Goal: Answer question/provide support: Share knowledge or assist other users

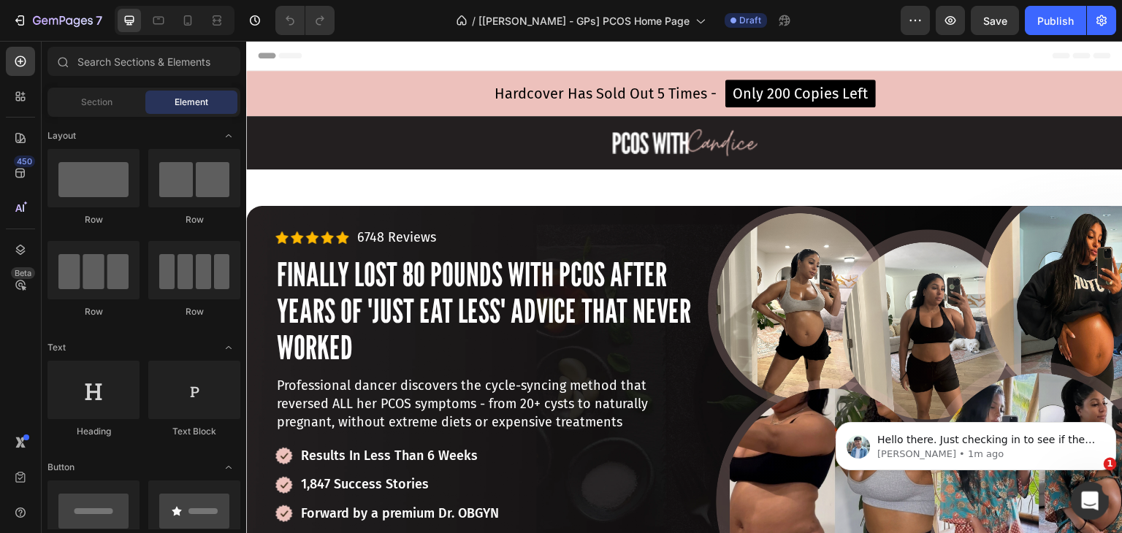
click at [1080, 501] on icon "Open Intercom Messenger" at bounding box center [1088, 499] width 24 height 24
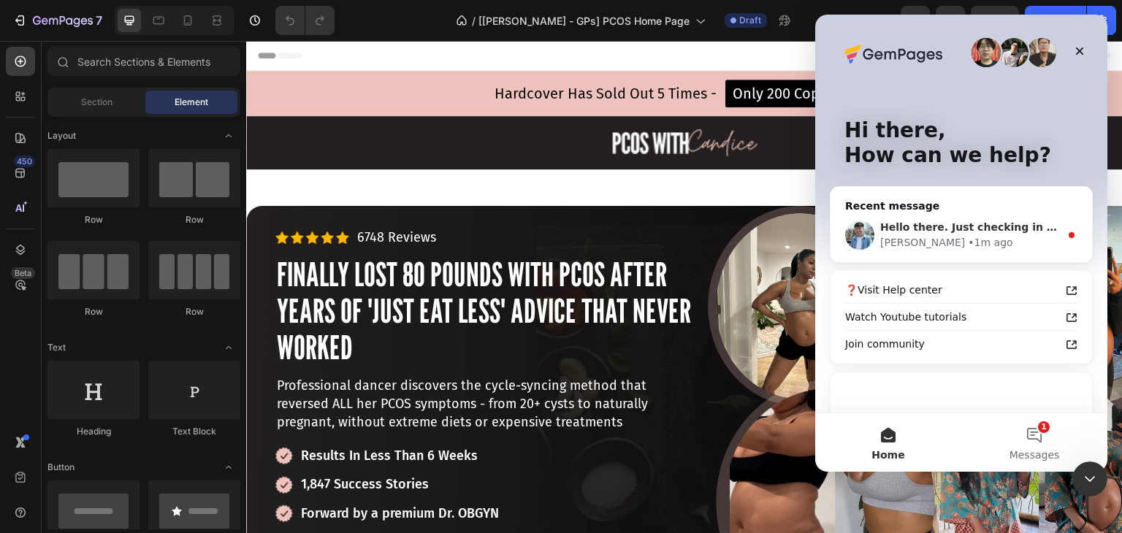
click at [976, 238] on div "[PERSON_NAME] • 1m ago" at bounding box center [970, 242] width 180 height 15
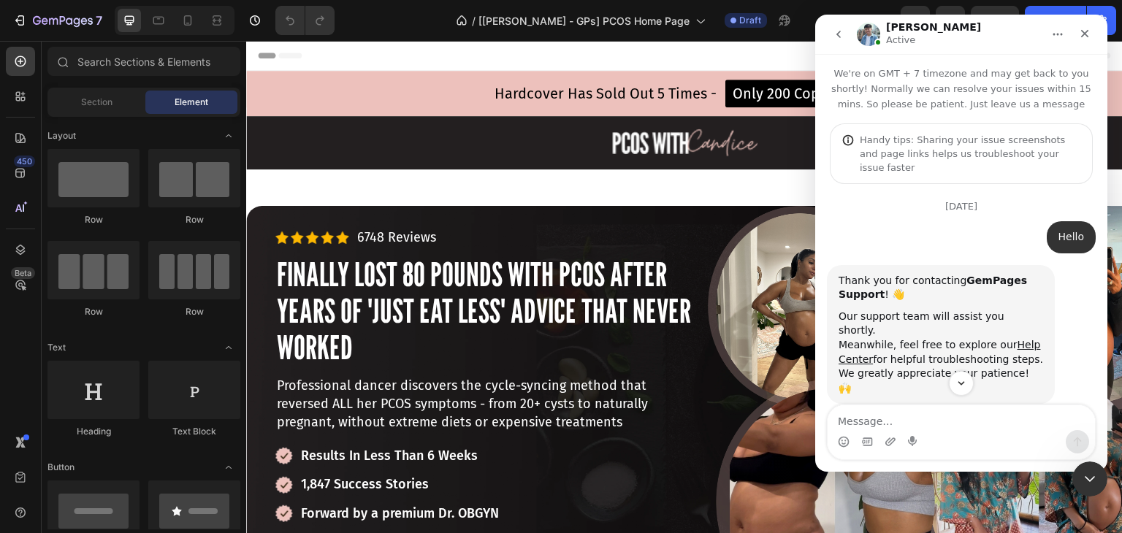
scroll to position [152, 0]
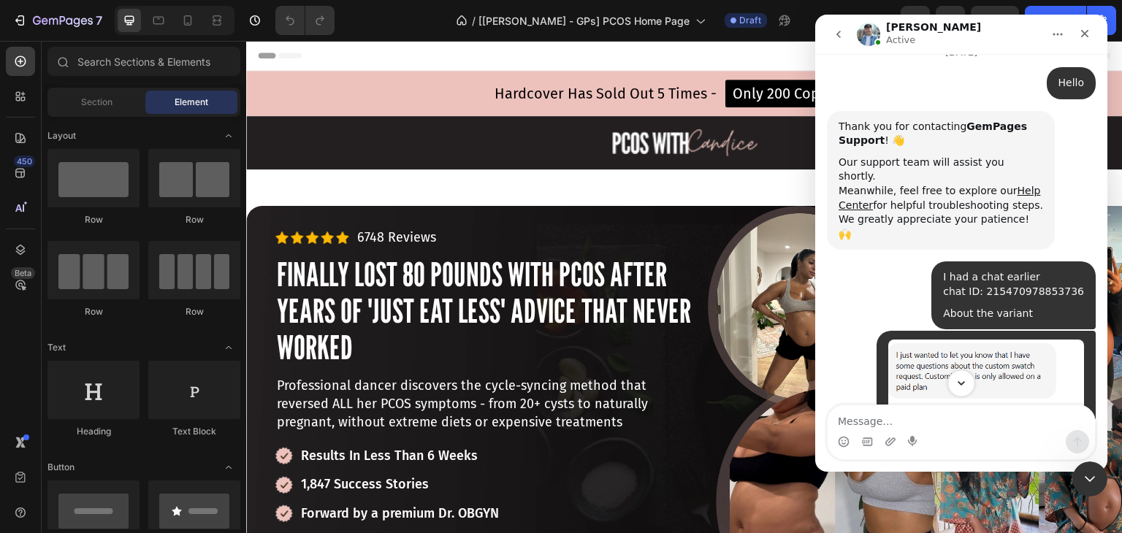
click at [960, 387] on icon "Scroll to bottom" at bounding box center [961, 383] width 13 height 13
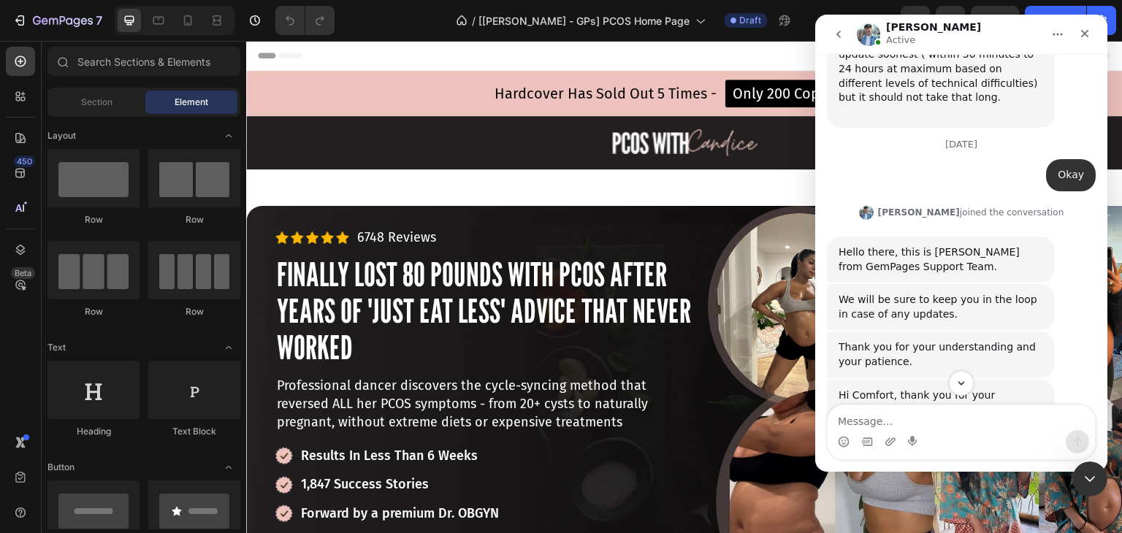
scroll to position [11025, 0]
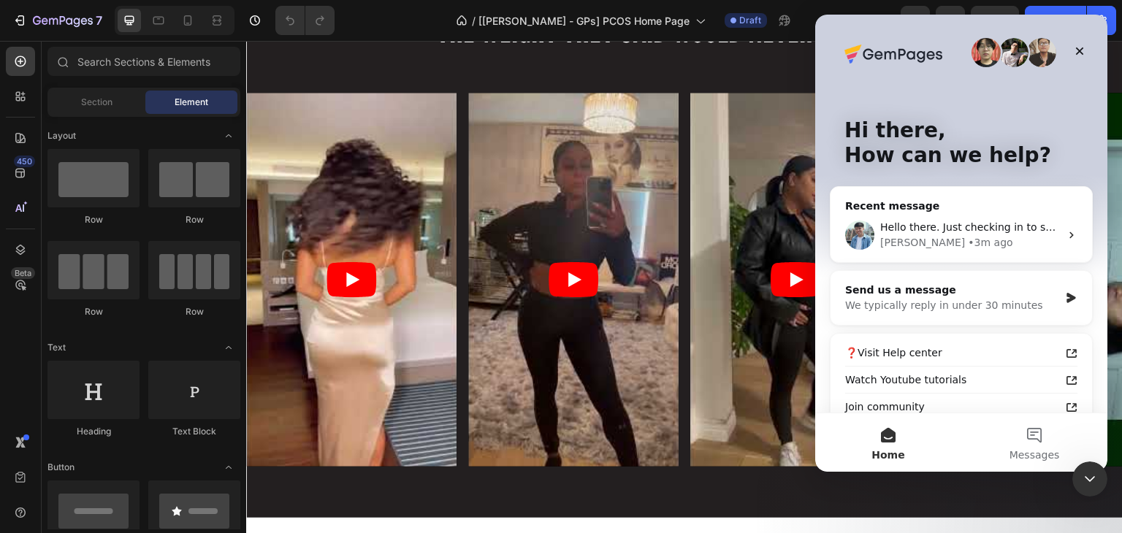
scroll to position [3799, 0]
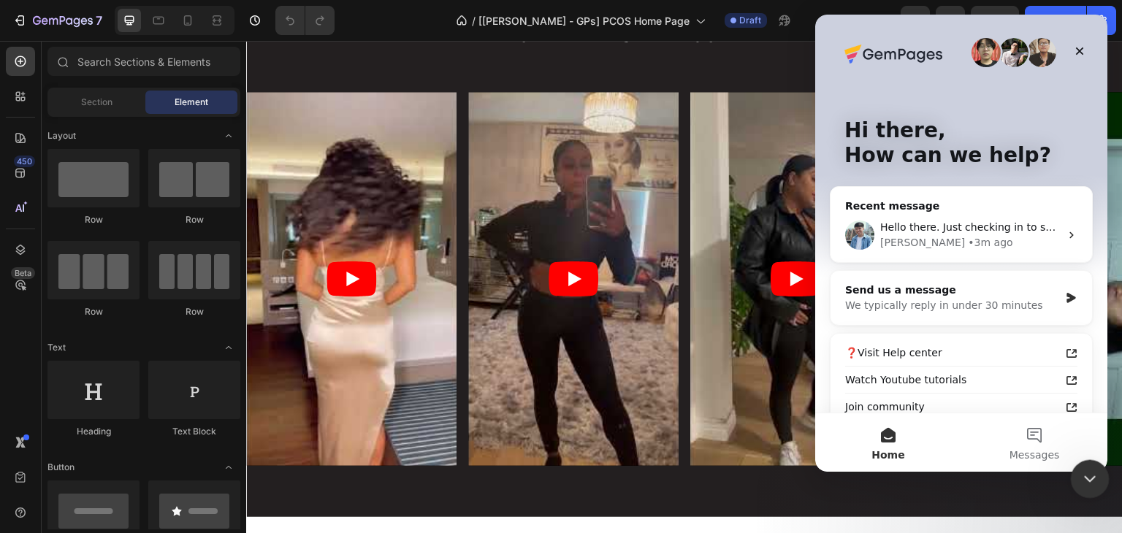
click at [1085, 483] on icon "Close Intercom Messenger" at bounding box center [1088, 477] width 18 height 18
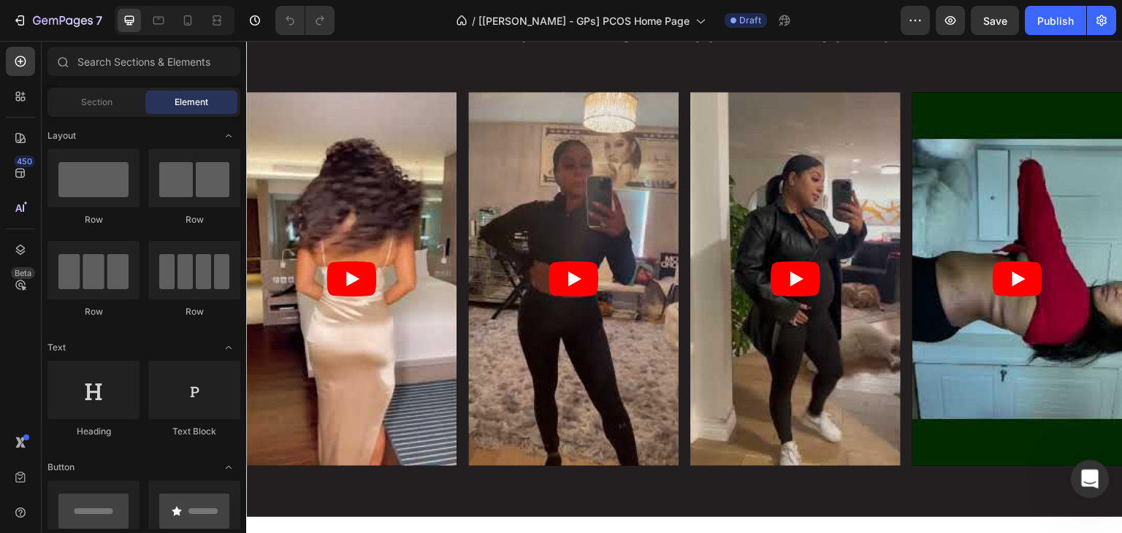
scroll to position [0, 0]
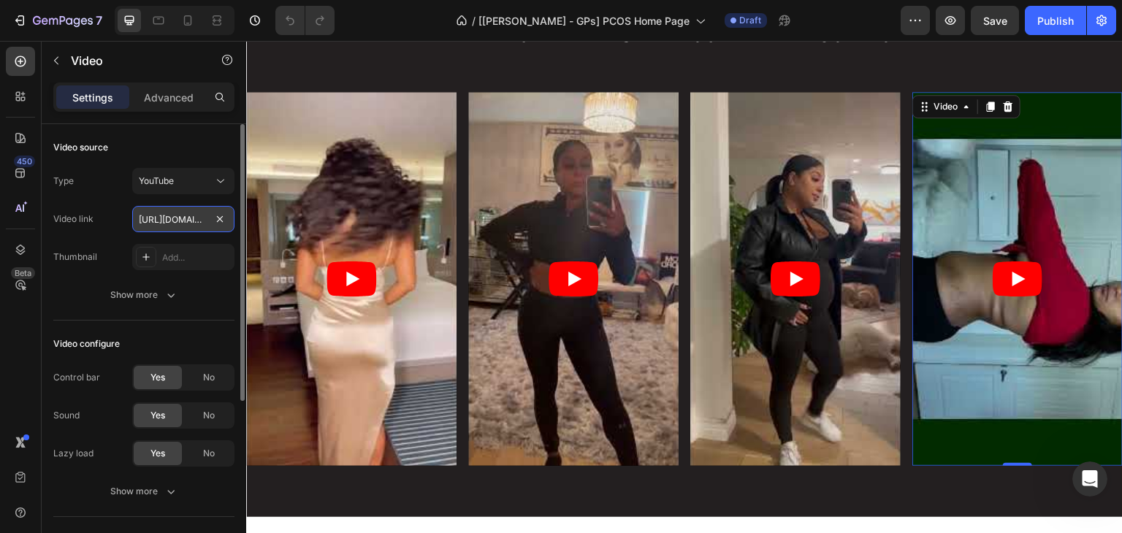
click at [166, 222] on input "[URL][DOMAIN_NAME]" at bounding box center [183, 219] width 102 height 26
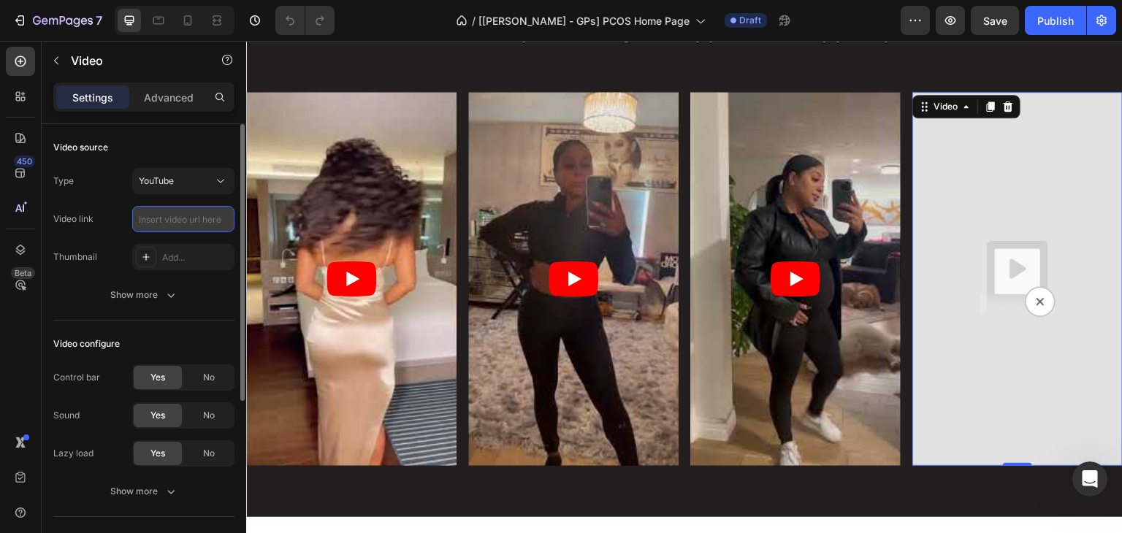
paste input "[URL][DOMAIN_NAME]"
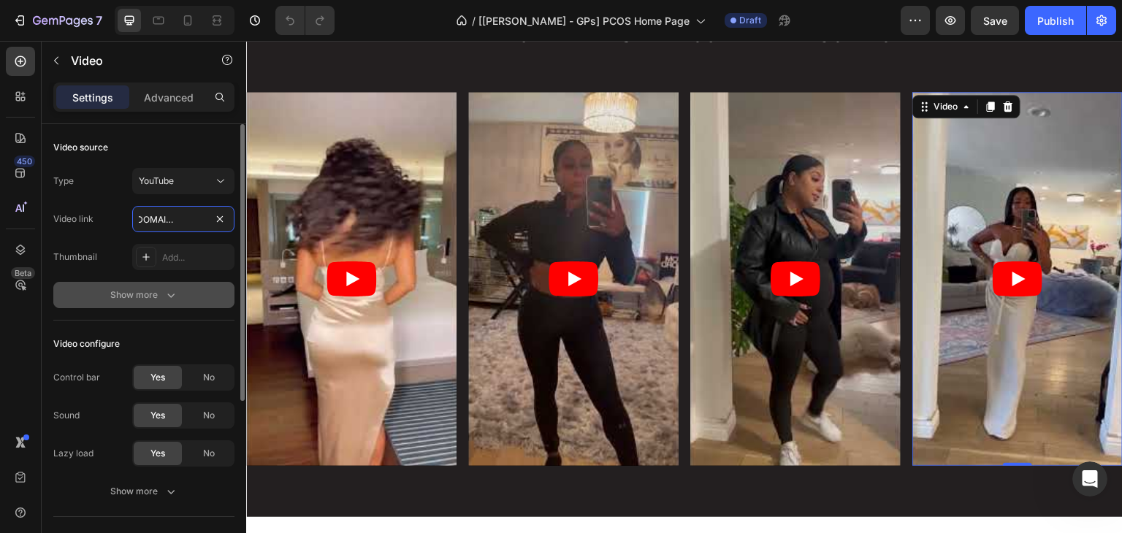
type input "[URL][DOMAIN_NAME]"
click at [82, 282] on button "Show more" at bounding box center [143, 295] width 181 height 26
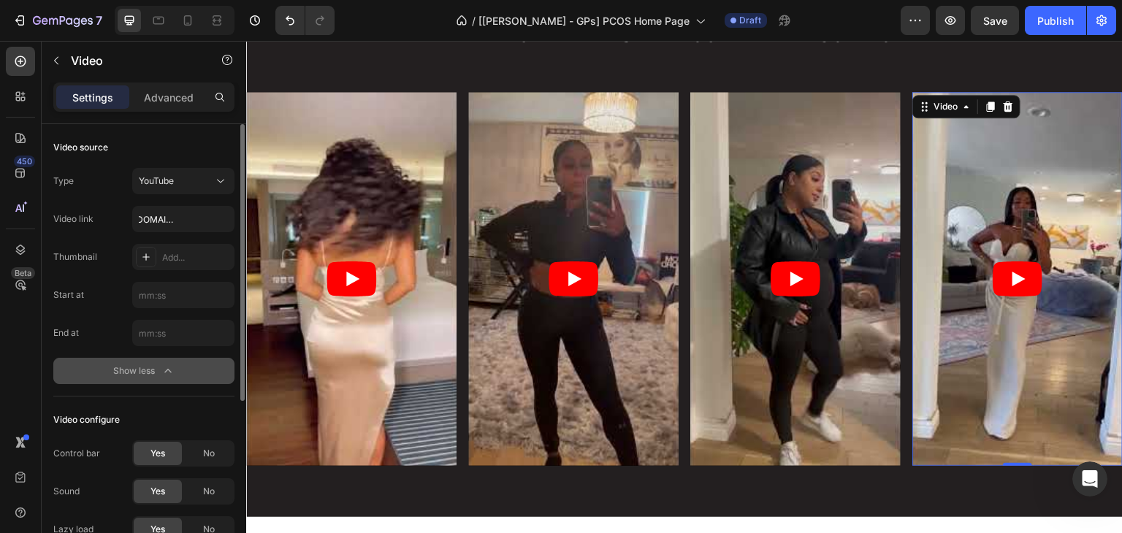
scroll to position [0, 0]
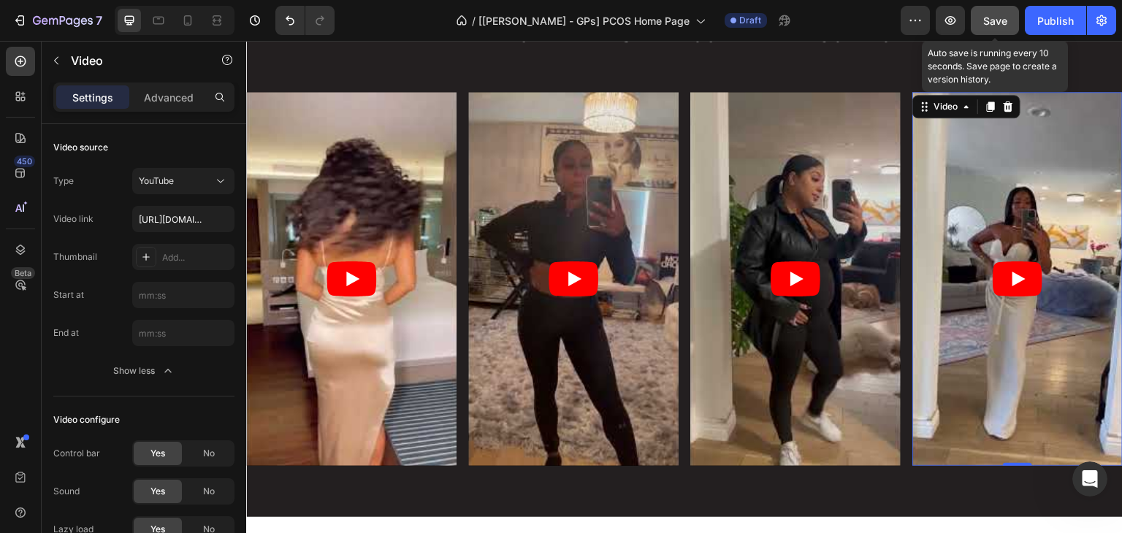
click at [996, 7] on button "Save" at bounding box center [995, 20] width 48 height 29
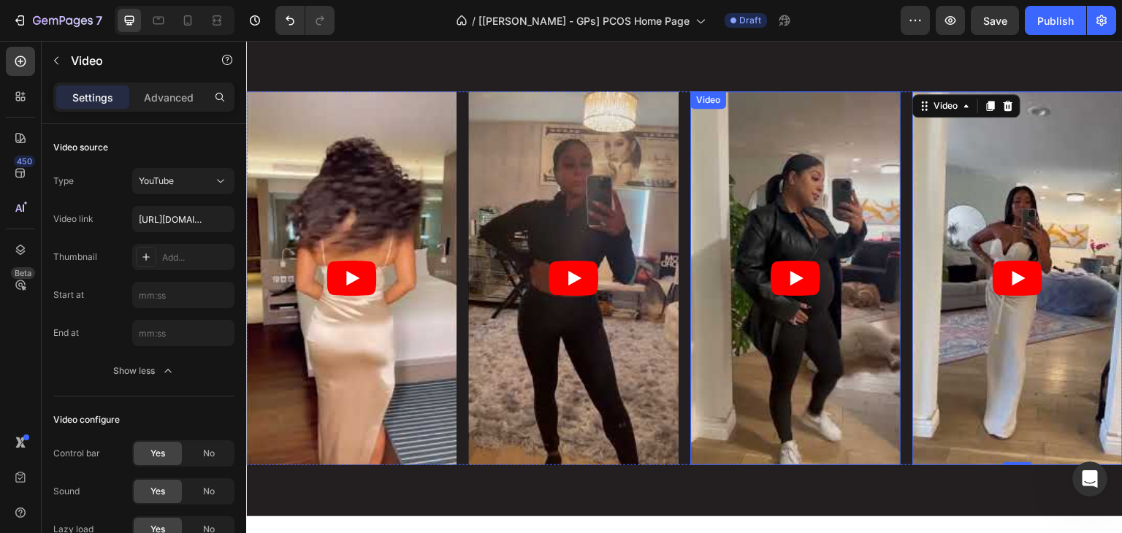
scroll to position [3787, 0]
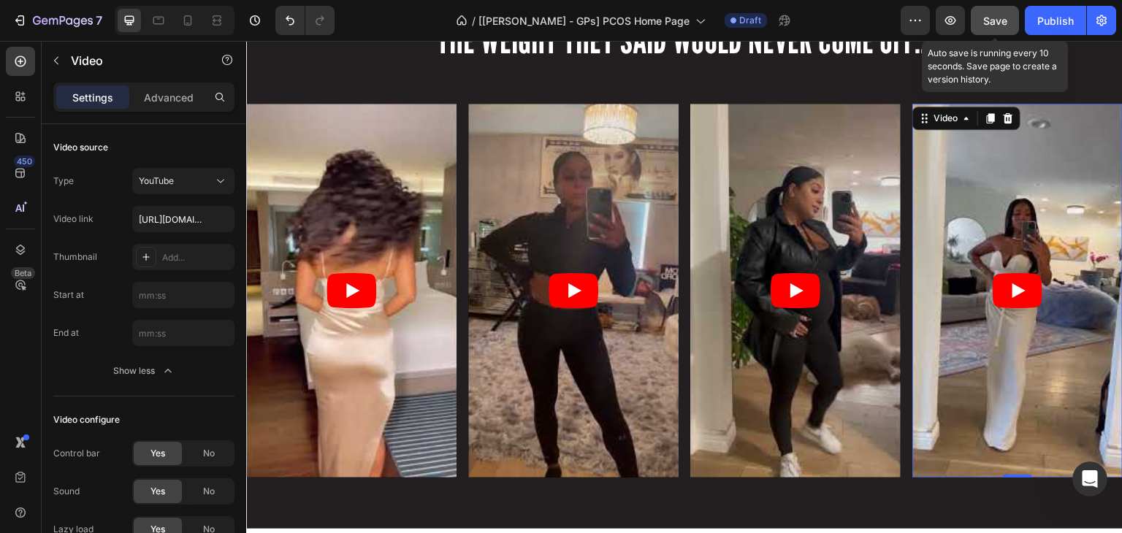
click at [995, 26] on span "Save" at bounding box center [995, 21] width 24 height 12
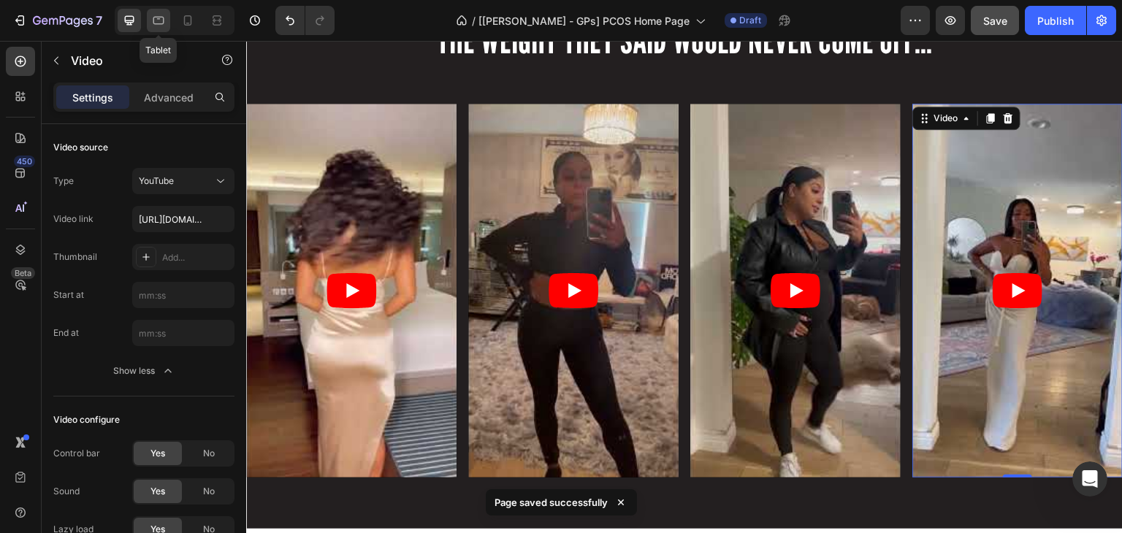
click at [159, 25] on icon at bounding box center [158, 20] width 15 height 15
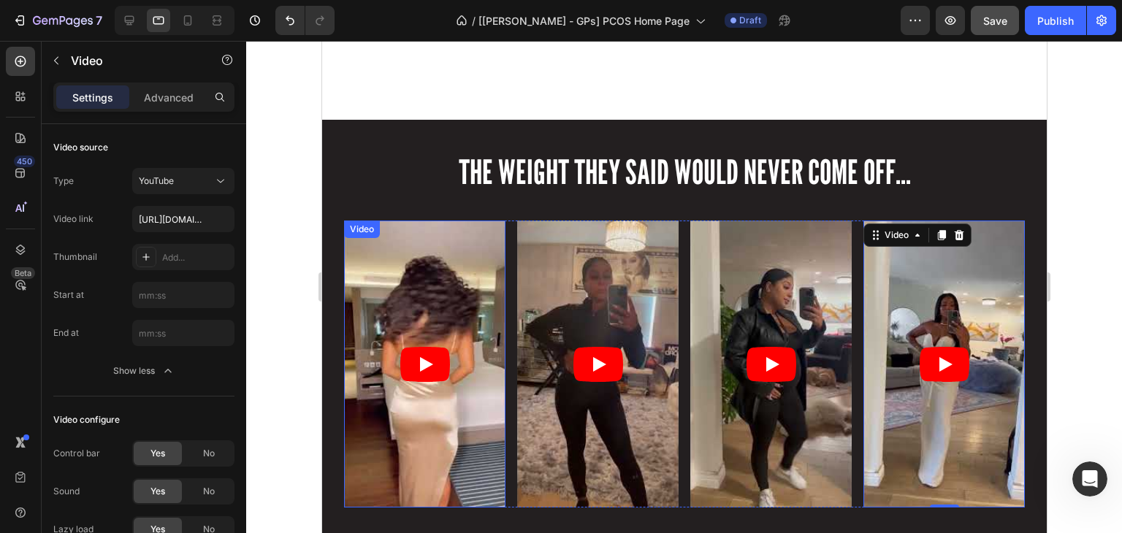
scroll to position [3637, 0]
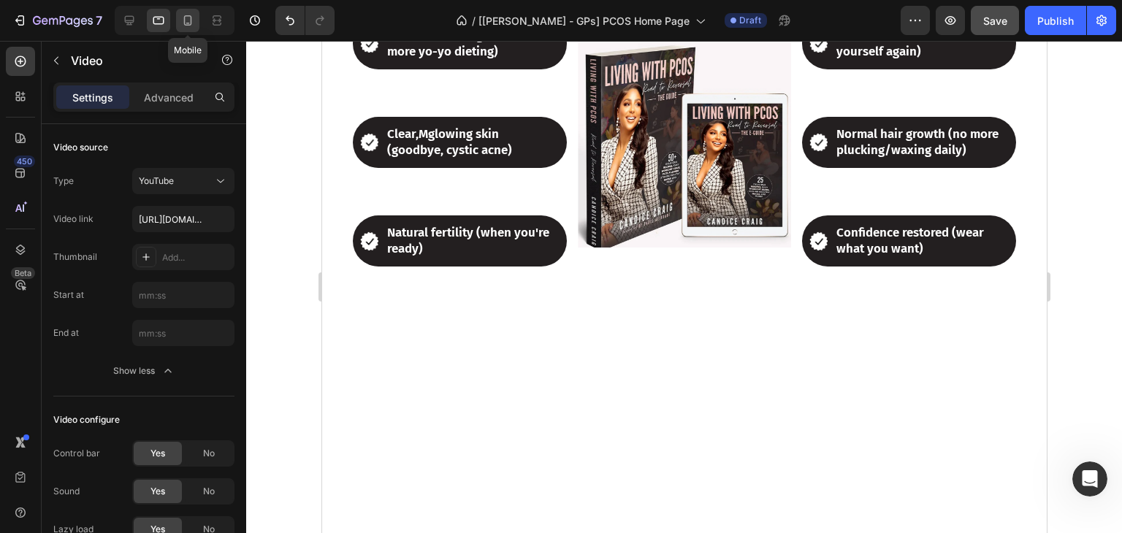
click at [191, 23] on icon at bounding box center [187, 20] width 15 height 15
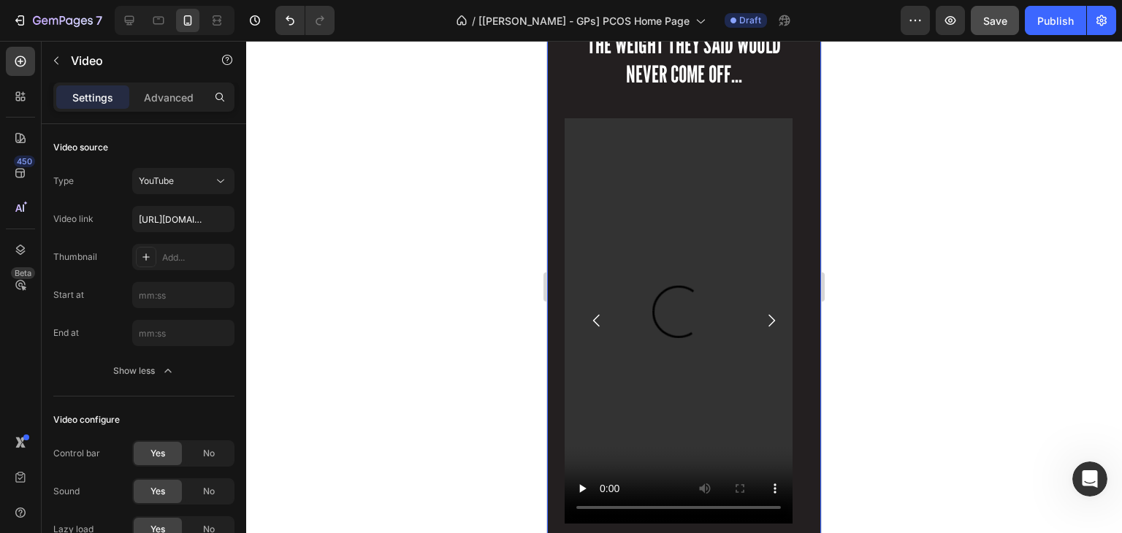
scroll to position [3110, 0]
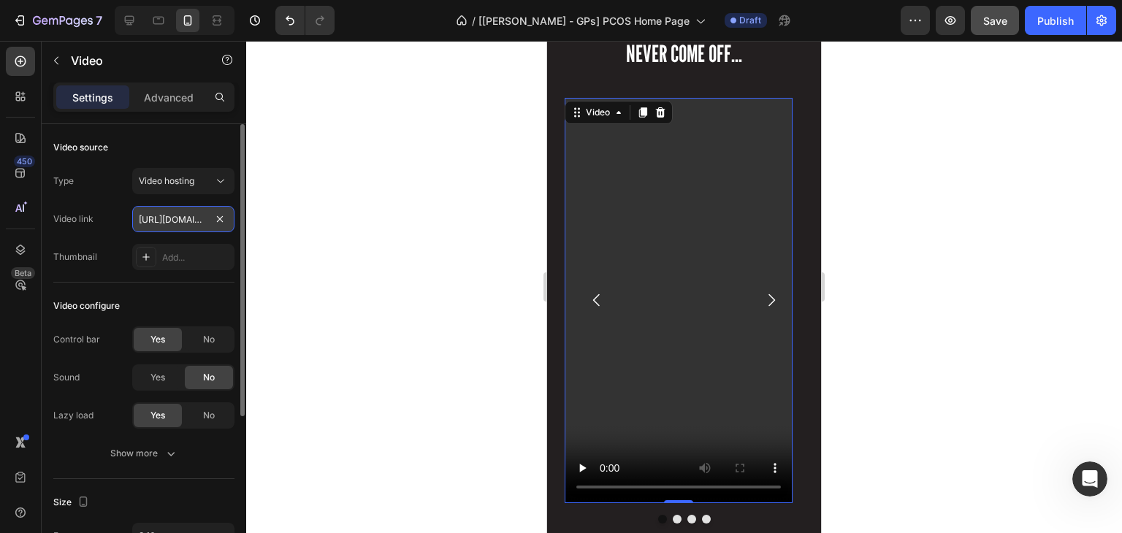
click at [176, 215] on input "[URL][DOMAIN_NAME]" at bounding box center [183, 219] width 102 height 26
click at [178, 181] on span "Video hosting" at bounding box center [167, 180] width 56 height 11
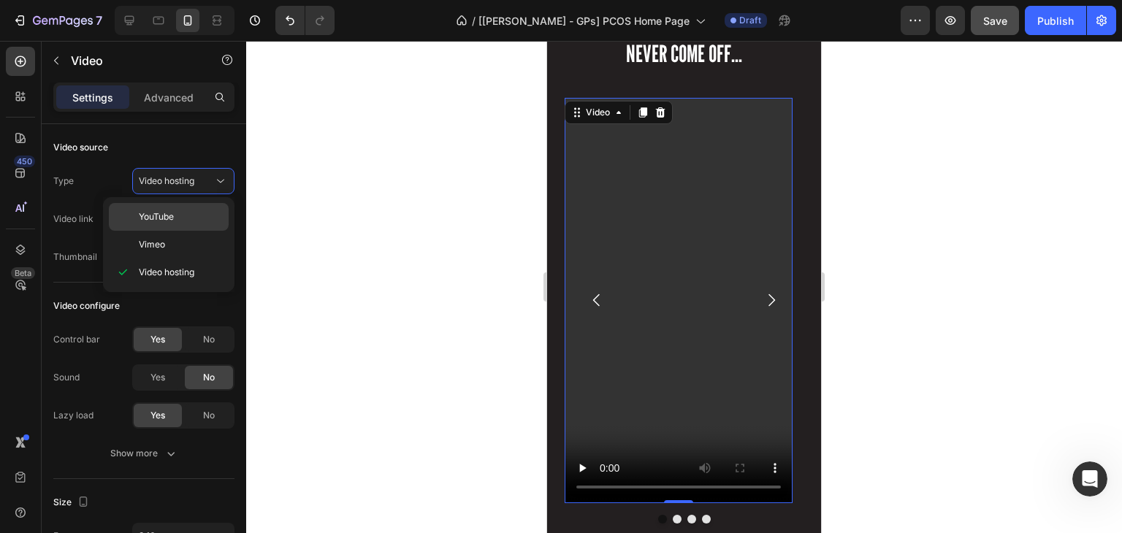
click at [162, 223] on div "YouTube" at bounding box center [169, 217] width 120 height 28
type input "[URL][DOMAIN_NAME]"
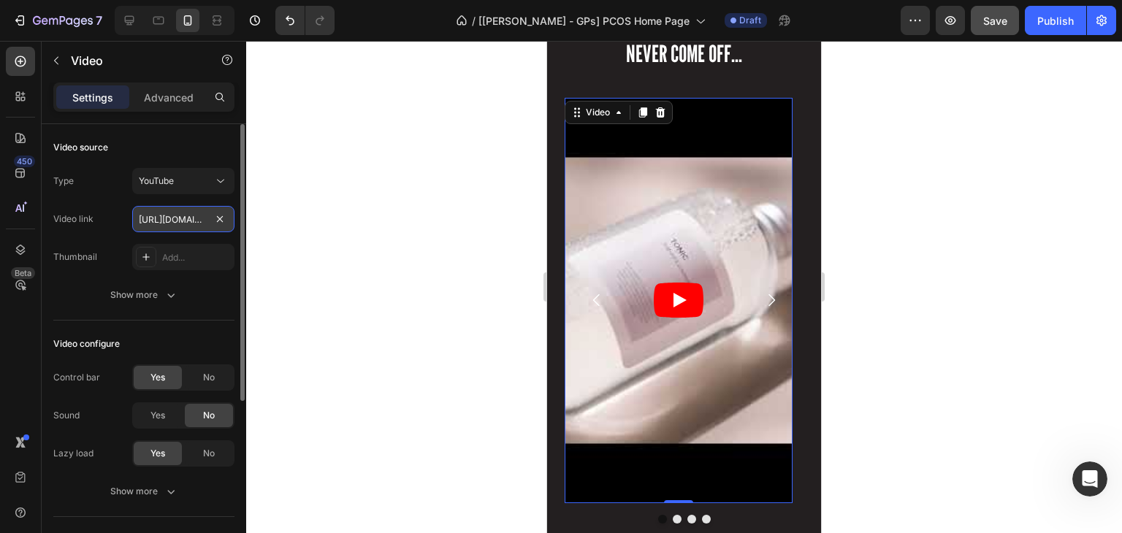
click at [177, 222] on input "[URL][DOMAIN_NAME]" at bounding box center [183, 219] width 102 height 26
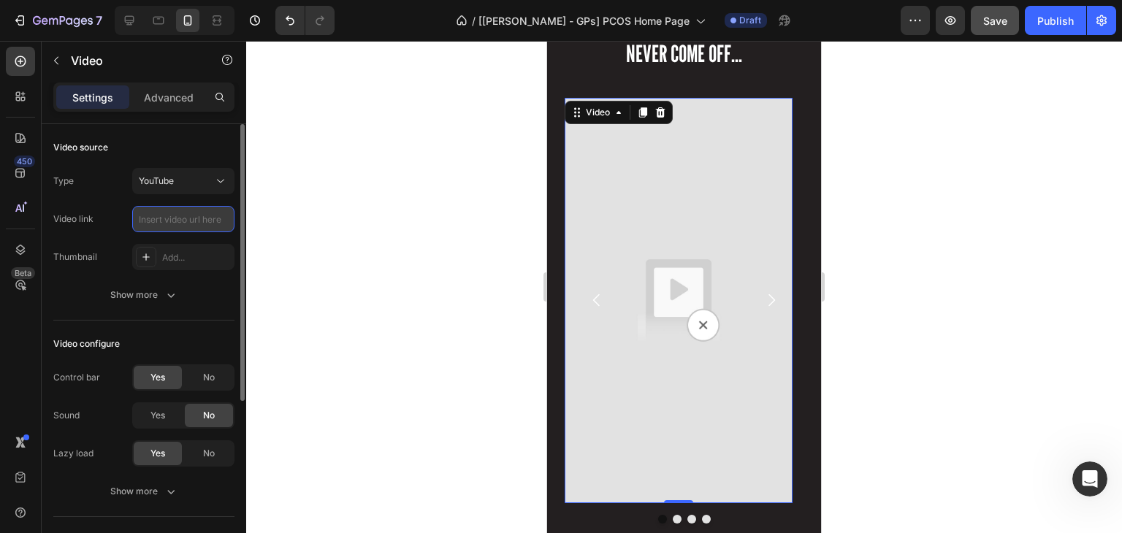
paste input "[URL][DOMAIN_NAME]"
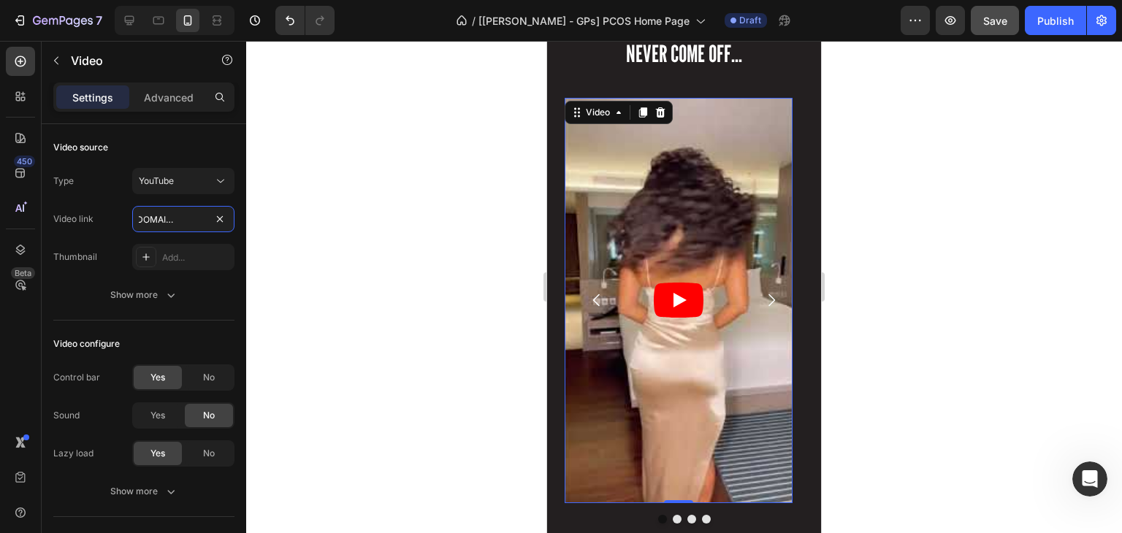
type input "[URL][DOMAIN_NAME]"
click at [350, 293] on div at bounding box center [684, 287] width 876 height 492
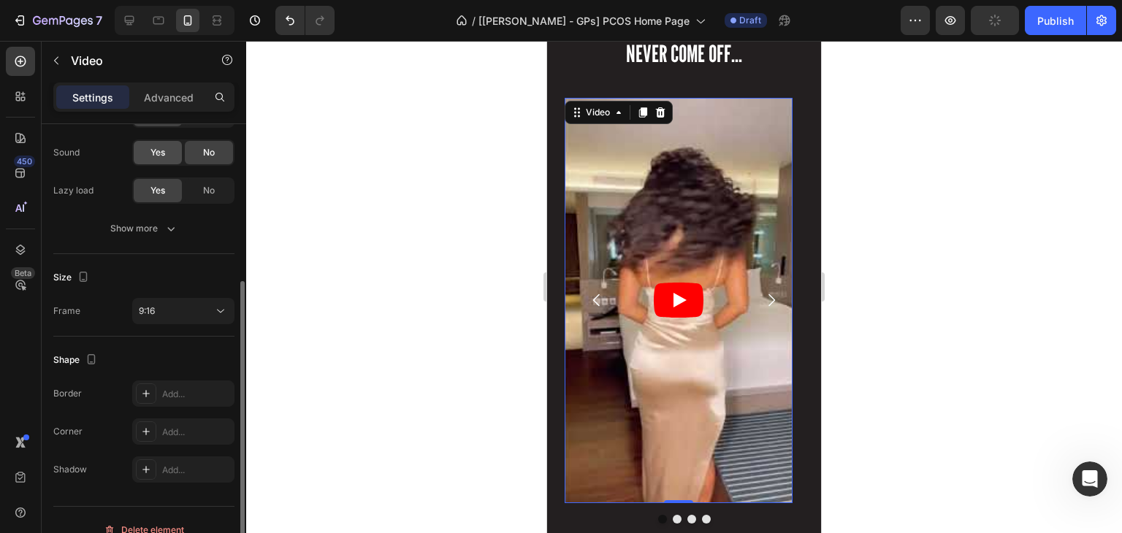
scroll to position [266, 0]
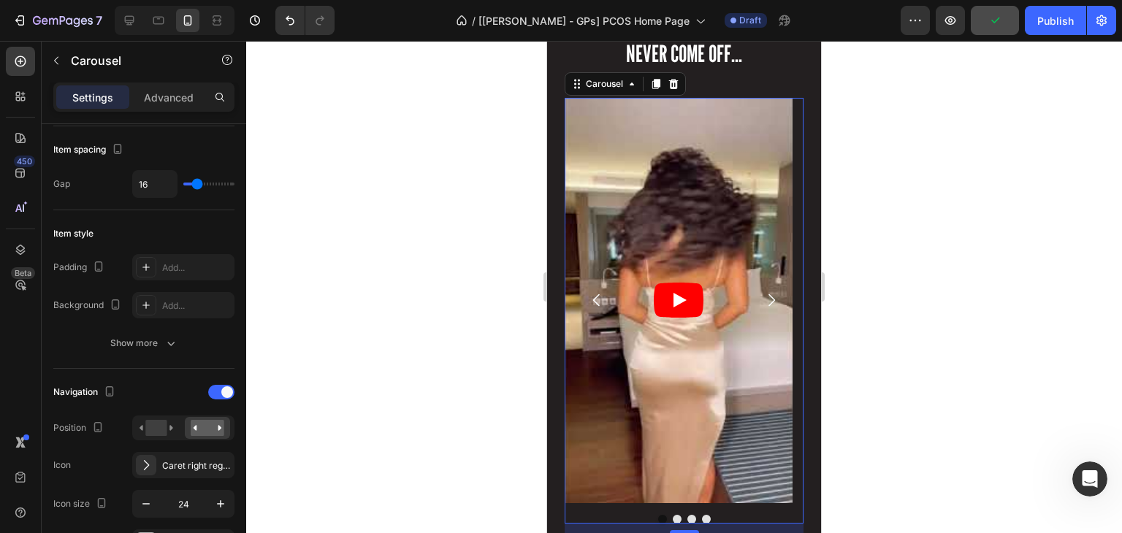
click at [673, 518] on button "Dot" at bounding box center [677, 519] width 9 height 9
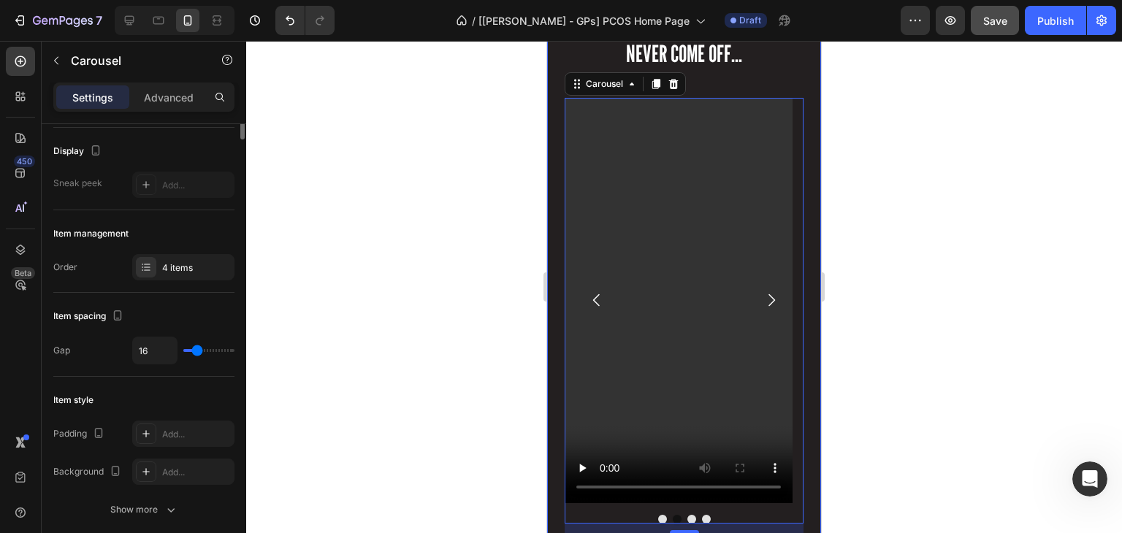
scroll to position [0, 0]
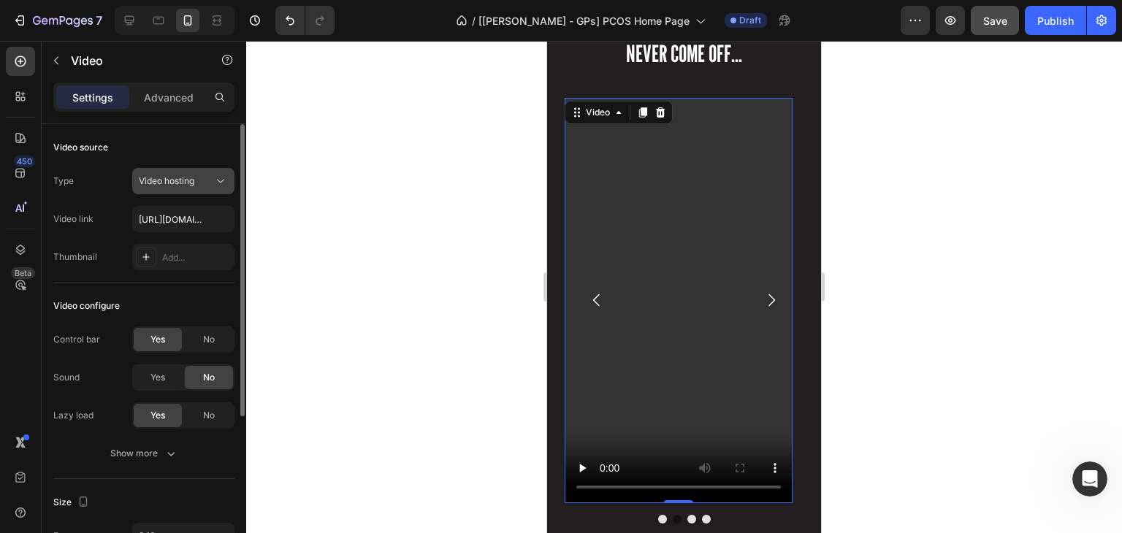
click at [178, 183] on span "Video hosting" at bounding box center [167, 180] width 56 height 11
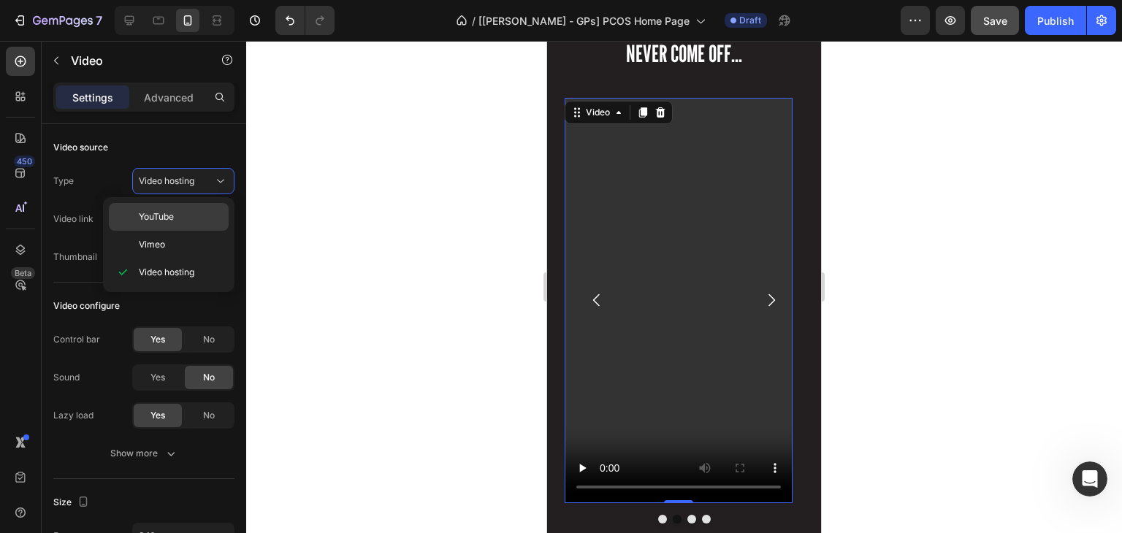
click at [169, 217] on span "YouTube" at bounding box center [156, 216] width 35 height 13
type input "[URL][DOMAIN_NAME]"
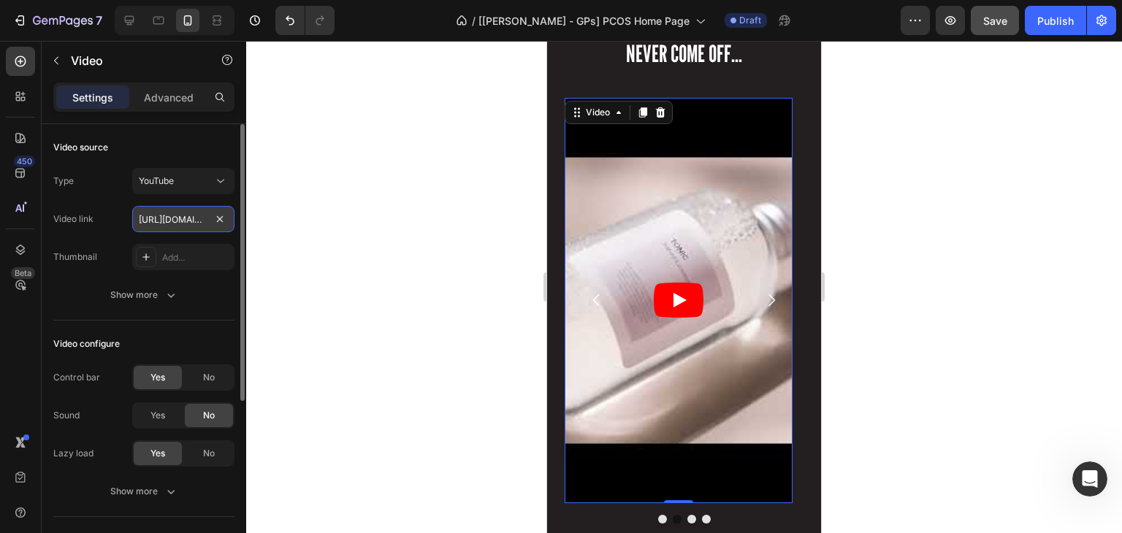
click at [185, 222] on input "[URL][DOMAIN_NAME]" at bounding box center [183, 219] width 102 height 26
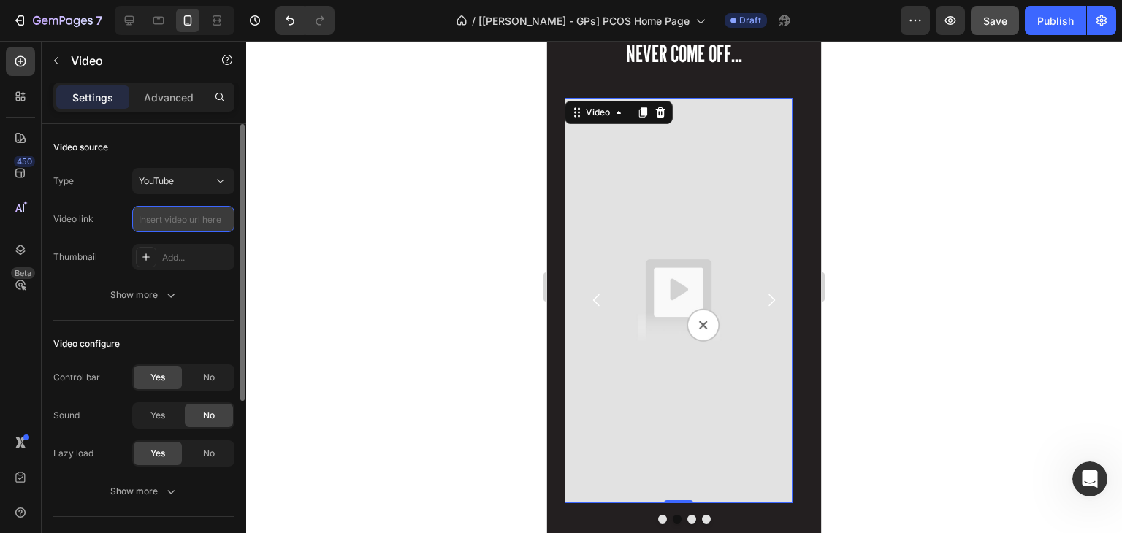
paste input "[URL][DOMAIN_NAME]"
type input "[URL][DOMAIN_NAME]"
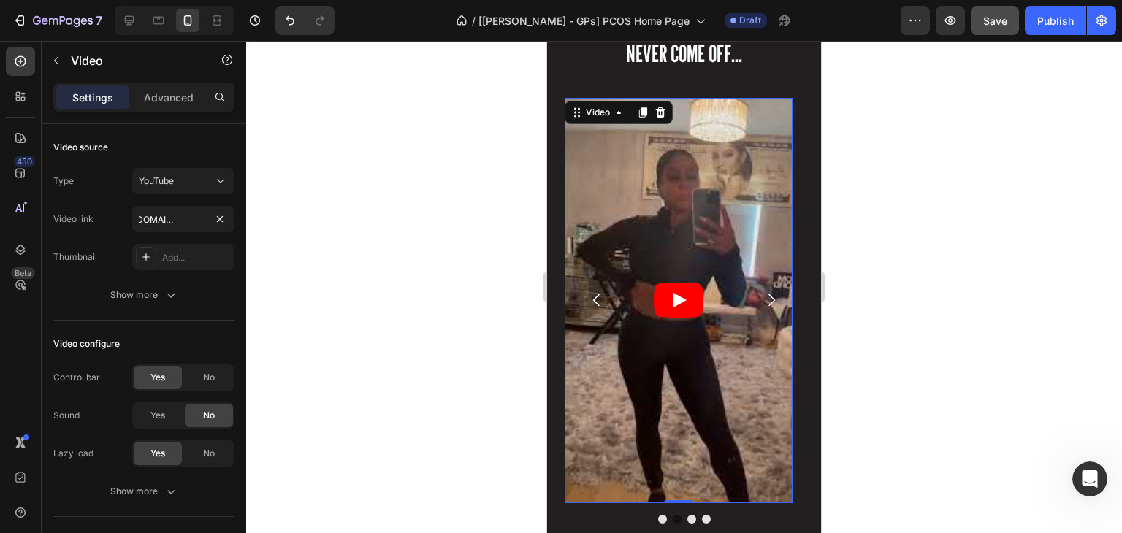
click at [304, 246] on div at bounding box center [684, 287] width 876 height 492
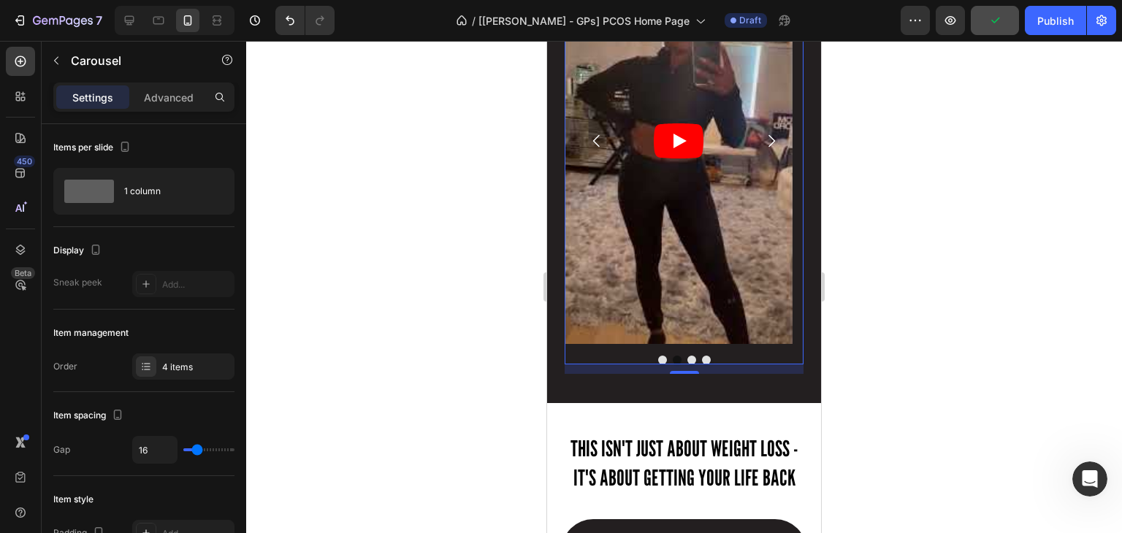
scroll to position [3268, 0]
click at [876, 364] on div at bounding box center [684, 287] width 876 height 492
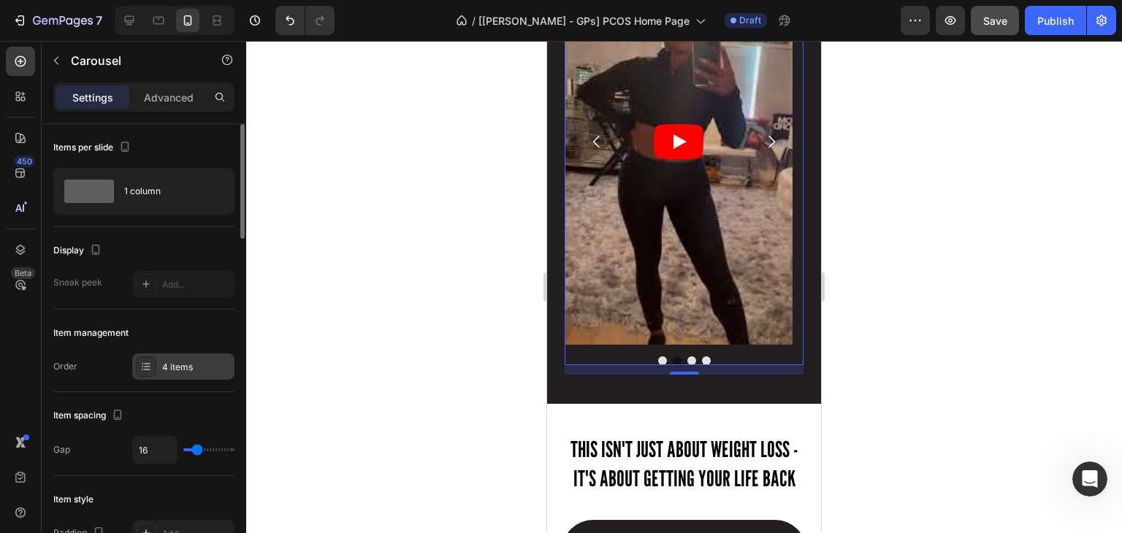
click at [174, 369] on div "4 items" at bounding box center [196, 367] width 69 height 13
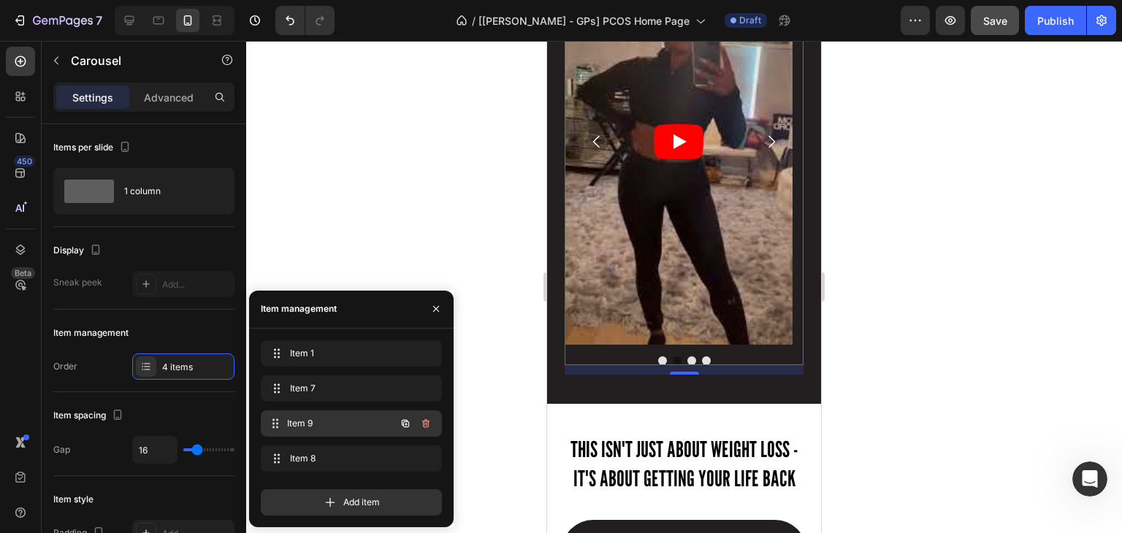
click at [299, 417] on span "Item 9" at bounding box center [341, 423] width 108 height 13
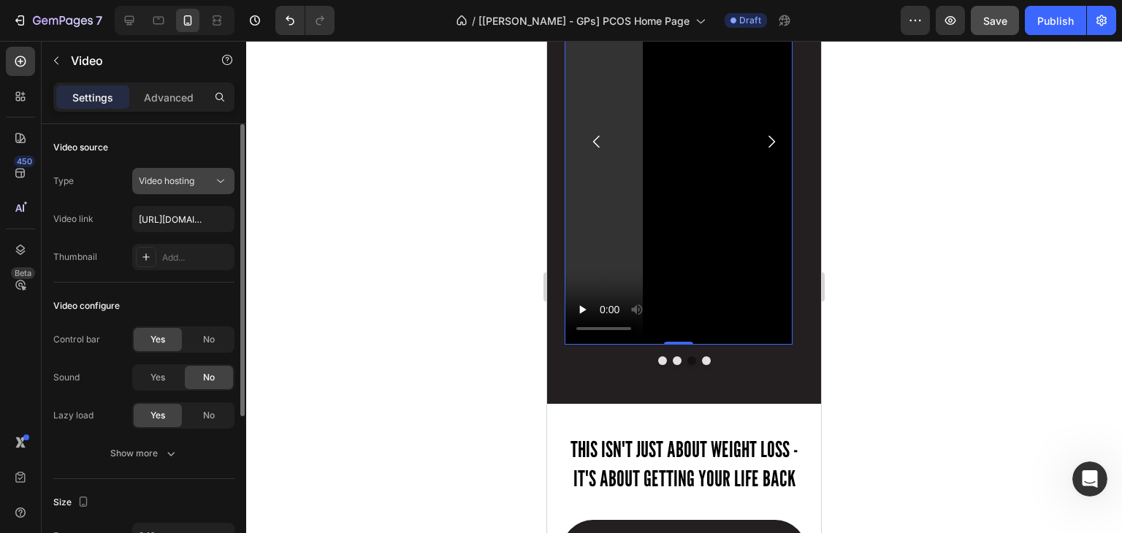
click at [153, 176] on span "Video hosting" at bounding box center [167, 180] width 56 height 11
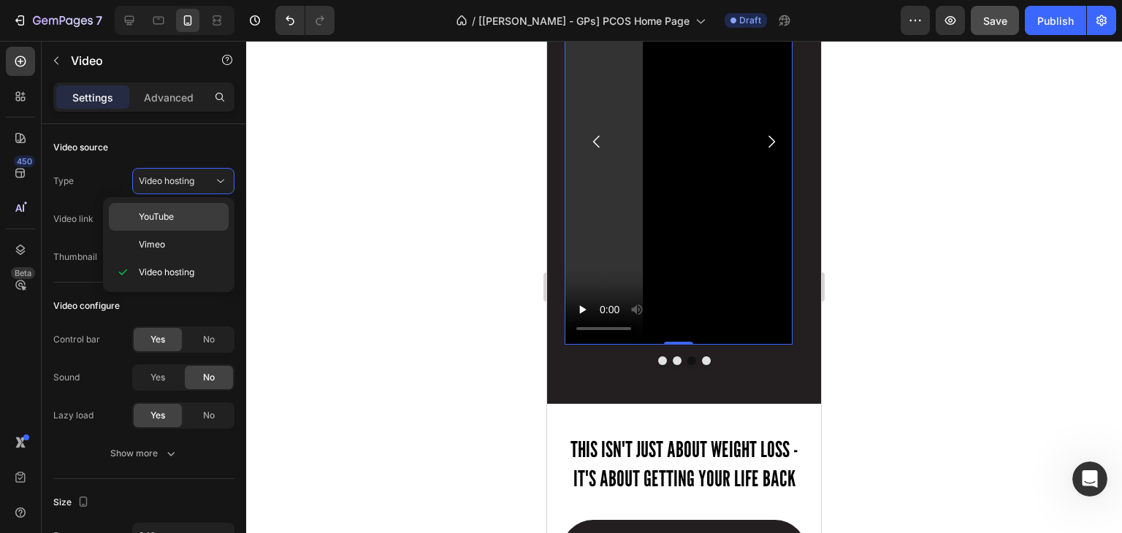
click at [156, 214] on span "YouTube" at bounding box center [156, 216] width 35 height 13
type input "[URL][DOMAIN_NAME]"
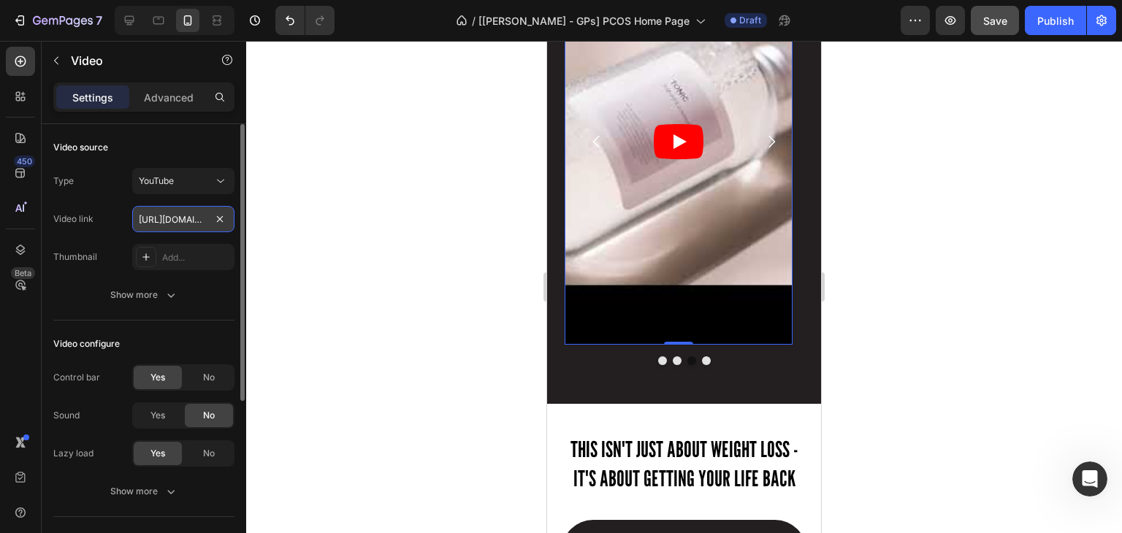
click at [196, 220] on input "[URL][DOMAIN_NAME]" at bounding box center [183, 219] width 102 height 26
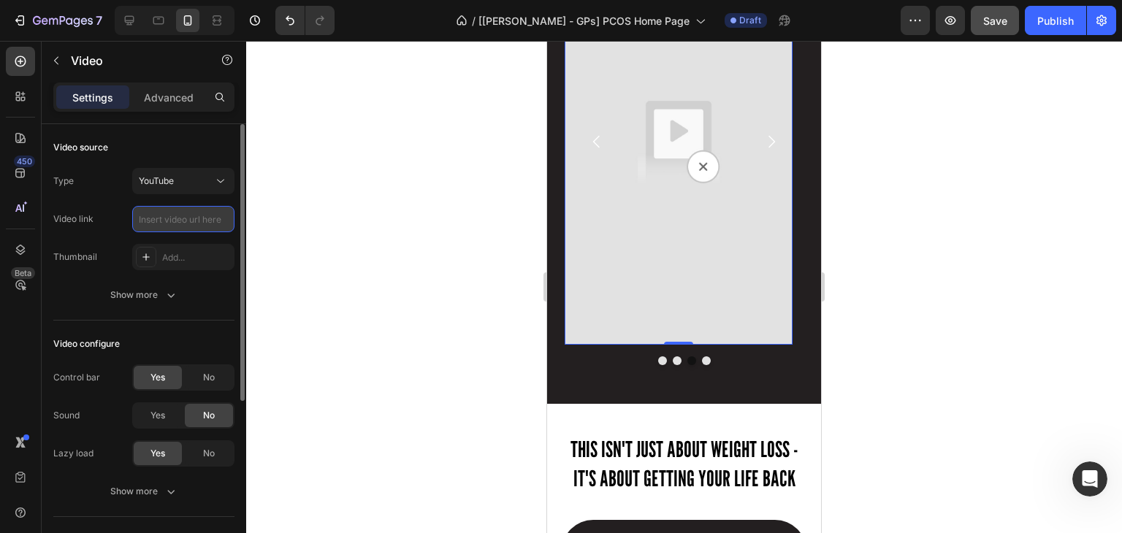
paste input "[URL][DOMAIN_NAME]"
type input "[URL][DOMAIN_NAME]"
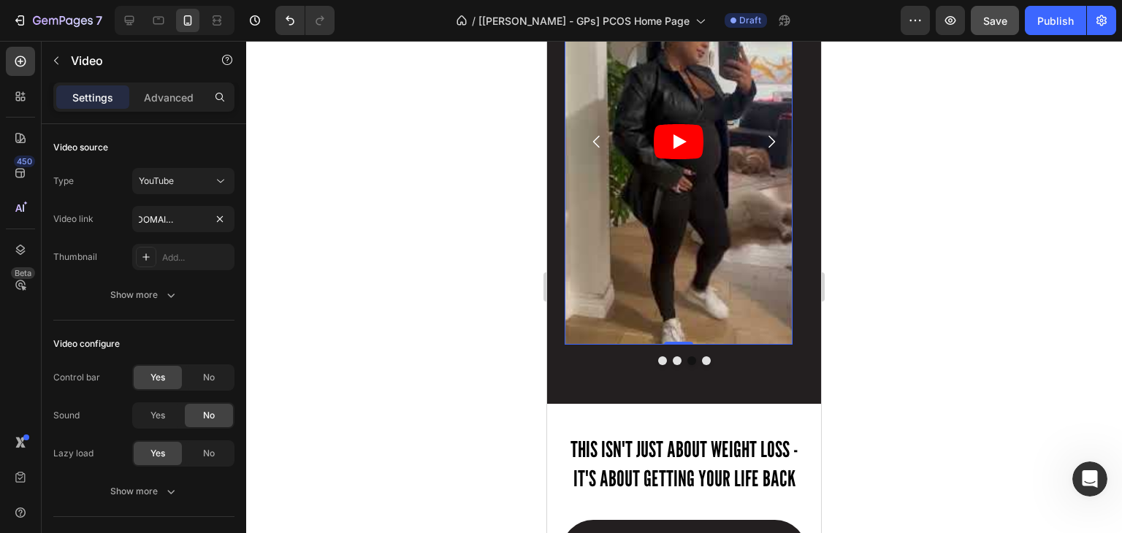
click at [536, 354] on div at bounding box center [684, 287] width 876 height 492
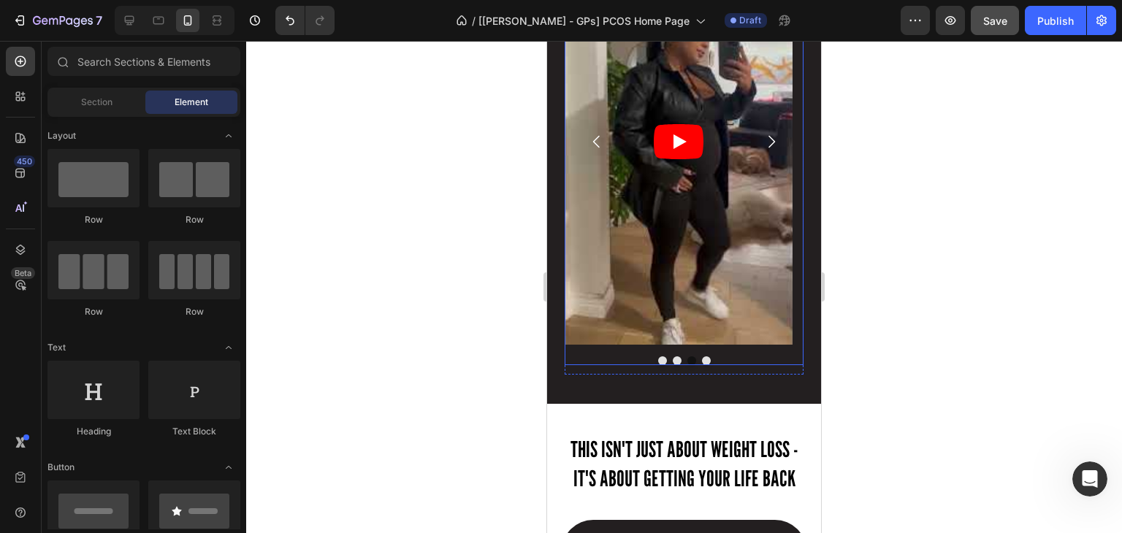
click at [620, 352] on div "Video Video Video Video [GEOGRAPHIC_DATA]" at bounding box center [684, 152] width 239 height 426
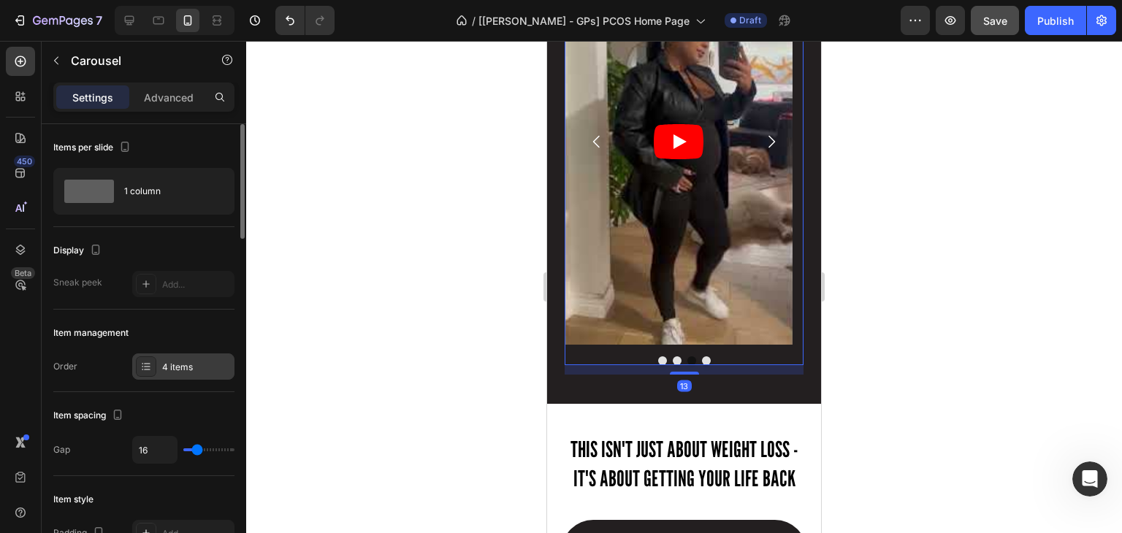
click at [167, 359] on div "4 items" at bounding box center [183, 366] width 102 height 26
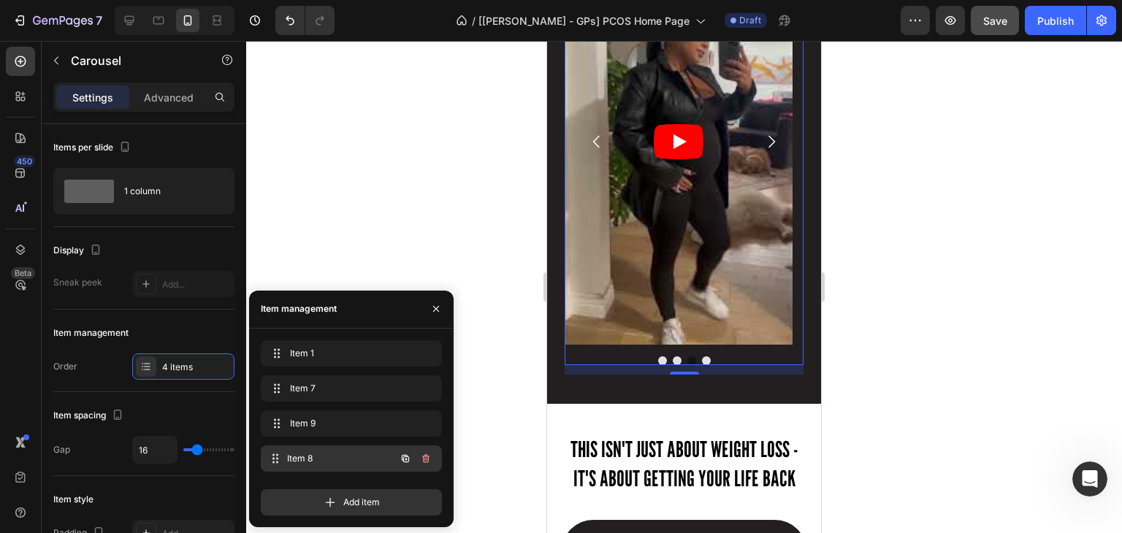
click at [303, 448] on div "Item 8 Item 8" at bounding box center [331, 458] width 129 height 20
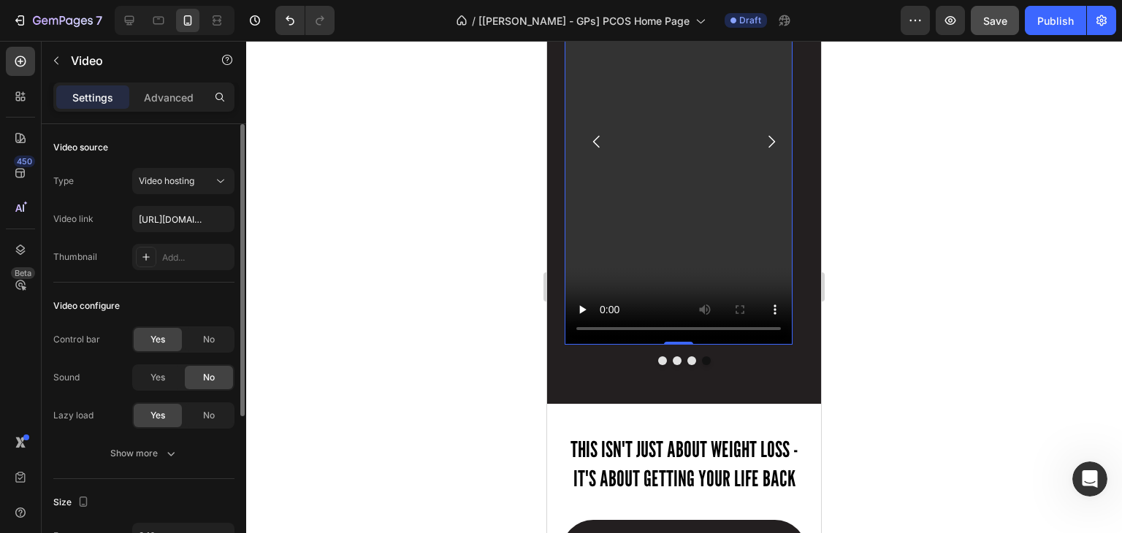
click at [164, 194] on div "Type Video hosting Video link [URL][DOMAIN_NAME] Thumbnail Add..." at bounding box center [143, 219] width 181 height 102
click at [165, 192] on button "Video hosting" at bounding box center [183, 181] width 102 height 26
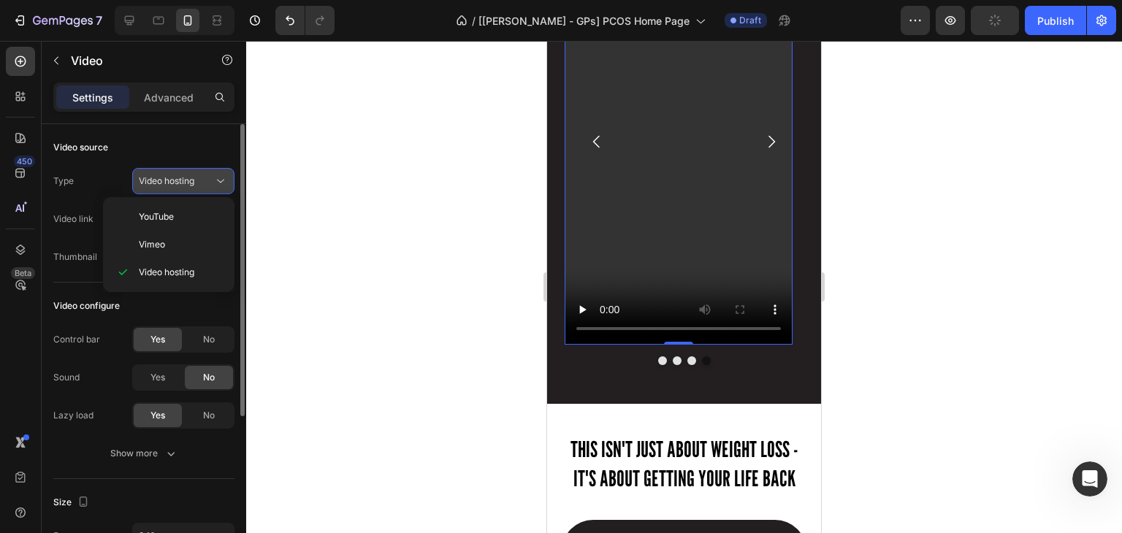
click at [167, 213] on span "YouTube" at bounding box center [156, 216] width 35 height 13
type input "[URL][DOMAIN_NAME]"
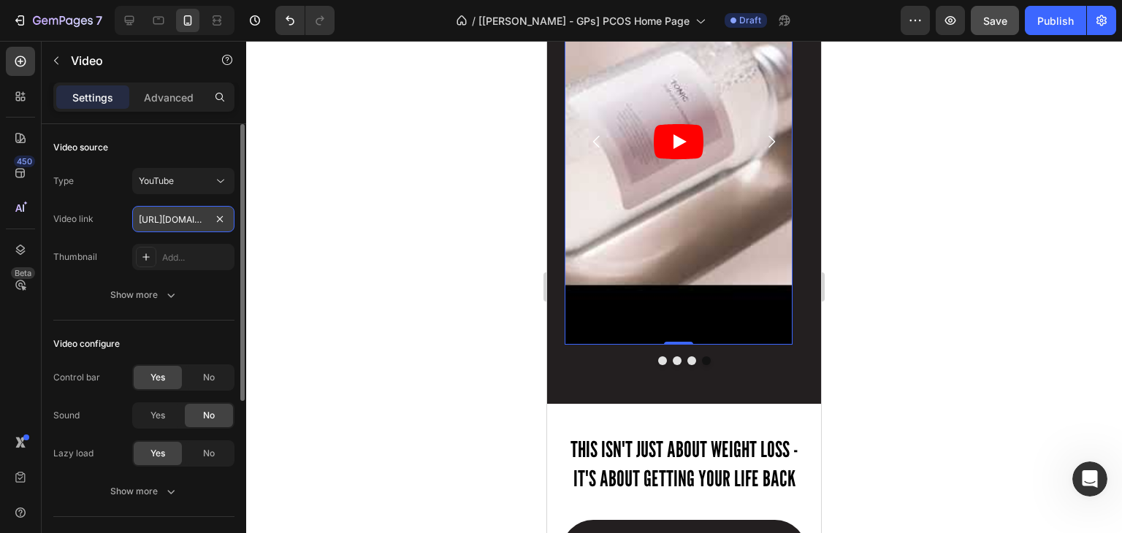
click at [155, 226] on input "[URL][DOMAIN_NAME]" at bounding box center [183, 219] width 102 height 26
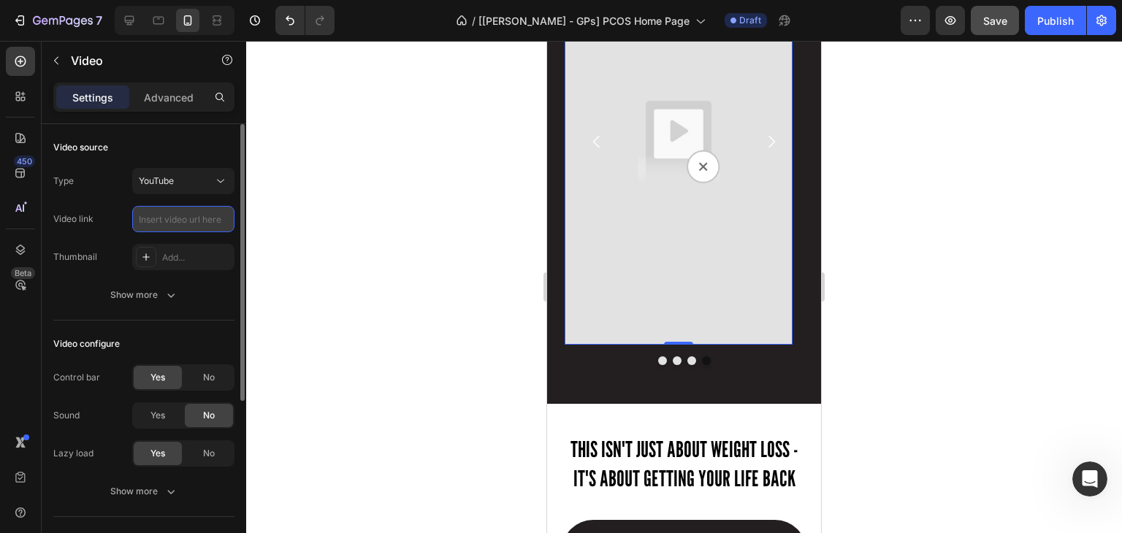
paste input "[URL][DOMAIN_NAME]"
type input "[URL][DOMAIN_NAME]"
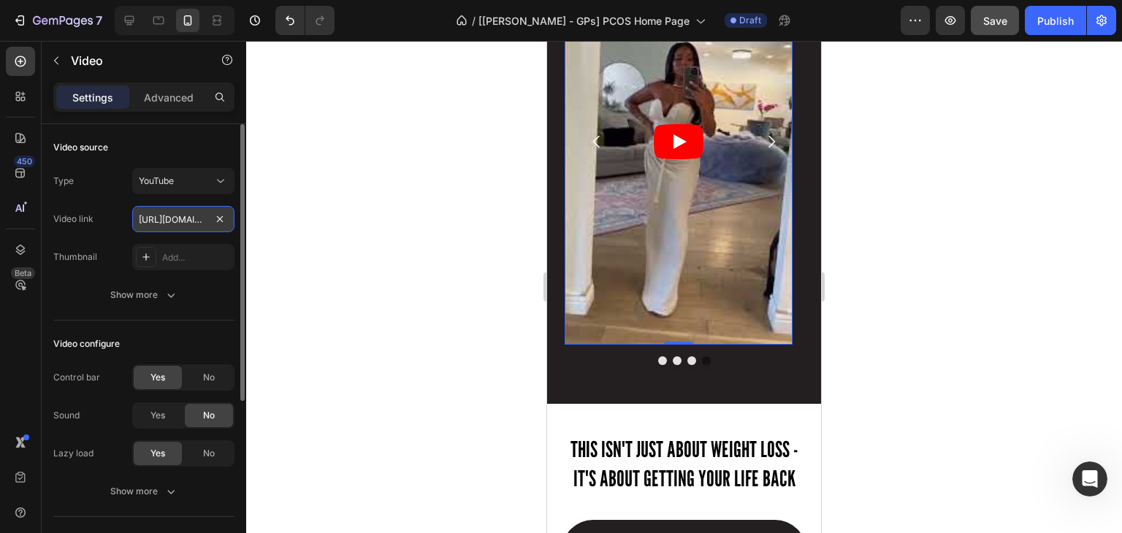
scroll to position [0, 200]
click at [362, 314] on div at bounding box center [684, 287] width 876 height 492
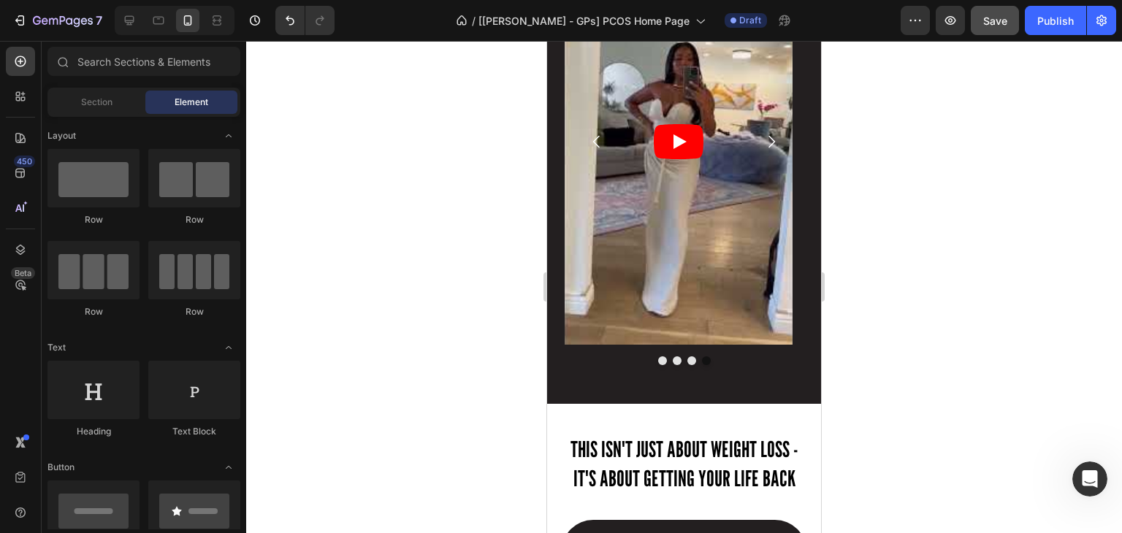
click at [966, 252] on div at bounding box center [684, 287] width 876 height 492
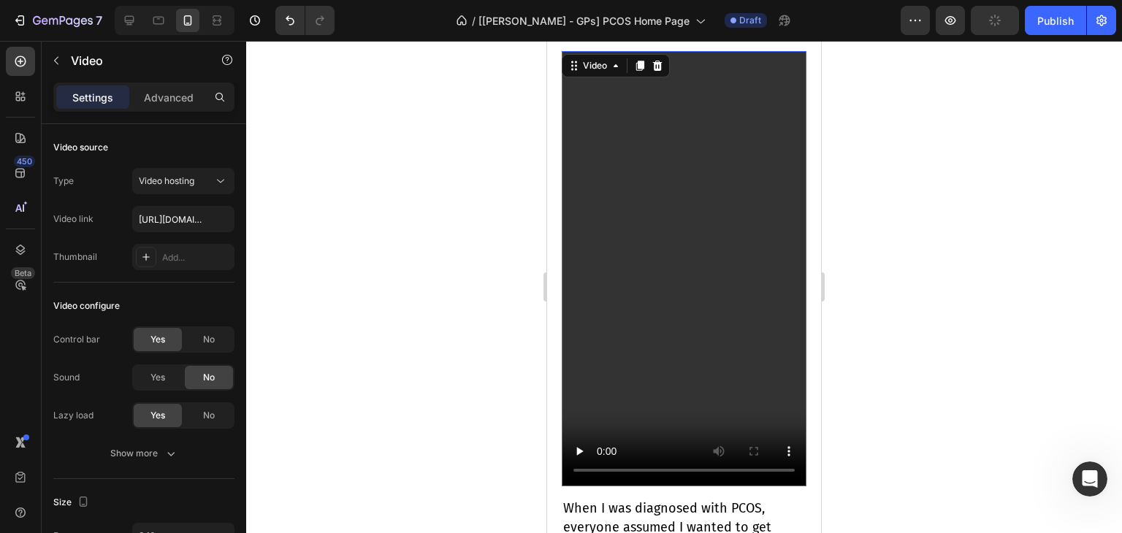
scroll to position [898, 0]
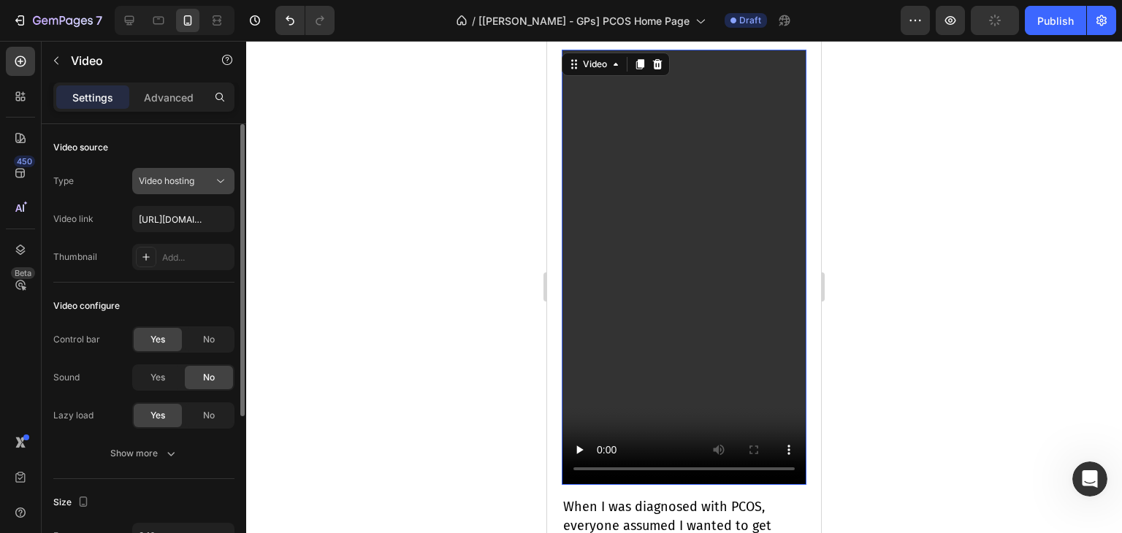
click at [199, 178] on div "Video hosting" at bounding box center [176, 181] width 74 height 13
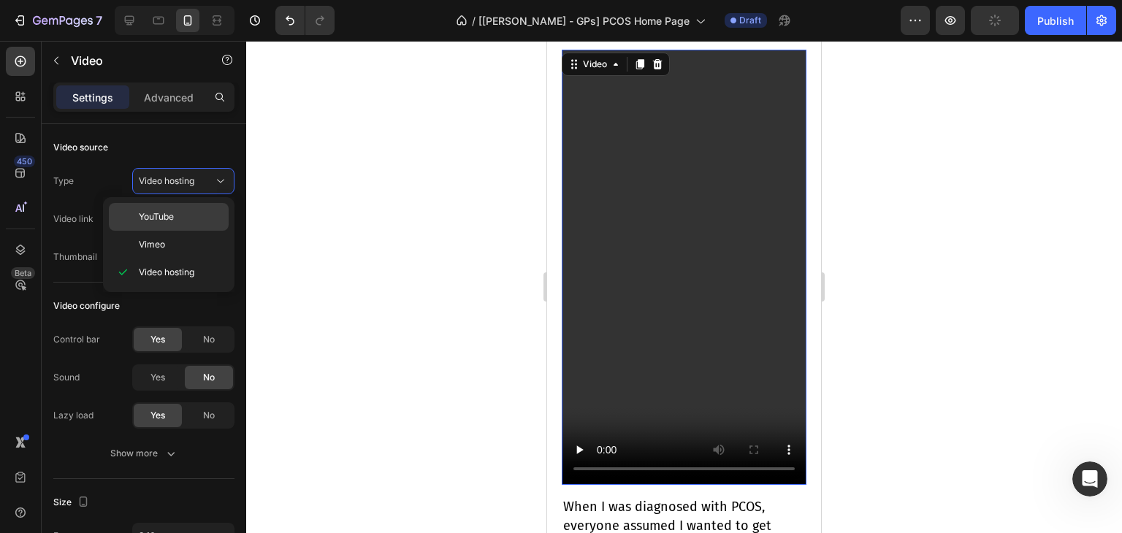
click at [162, 222] on span "YouTube" at bounding box center [156, 216] width 35 height 13
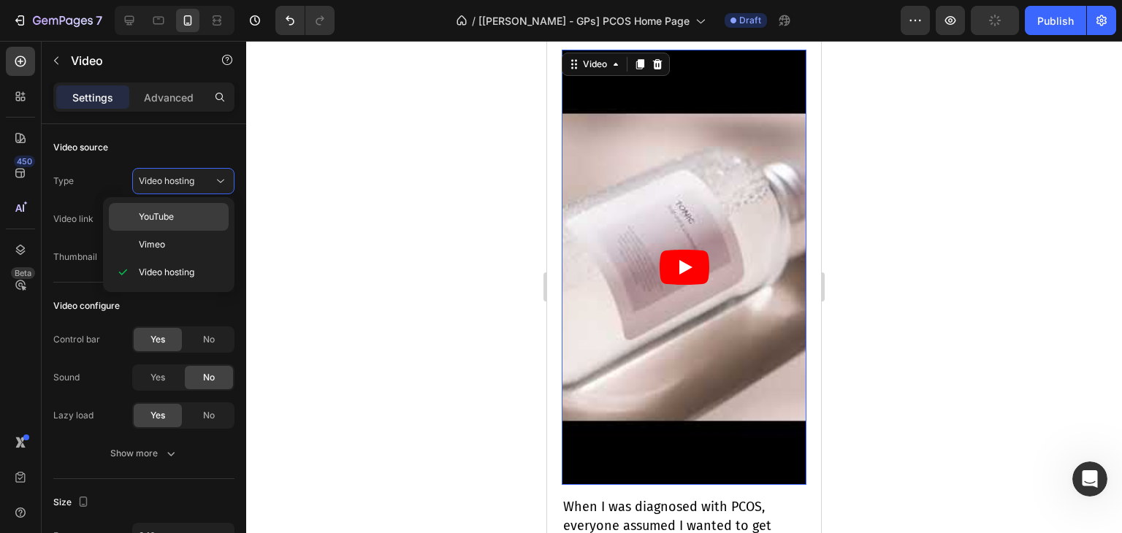
type input "[URL][DOMAIN_NAME]"
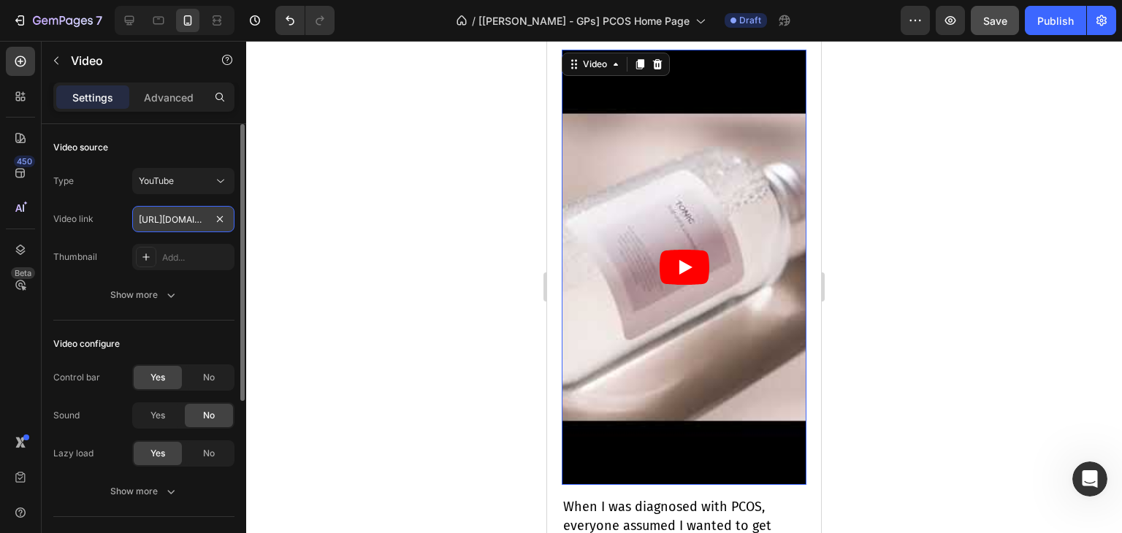
click at [163, 214] on input "[URL][DOMAIN_NAME]" at bounding box center [183, 219] width 102 height 26
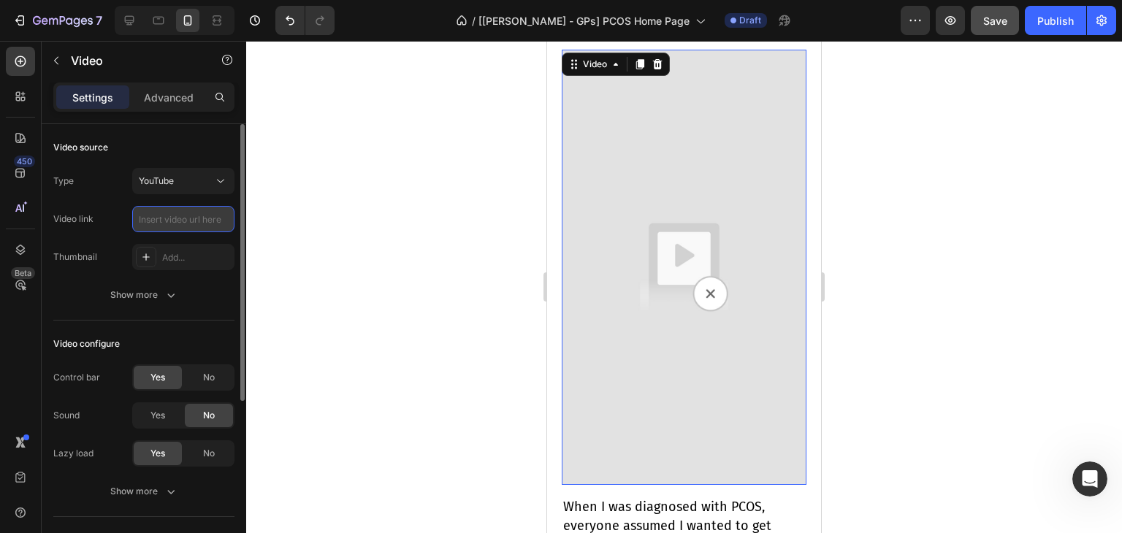
paste input "[URL][DOMAIN_NAME]"
type input "[URL][DOMAIN_NAME]"
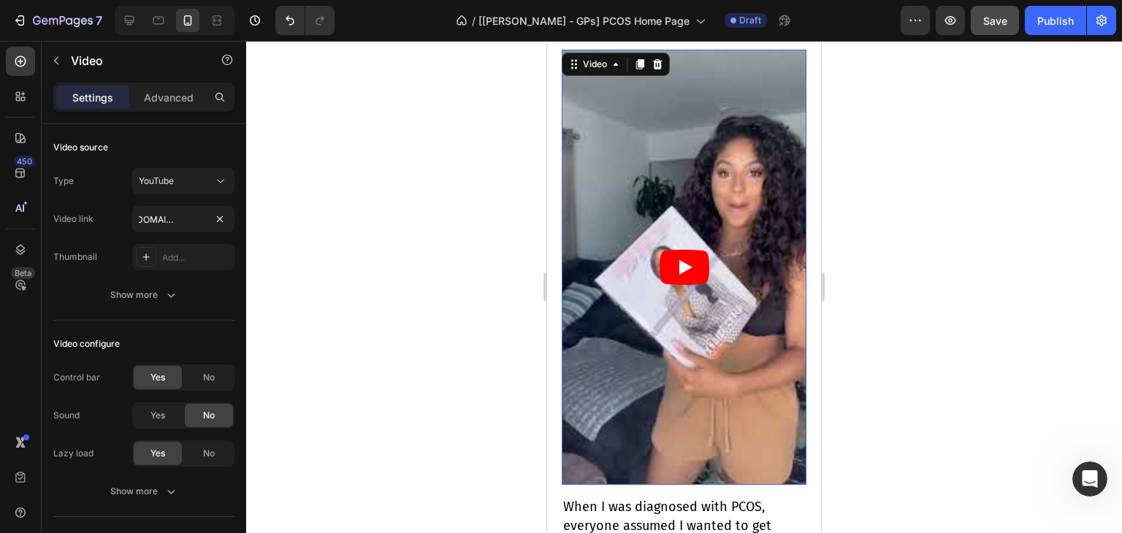
click at [897, 297] on div at bounding box center [684, 287] width 876 height 492
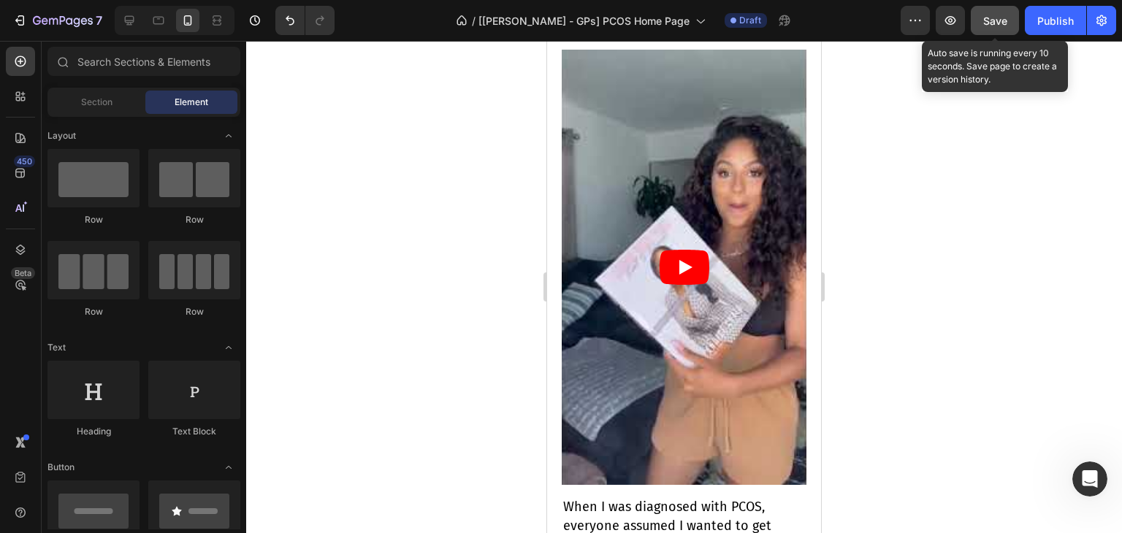
click at [998, 25] on span "Save" at bounding box center [995, 21] width 24 height 12
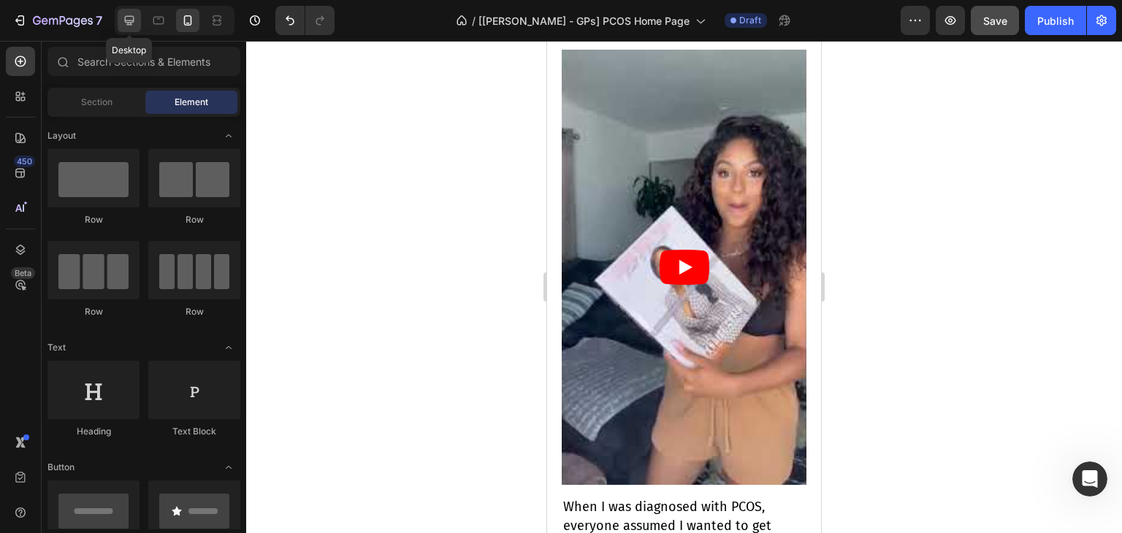
click at [135, 18] on icon at bounding box center [129, 20] width 15 height 15
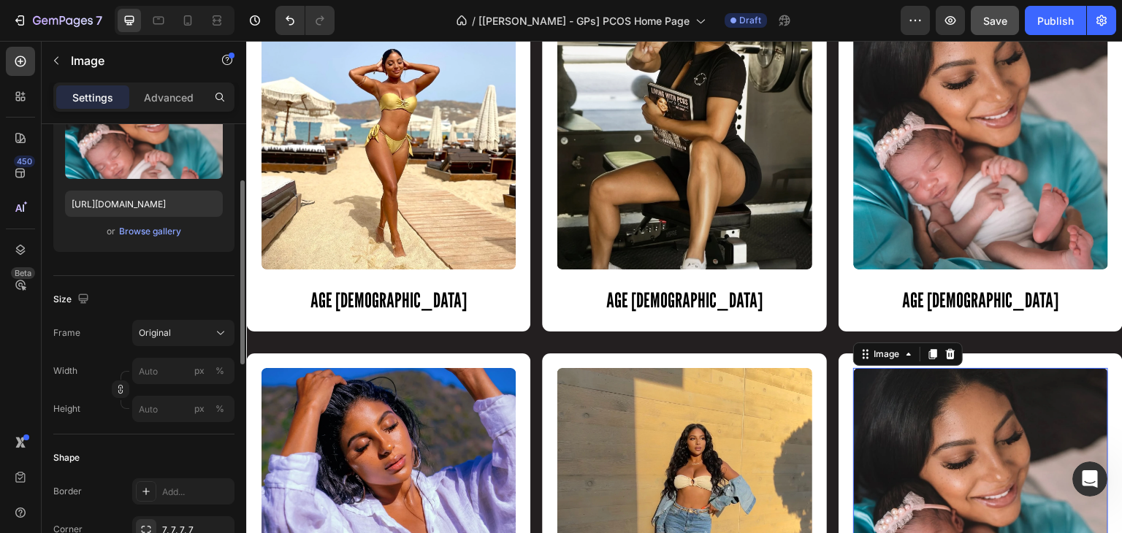
scroll to position [175, 0]
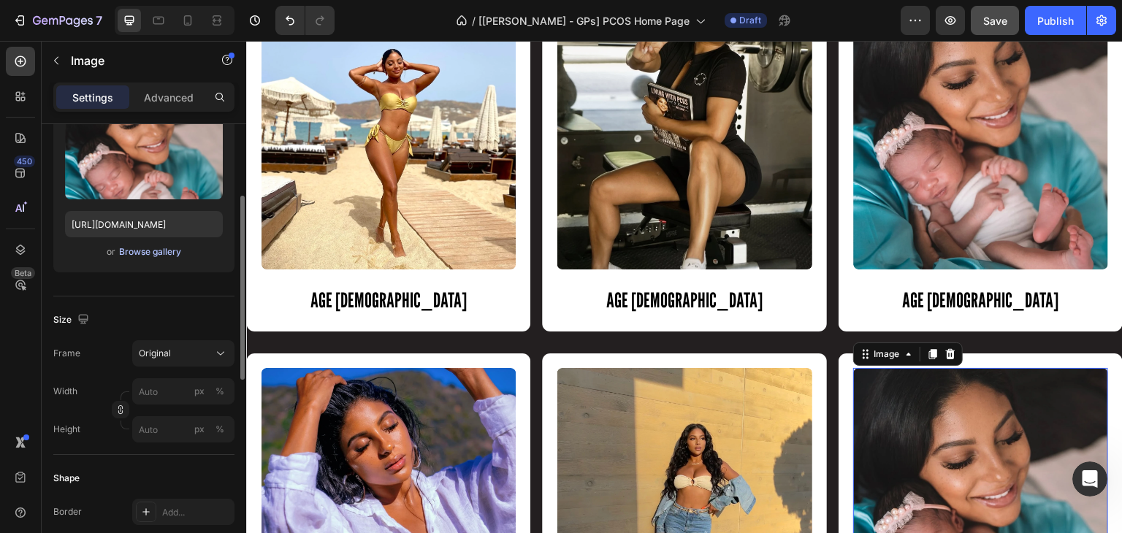
click at [150, 246] on div "Browse gallery" at bounding box center [150, 251] width 62 height 13
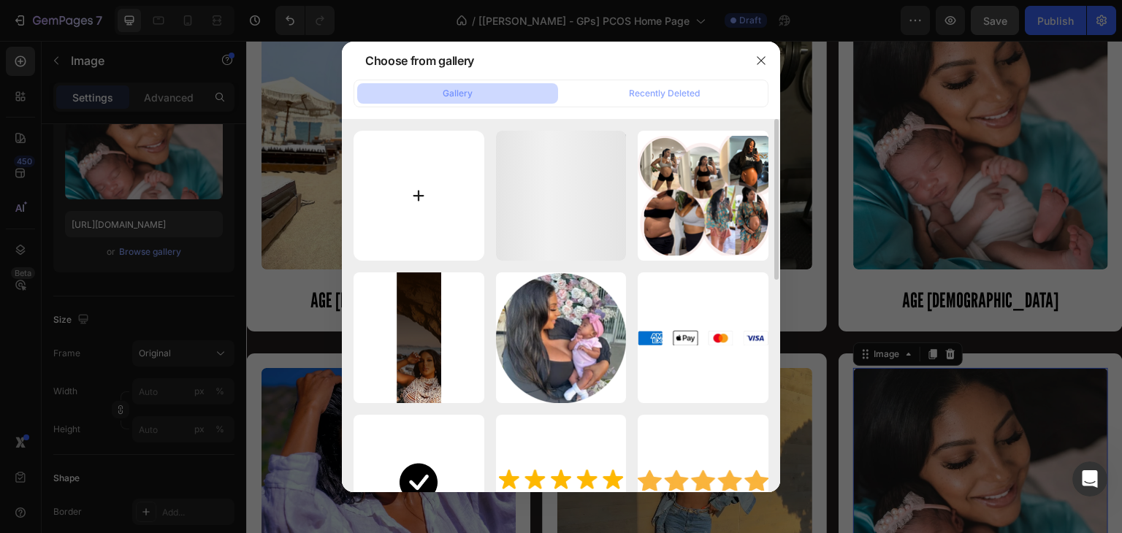
click at [439, 198] on input "file" at bounding box center [418, 196] width 131 height 131
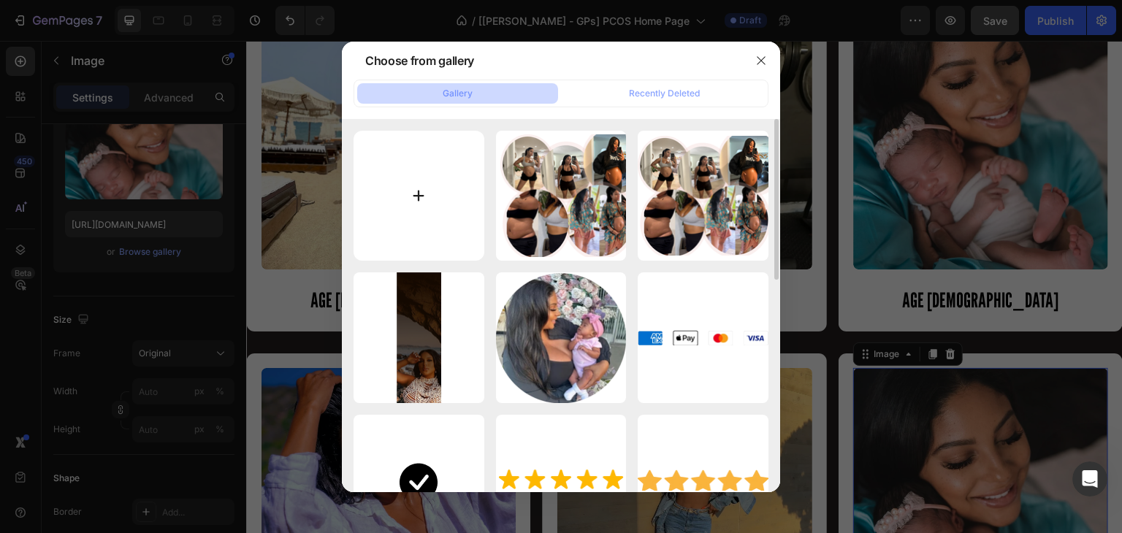
type input "C:\fakepath\happy-dog-lying-comfortable-bed (1).png"
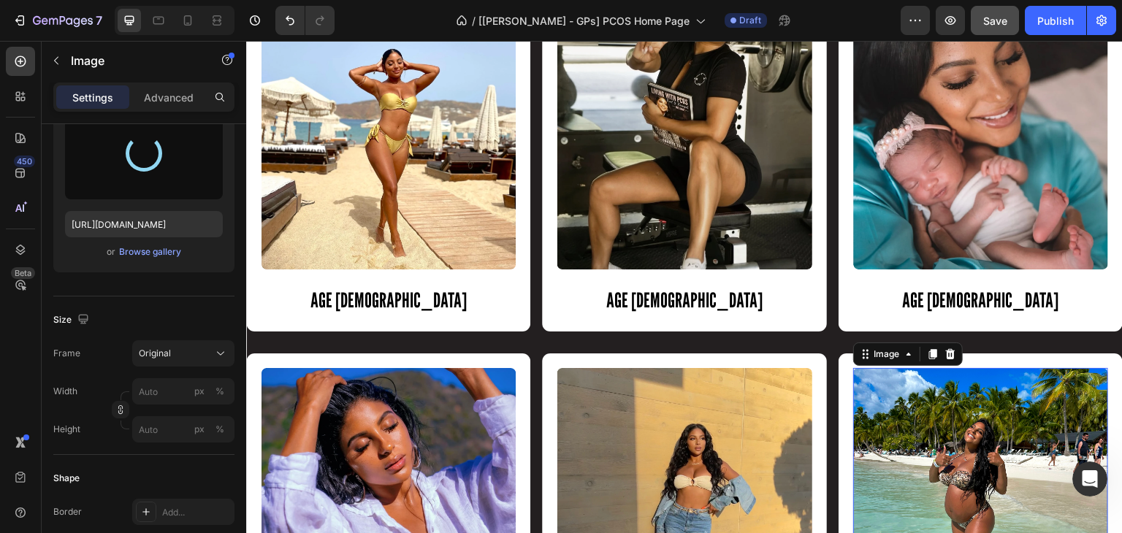
type input "[URL][DOMAIN_NAME]"
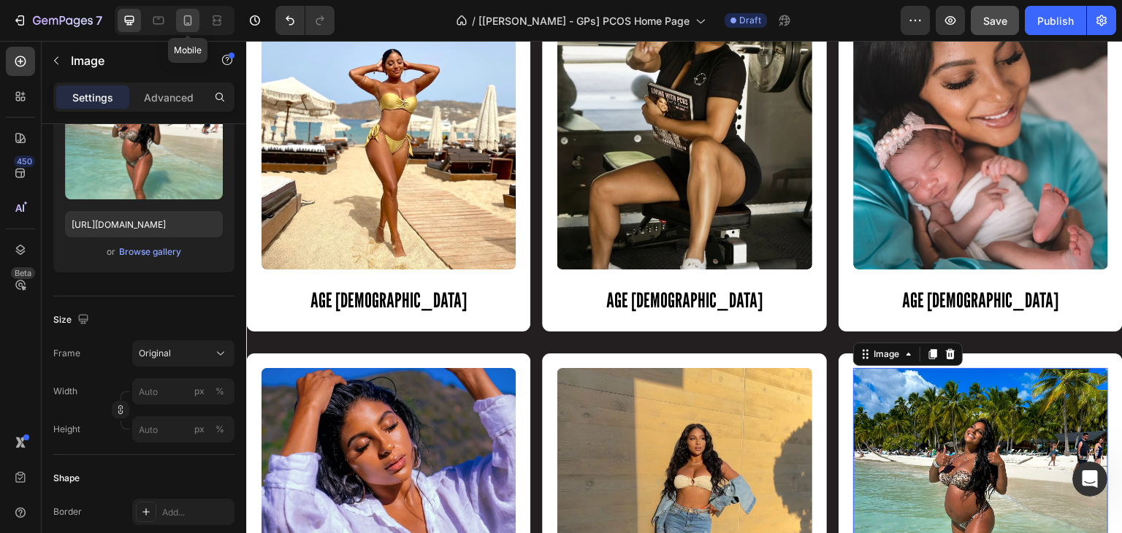
click at [187, 18] on icon at bounding box center [187, 20] width 15 height 15
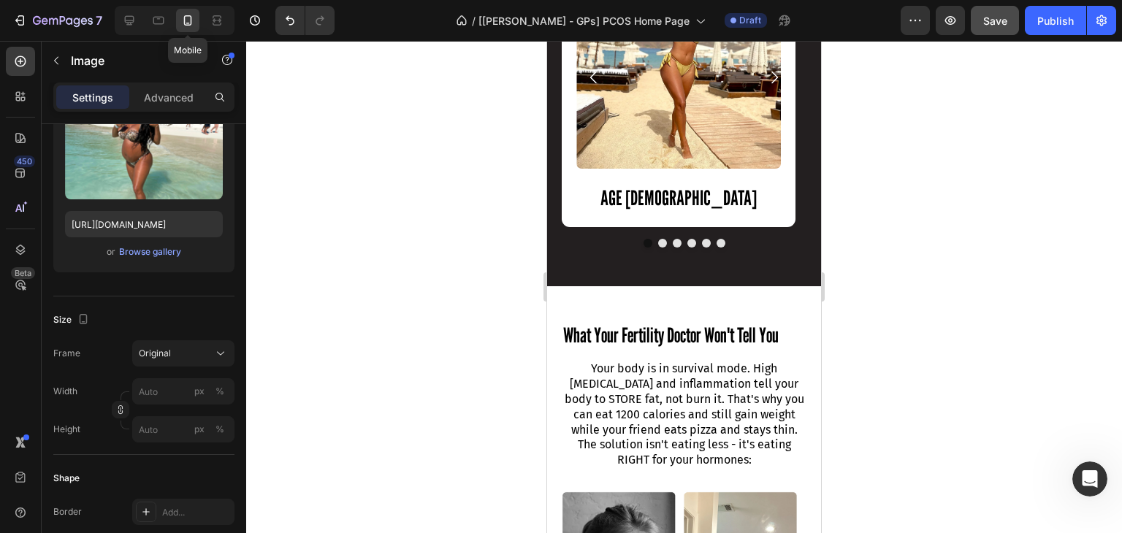
scroll to position [1437, 0]
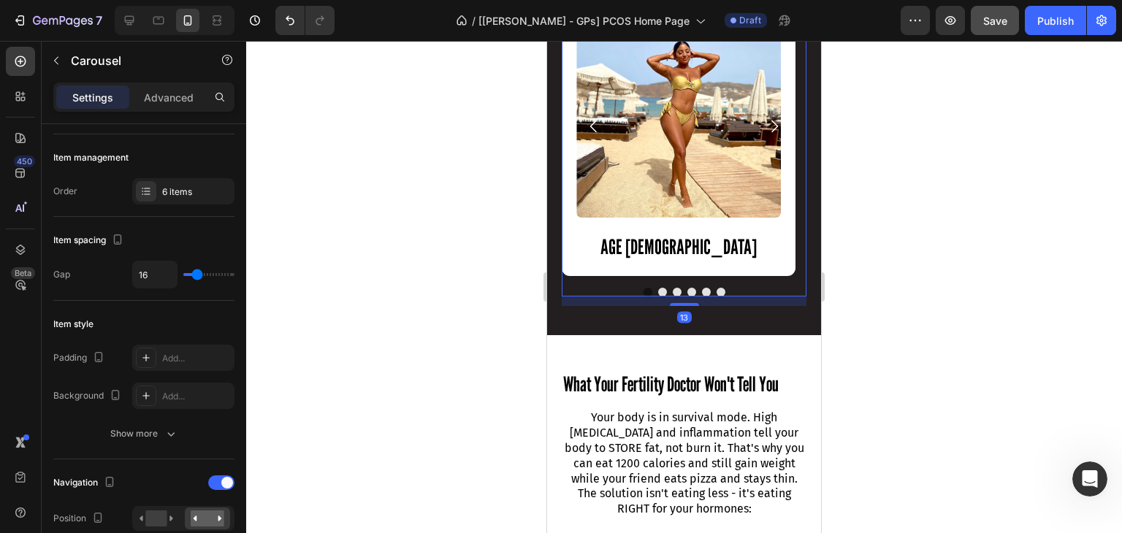
click at [716, 294] on button "Dot" at bounding box center [720, 292] width 9 height 9
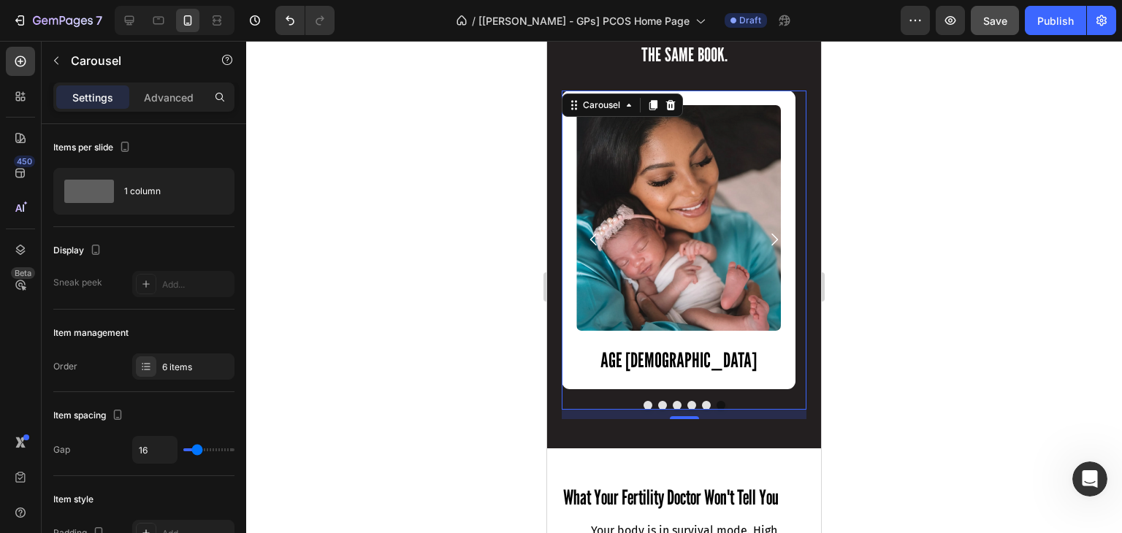
scroll to position [1323, 0]
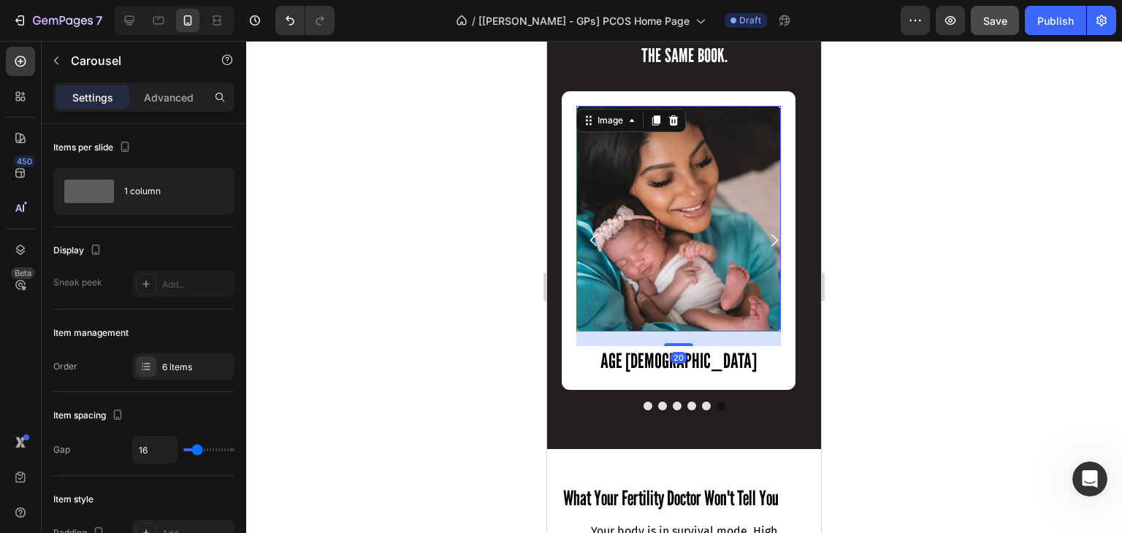
click at [694, 261] on img at bounding box center [678, 219] width 204 height 226
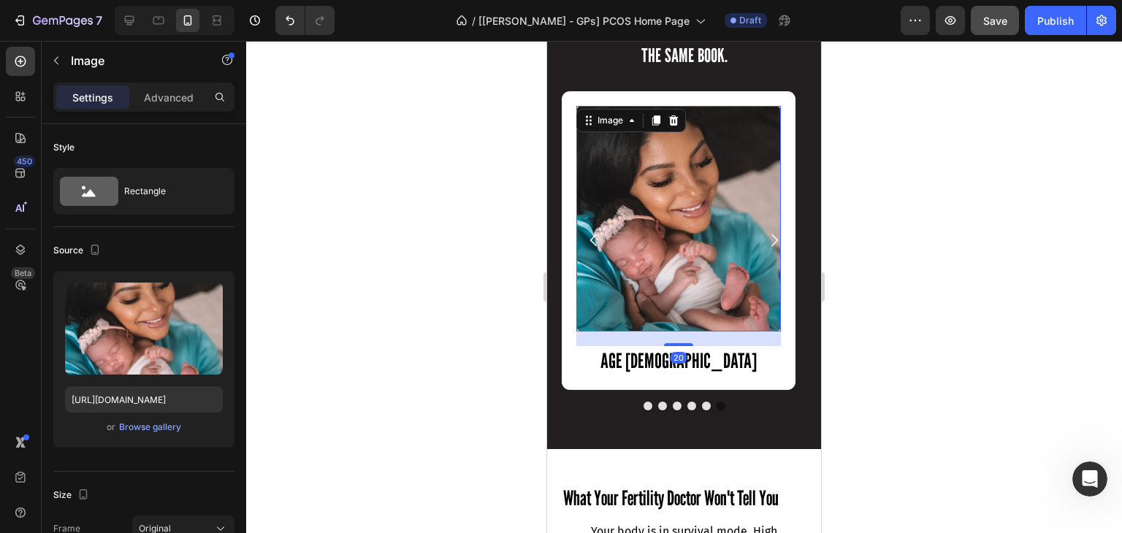
click at [694, 261] on img at bounding box center [678, 219] width 204 height 226
click at [153, 429] on div "Browse gallery" at bounding box center [150, 427] width 62 height 13
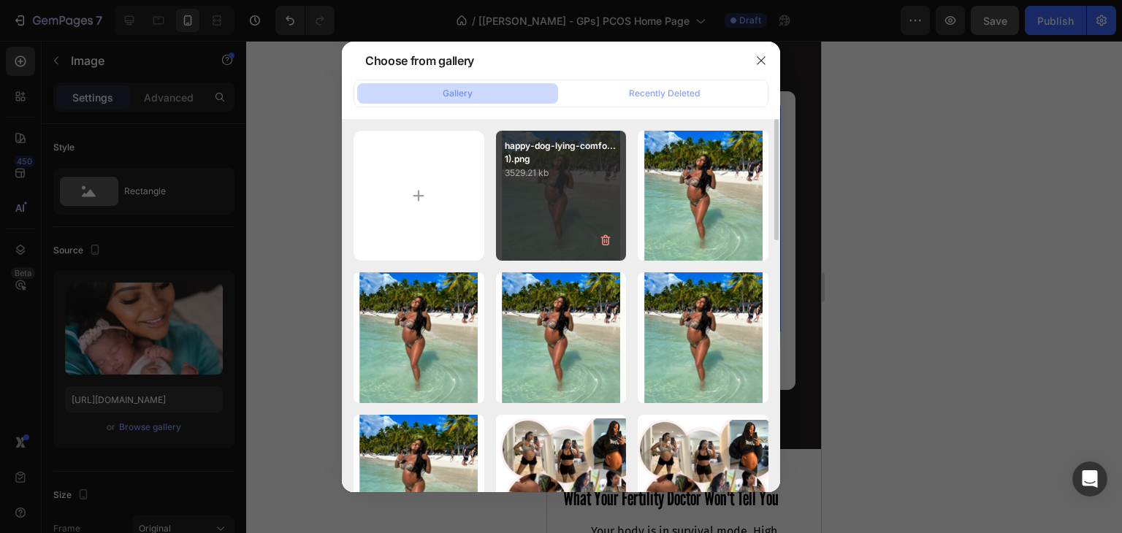
click at [555, 183] on div "happy-dog-lying-comfo...1).png 3529.21 kb" at bounding box center [561, 196] width 131 height 131
type input "[URL][DOMAIN_NAME]"
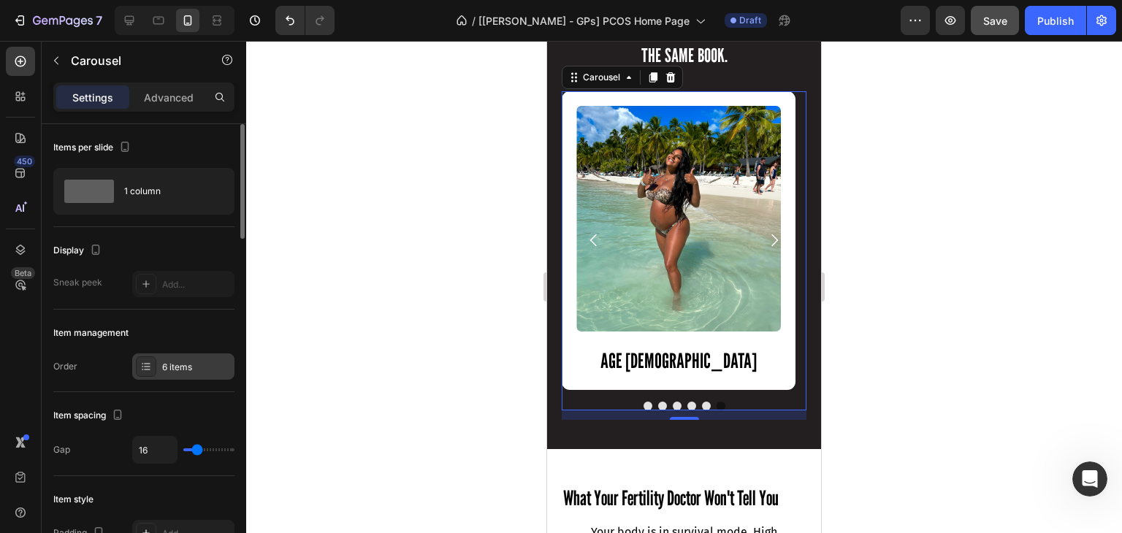
click at [181, 375] on div "6 items" at bounding box center [183, 366] width 102 height 26
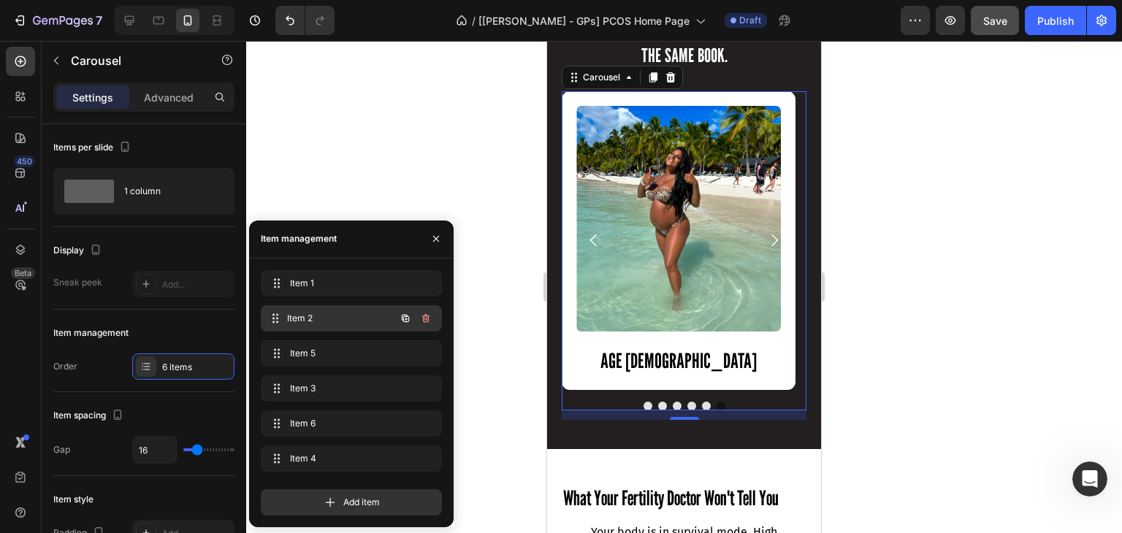
click at [318, 325] on div "Item 2 Item 2" at bounding box center [331, 318] width 129 height 20
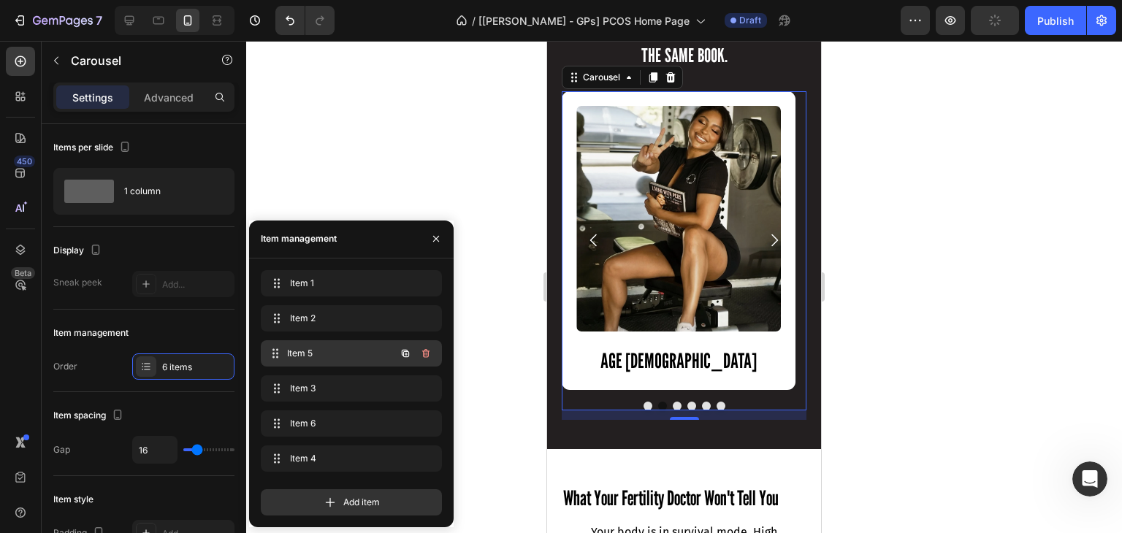
click at [314, 354] on span "Item 5" at bounding box center [341, 353] width 108 height 13
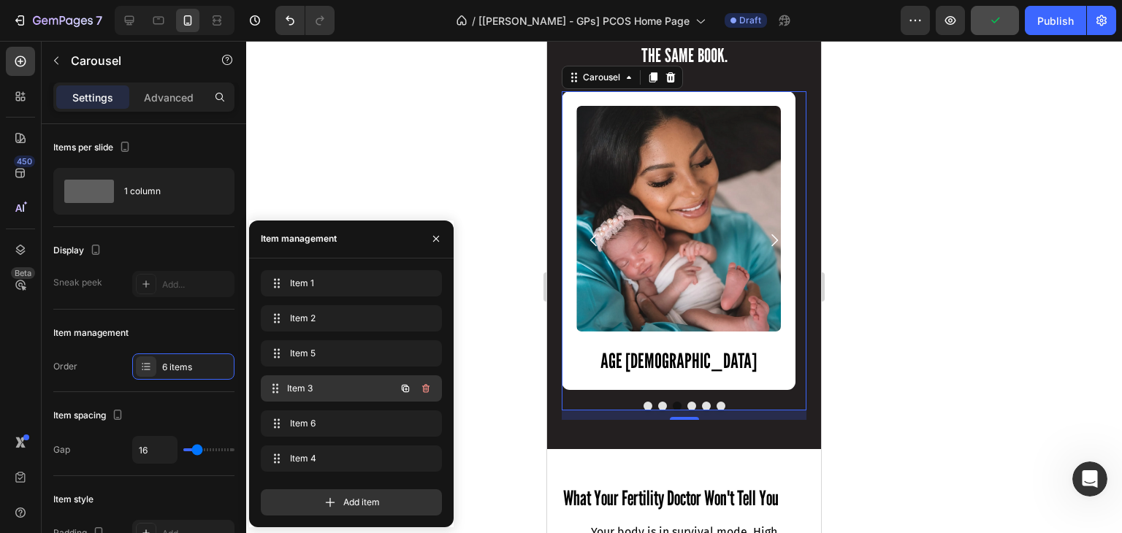
click at [309, 387] on span "Item 3" at bounding box center [341, 388] width 108 height 13
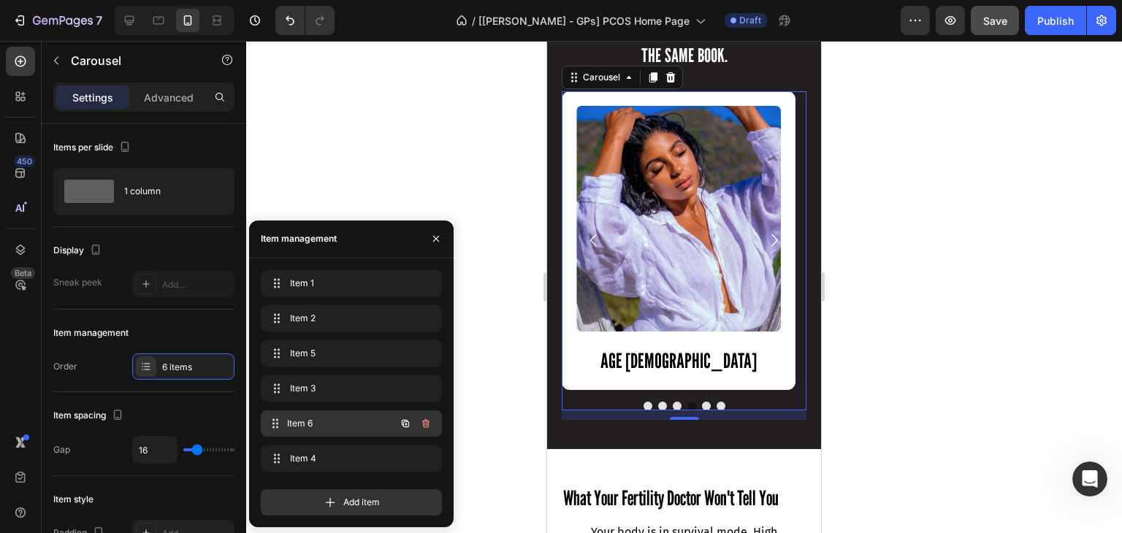
click at [307, 417] on span "Item 6" at bounding box center [341, 423] width 108 height 13
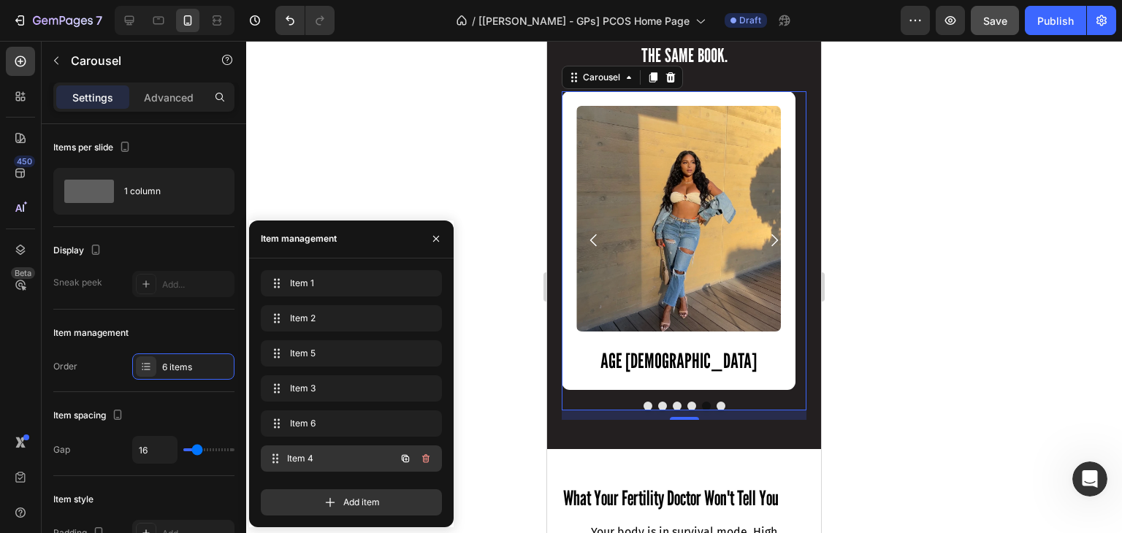
click at [310, 456] on span "Item 4" at bounding box center [341, 458] width 108 height 13
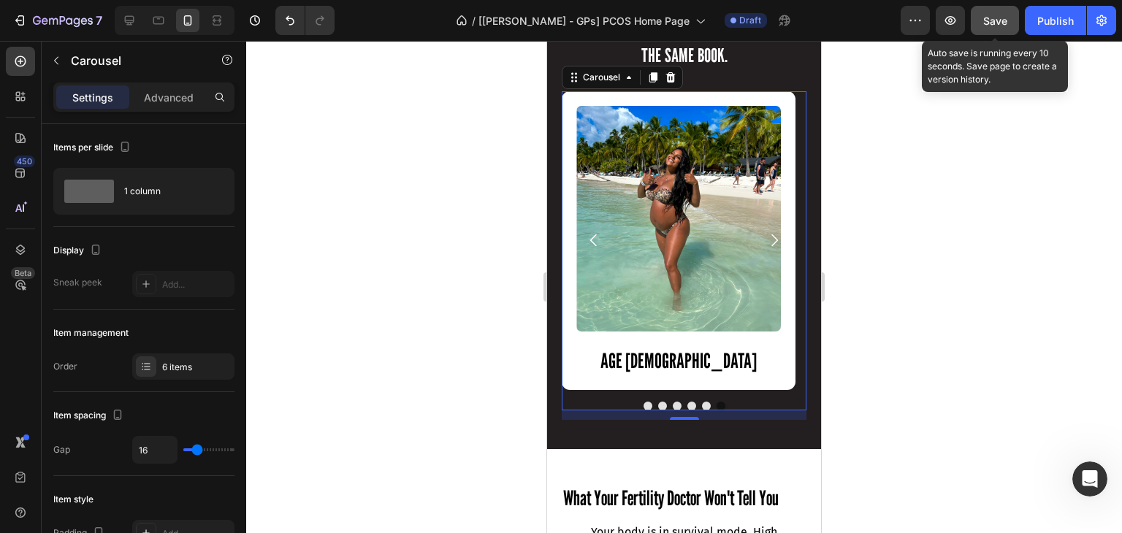
click at [994, 18] on span "Save" at bounding box center [995, 21] width 24 height 12
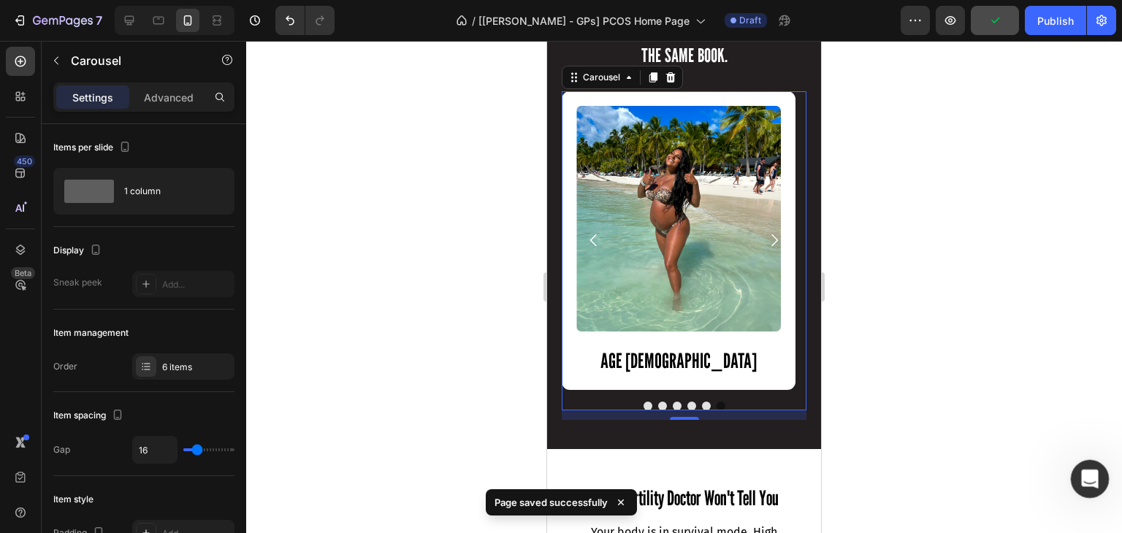
click at [1079, 468] on div "Open Intercom Messenger" at bounding box center [1087, 477] width 48 height 48
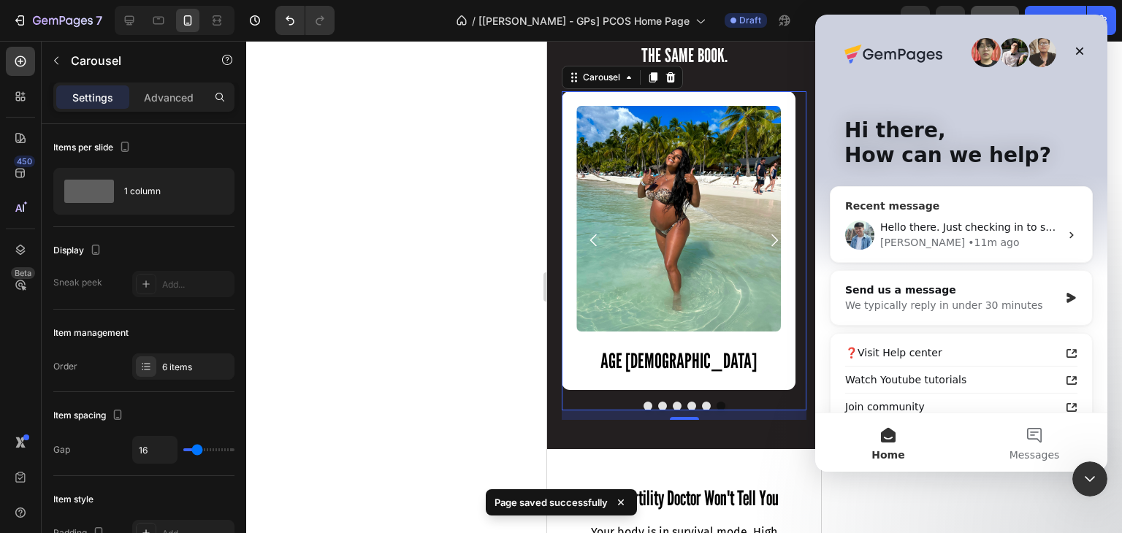
click at [968, 237] on div "• 11m ago" at bounding box center [993, 242] width 51 height 15
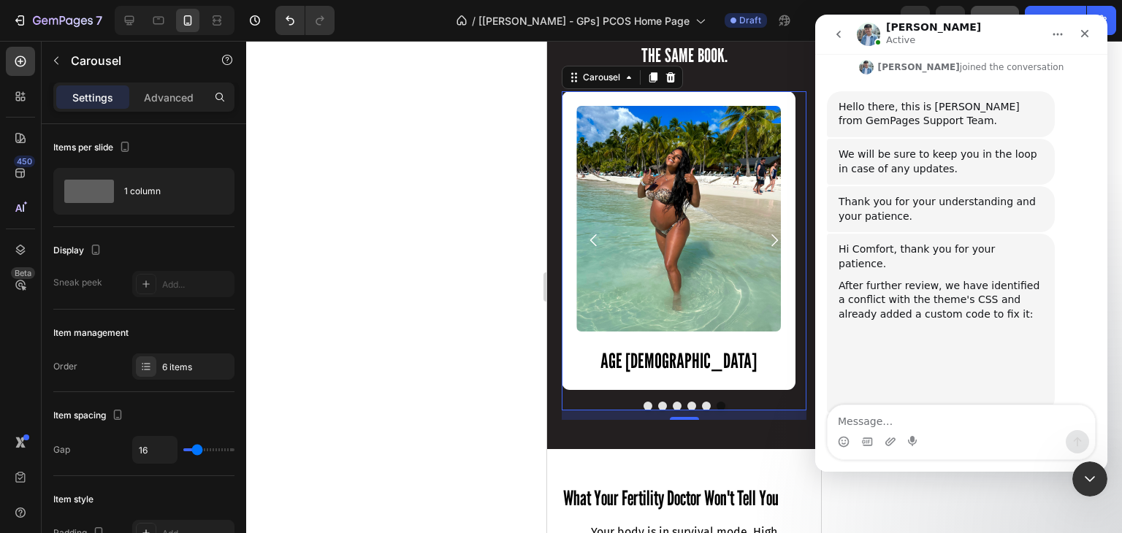
scroll to position [11105, 0]
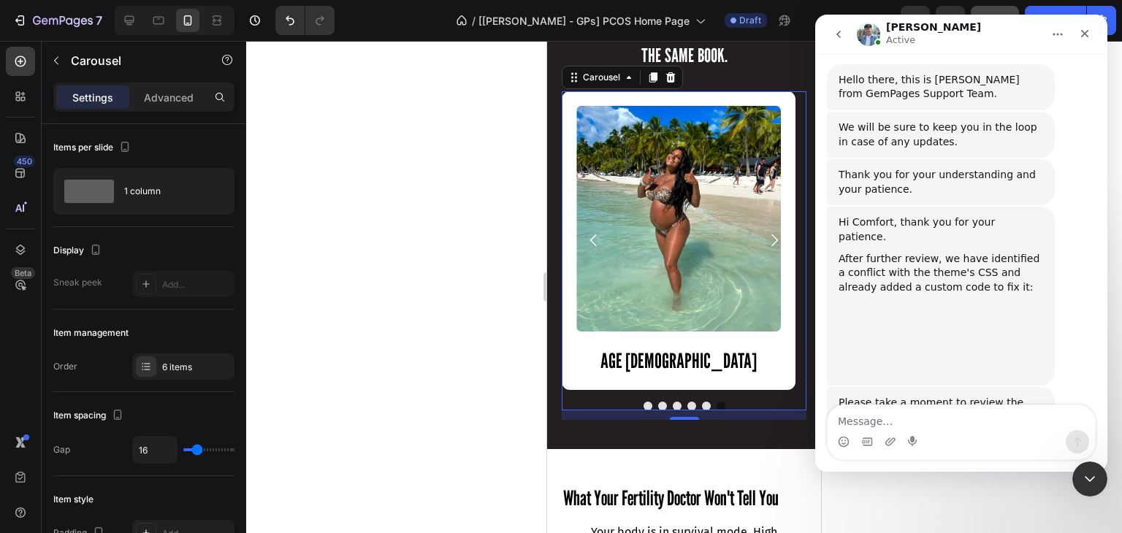
click at [854, 413] on textarea "Message…" at bounding box center [960, 417] width 267 height 25
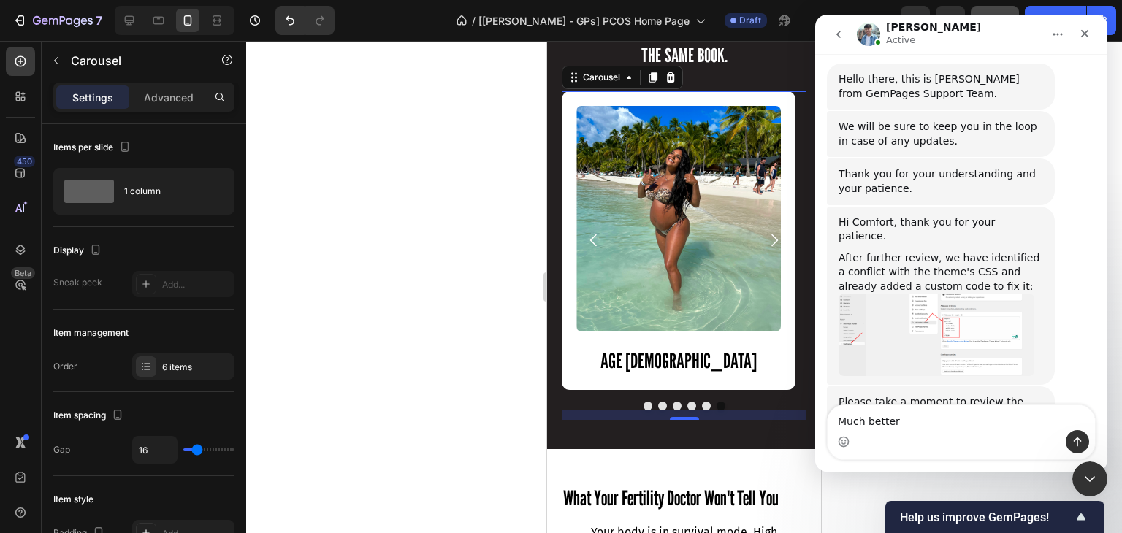
scroll to position [11214, 0]
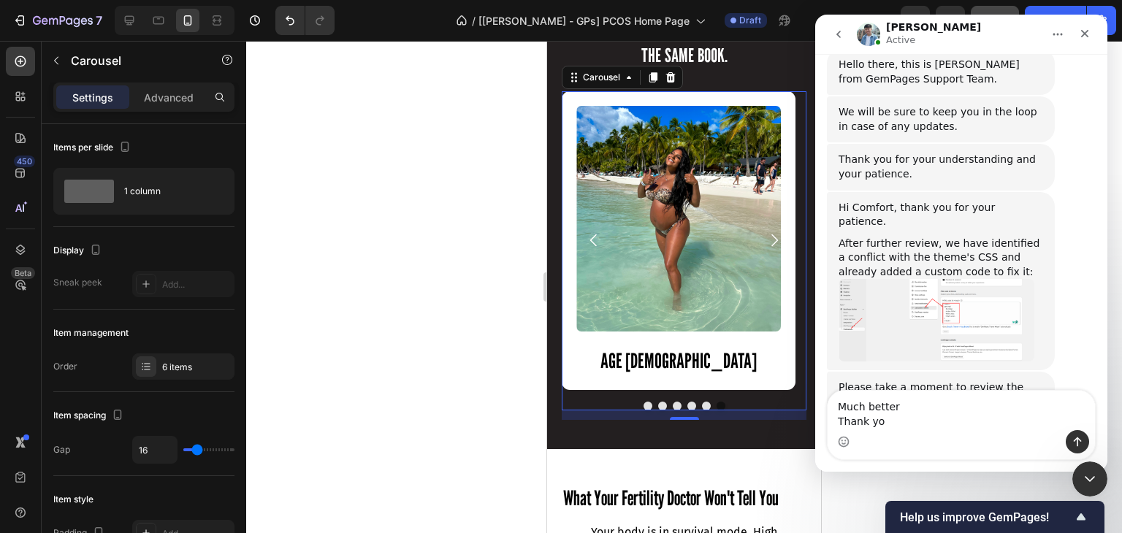
type textarea "Much better Thank you"
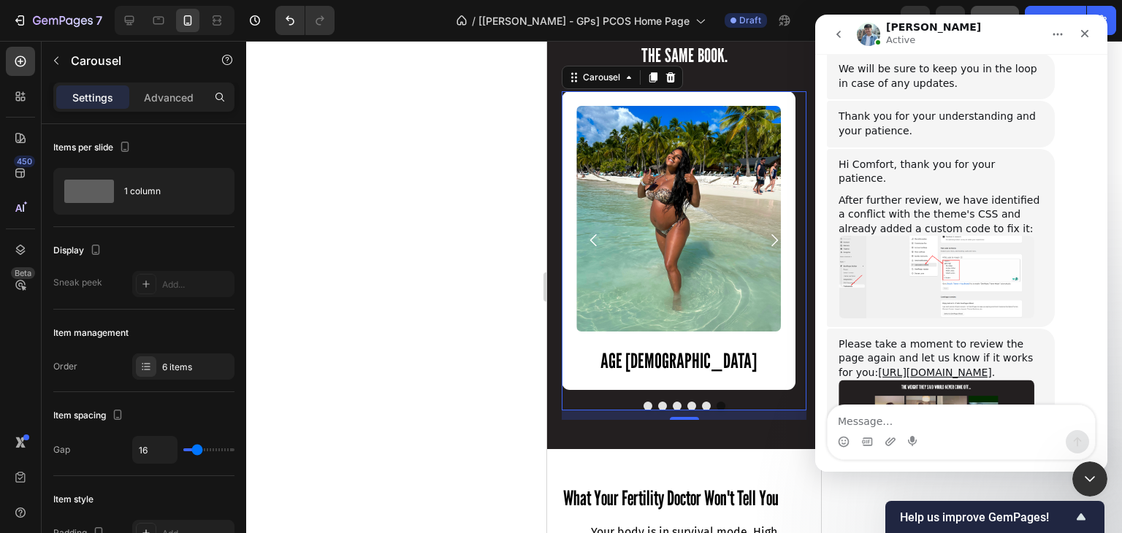
click at [839, 40] on button "go back" at bounding box center [839, 34] width 28 height 28
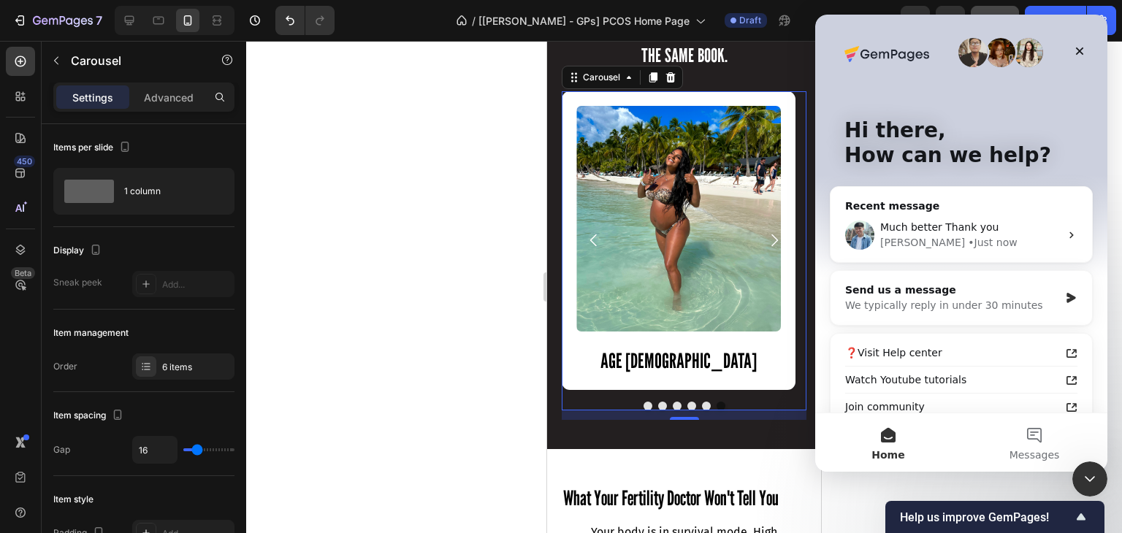
scroll to position [0, 0]
click at [1087, 479] on icon "Close Intercom Messenger" at bounding box center [1088, 477] width 18 height 18
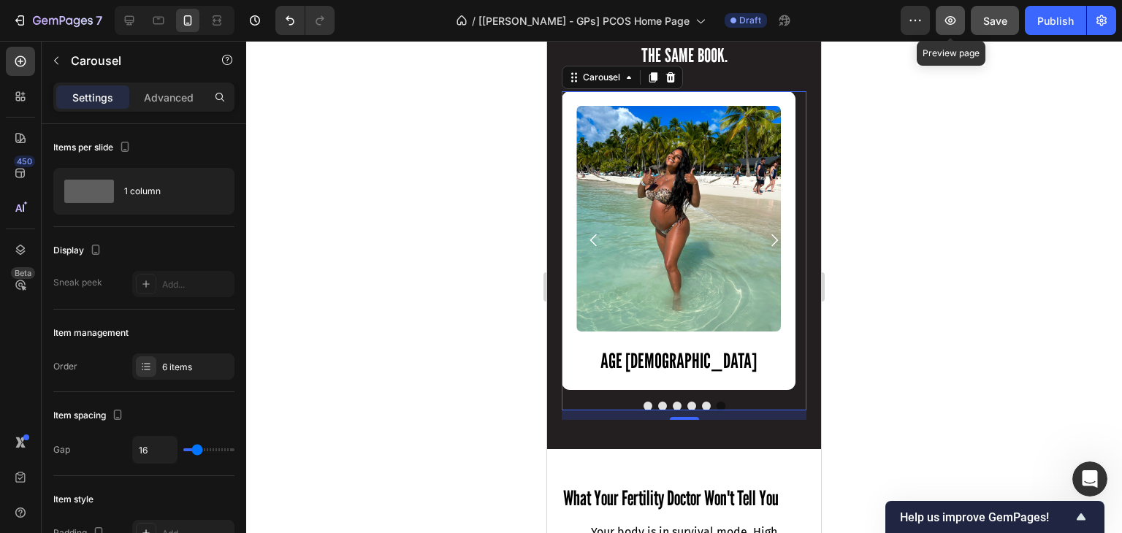
click at [947, 23] on icon "button" at bounding box center [950, 20] width 11 height 9
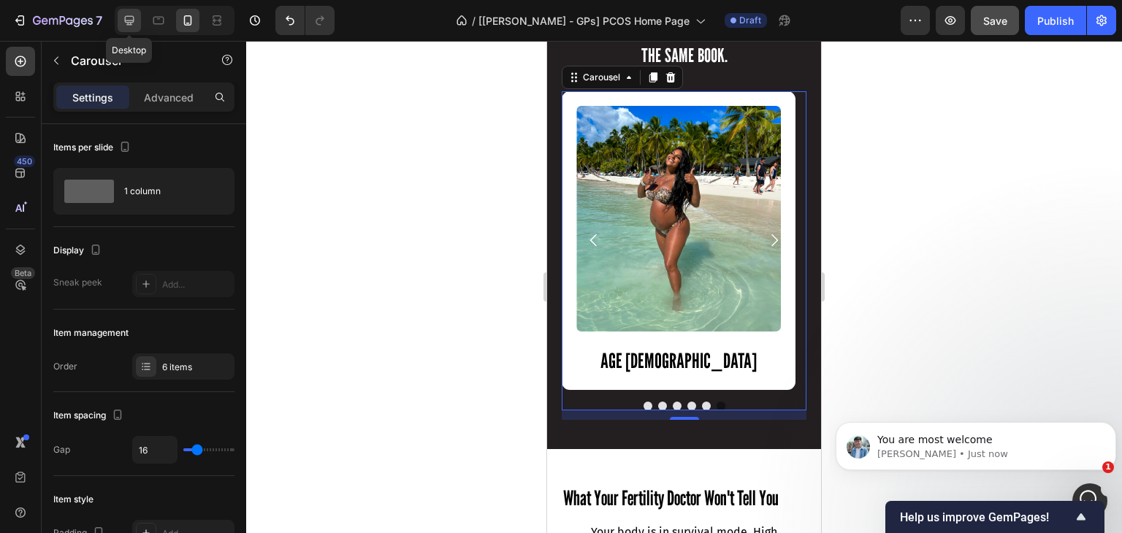
click at [133, 21] on icon at bounding box center [129, 20] width 9 height 9
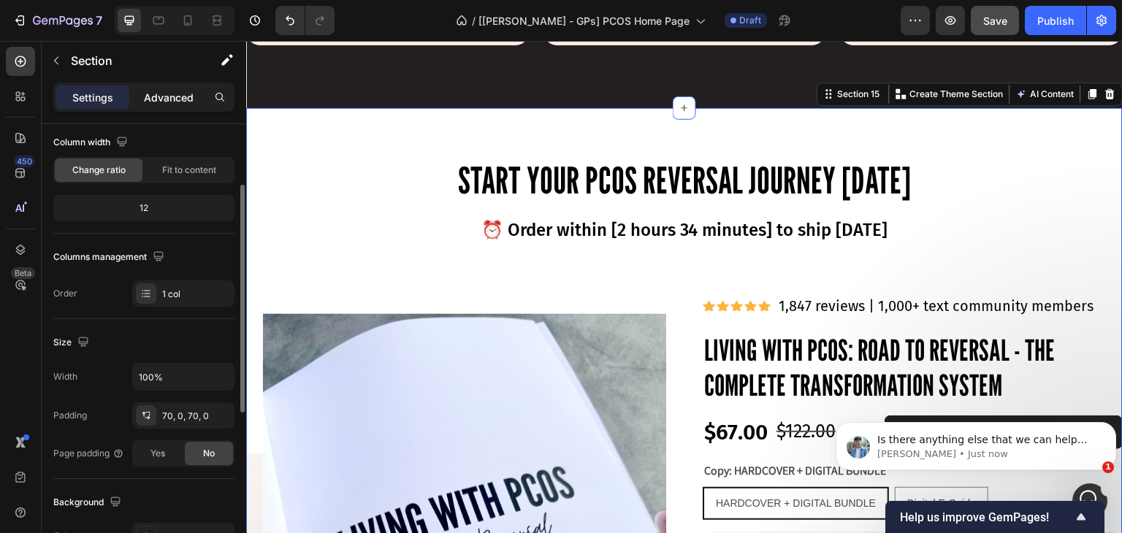
scroll to position [120, 0]
click at [145, 102] on p "Advanced" at bounding box center [169, 97] width 50 height 15
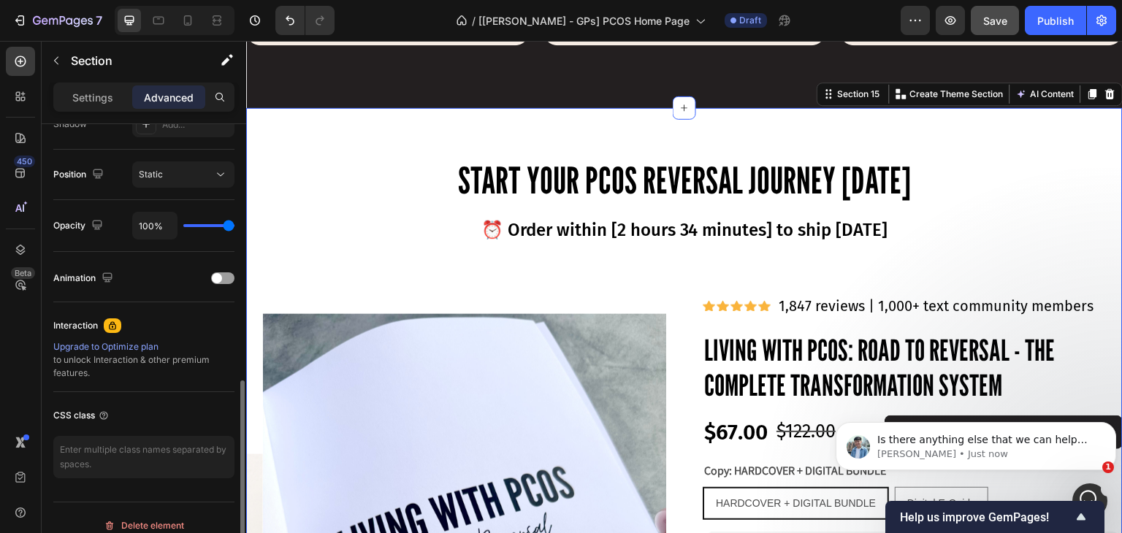
scroll to position [522, 0]
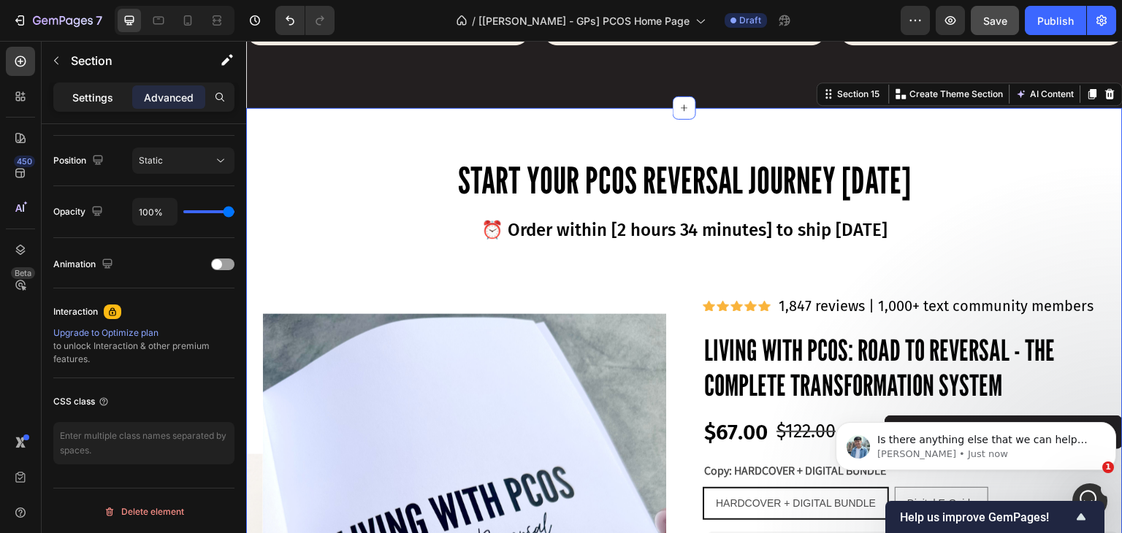
click at [91, 91] on p "Settings" at bounding box center [92, 97] width 41 height 15
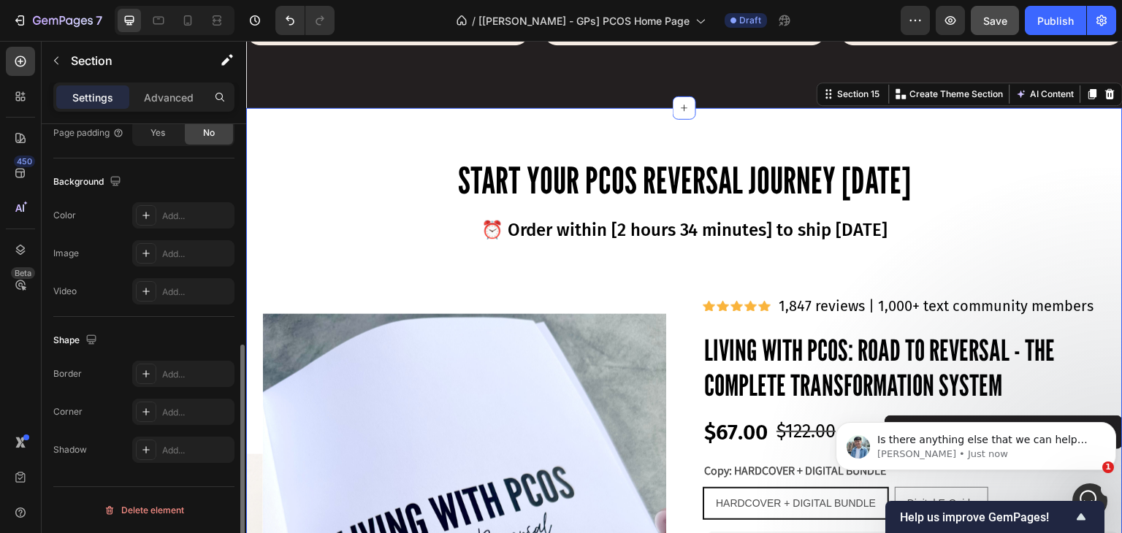
scroll to position [439, 0]
click at [229, 61] on icon "button" at bounding box center [227, 60] width 15 height 15
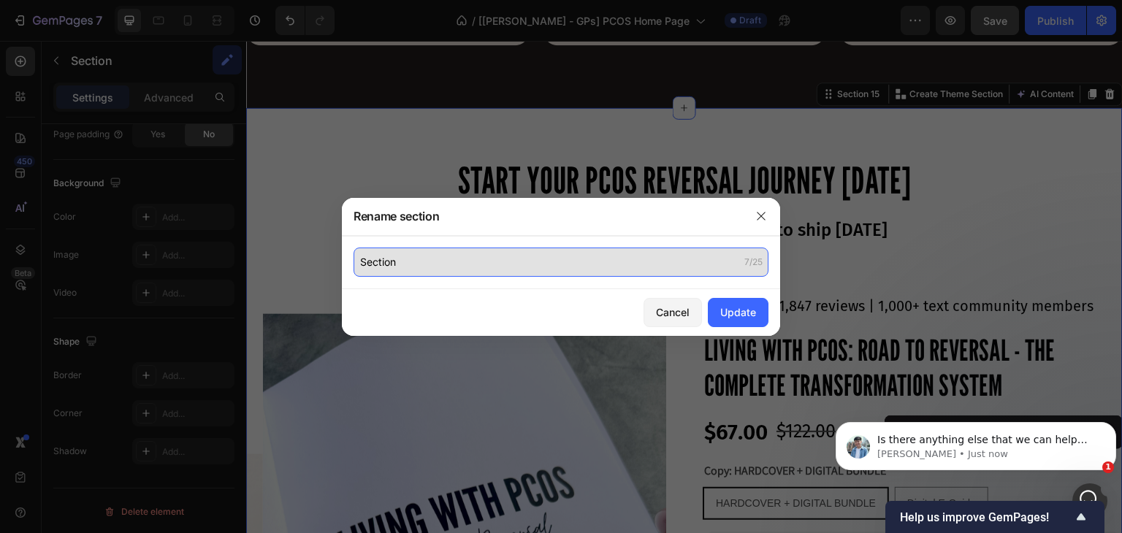
click at [435, 260] on input "Section" at bounding box center [560, 262] width 415 height 29
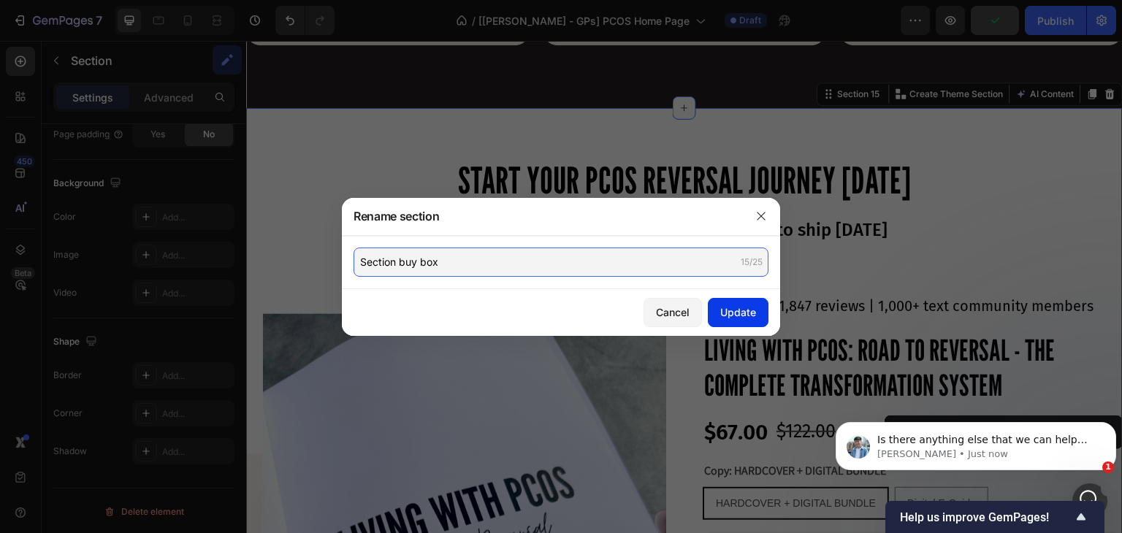
type input "Section buy box"
click at [746, 305] on div "Update" at bounding box center [738, 312] width 36 height 15
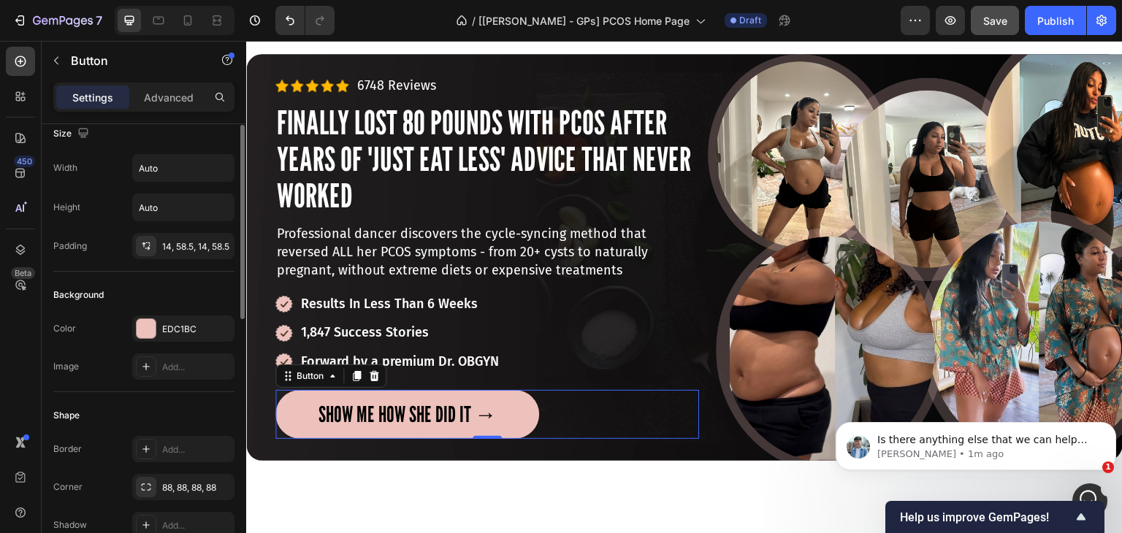
scroll to position [0, 0]
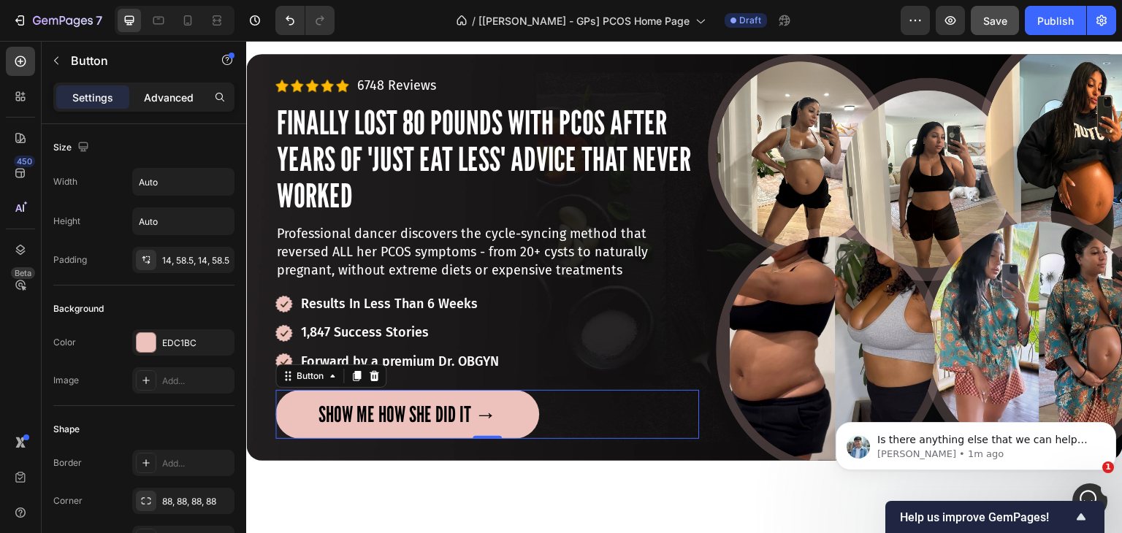
click at [152, 100] on p "Advanced" at bounding box center [169, 97] width 50 height 15
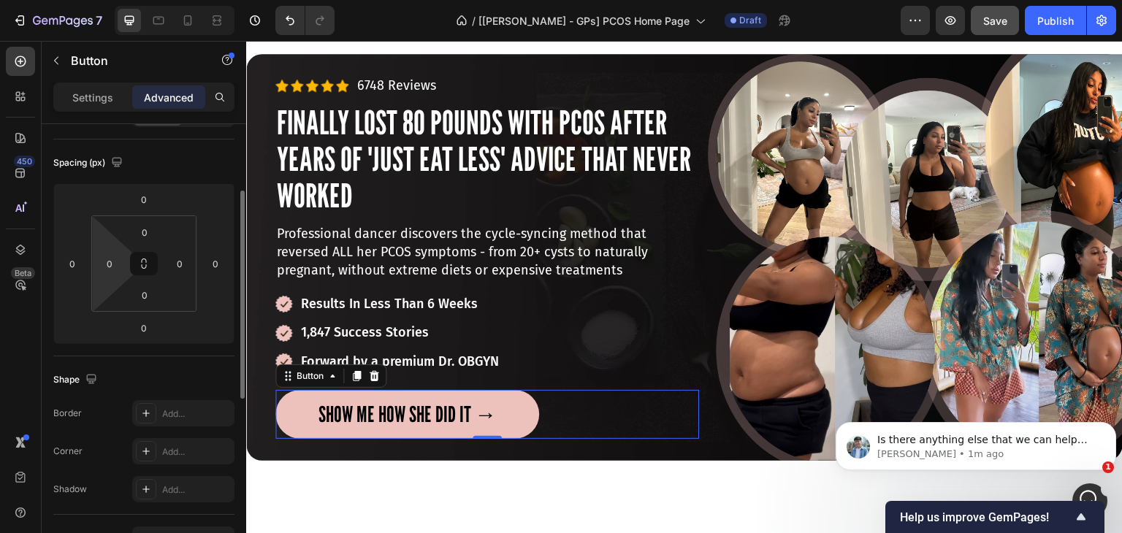
scroll to position [143, 0]
click at [1087, 486] on div "Open Intercom Messenger" at bounding box center [1087, 499] width 48 height 48
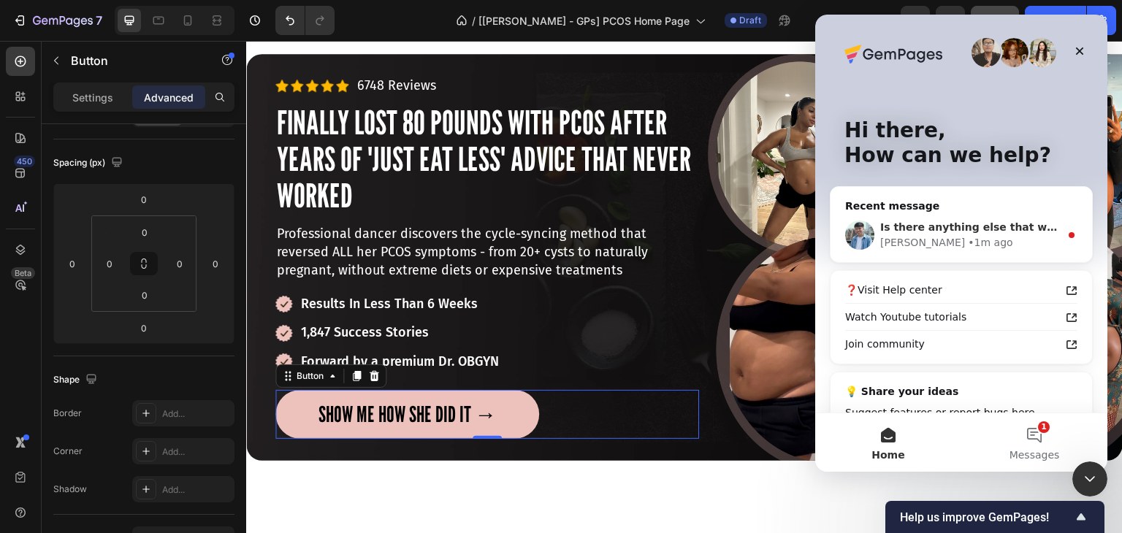
click at [949, 235] on div "[PERSON_NAME] • 1m ago" at bounding box center [970, 242] width 180 height 15
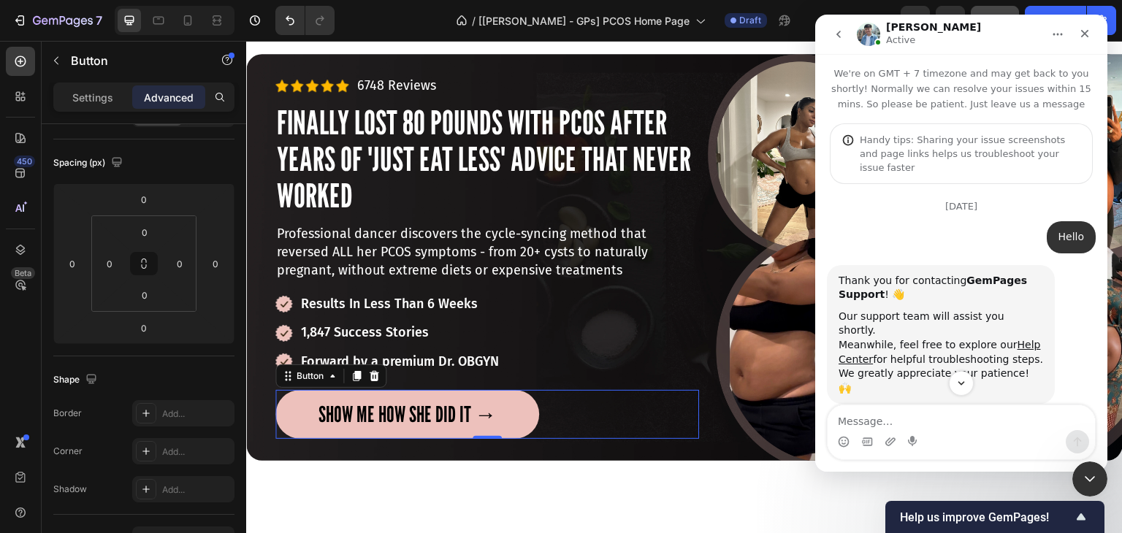
scroll to position [1, 0]
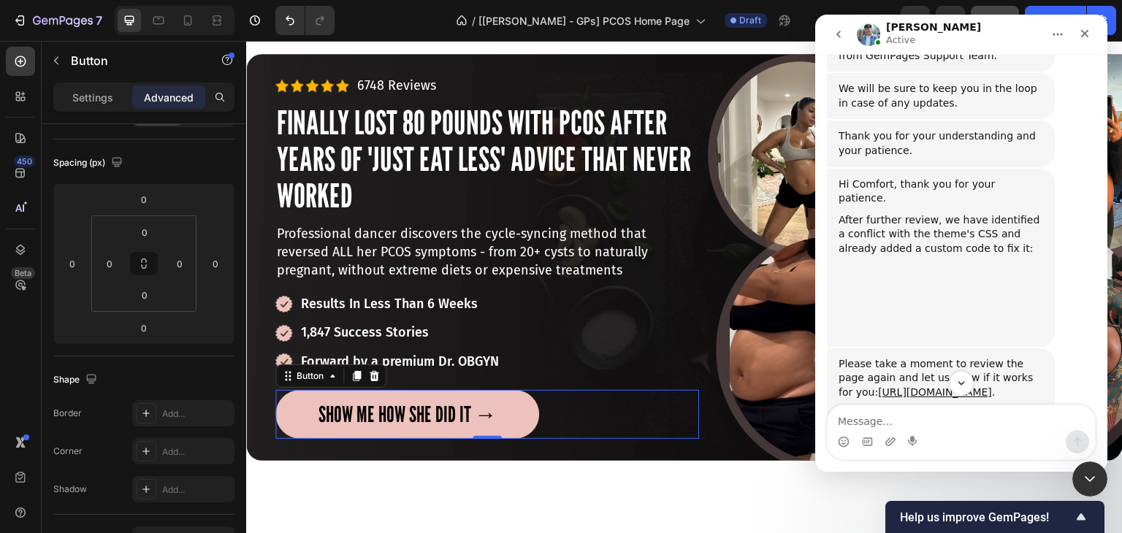
click at [857, 426] on textarea "Message…" at bounding box center [960, 417] width 267 height 25
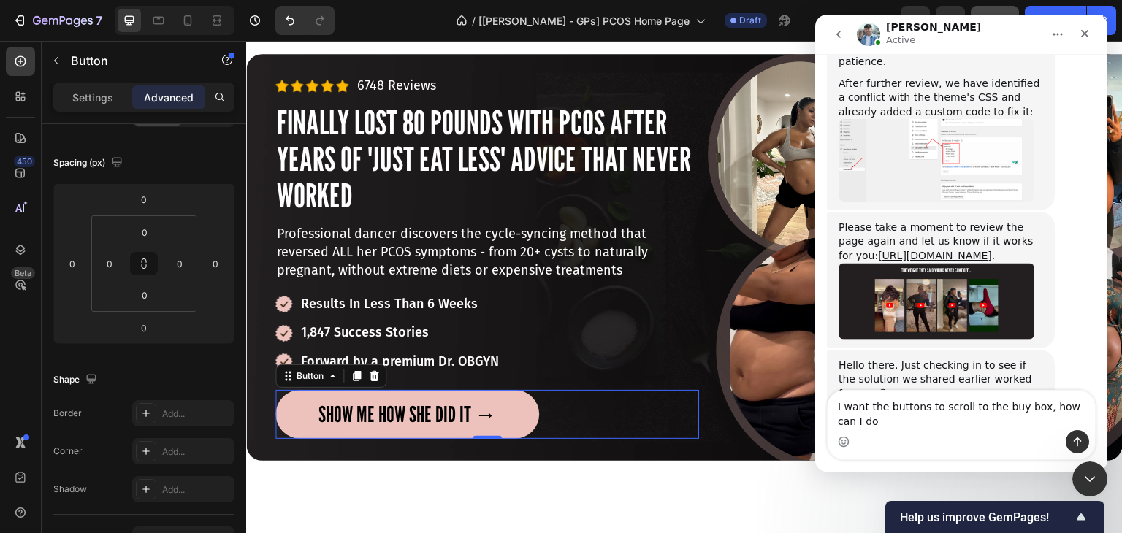
scroll to position [11387, 0]
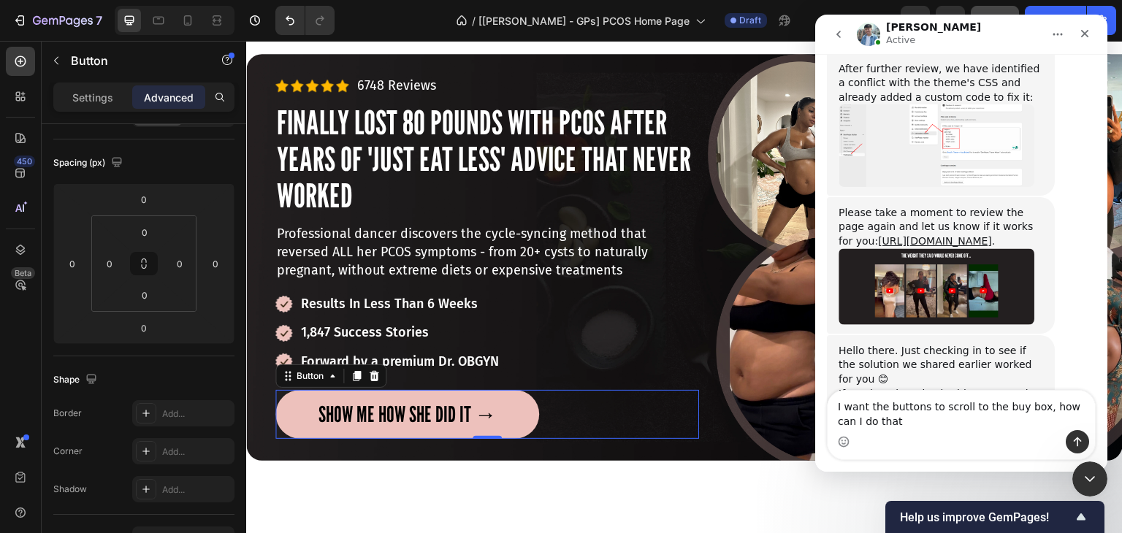
type textarea "I want the buttons to scroll to the buy box, how can I do that?"
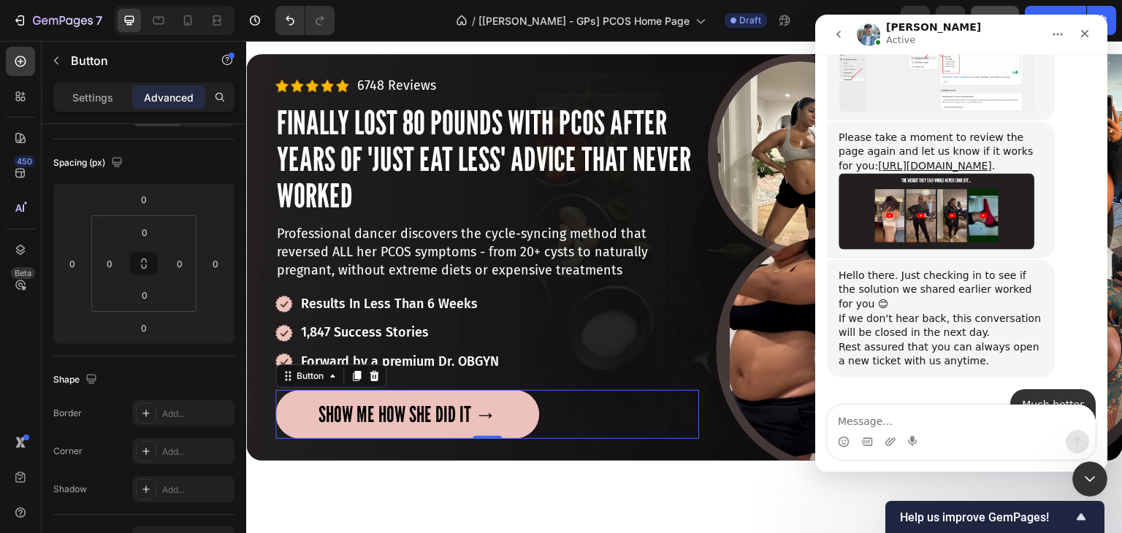
scroll to position [11478, 0]
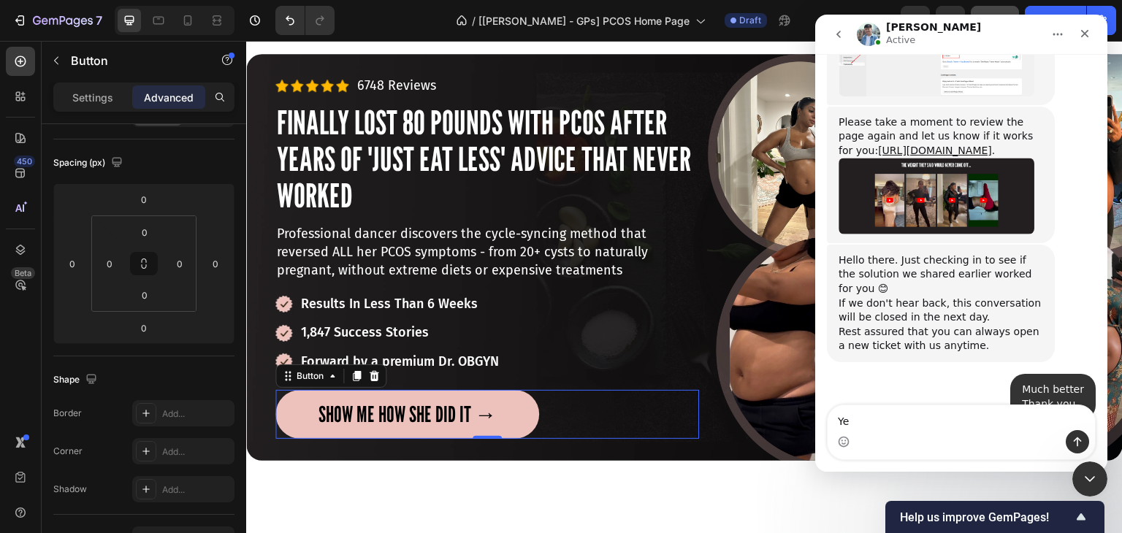
type textarea "Yes"
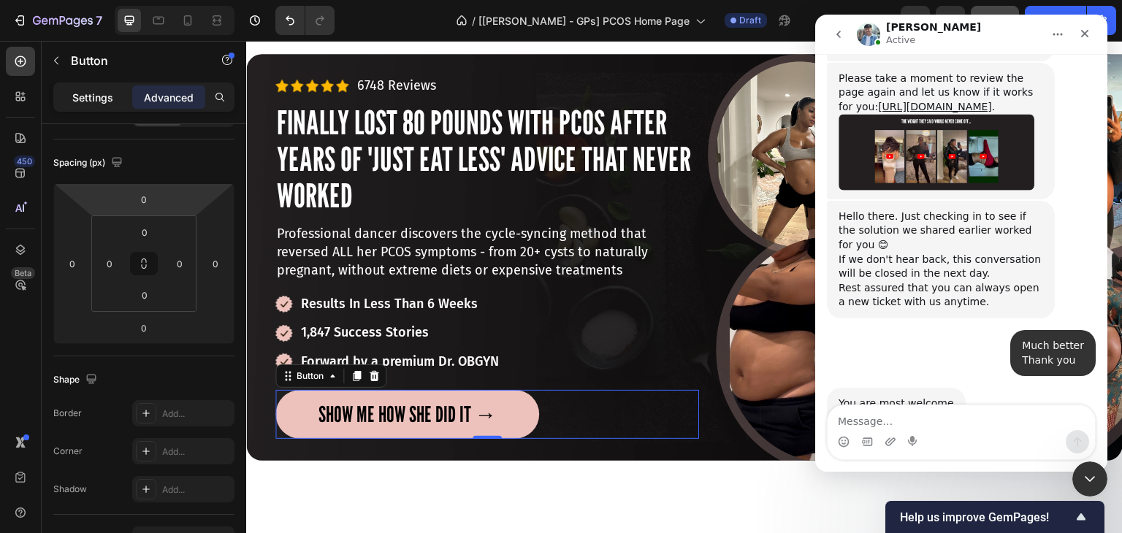
click at [88, 91] on p "Settings" at bounding box center [92, 97] width 41 height 15
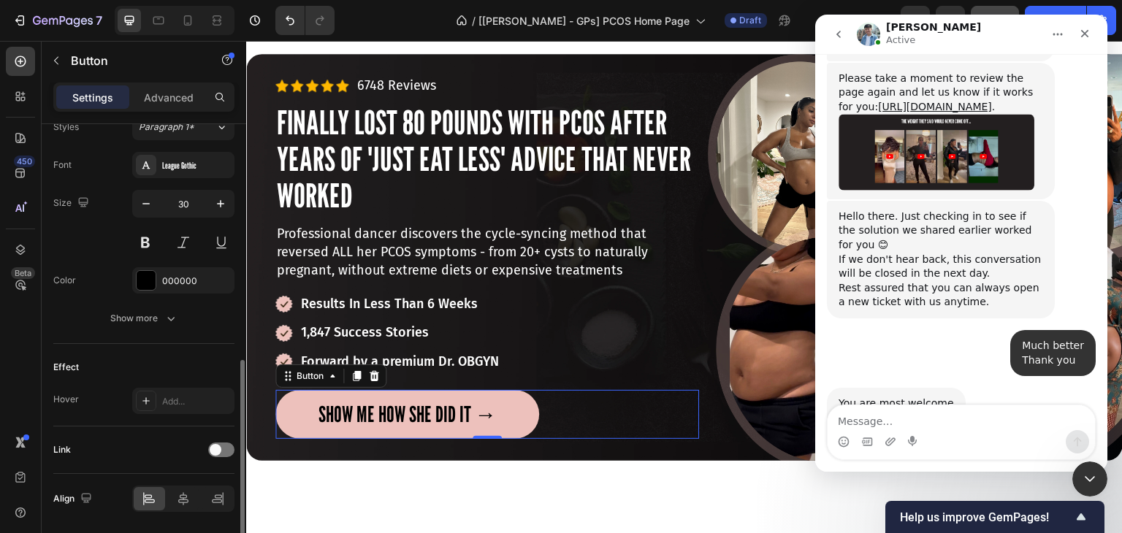
scroll to position [594, 0]
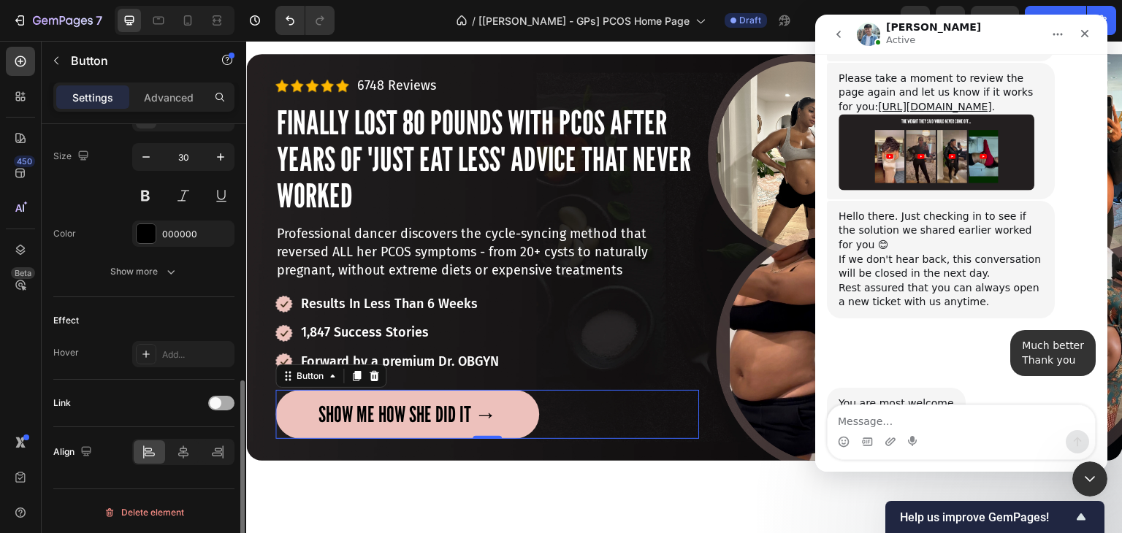
click at [214, 407] on div at bounding box center [221, 403] width 26 height 15
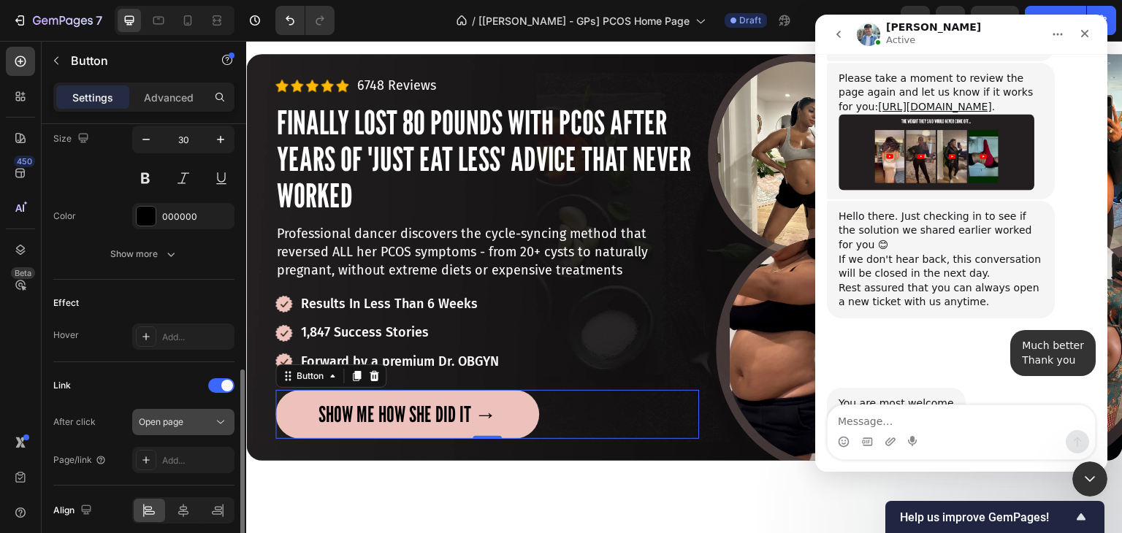
scroll to position [613, 0]
click at [174, 409] on button "Open page" at bounding box center [183, 421] width 102 height 26
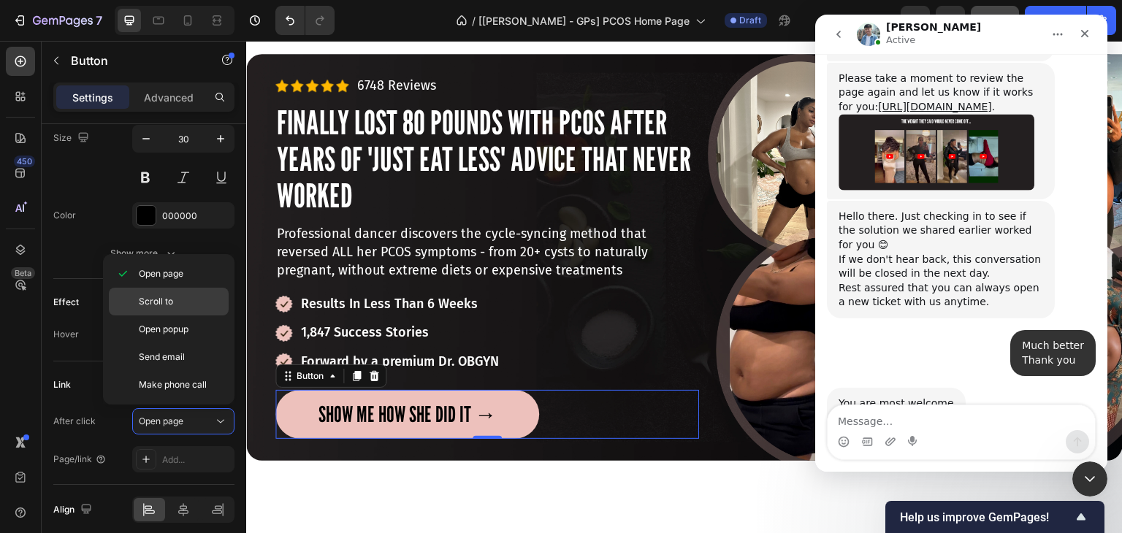
click at [164, 307] on span "Scroll to" at bounding box center [156, 301] width 34 height 13
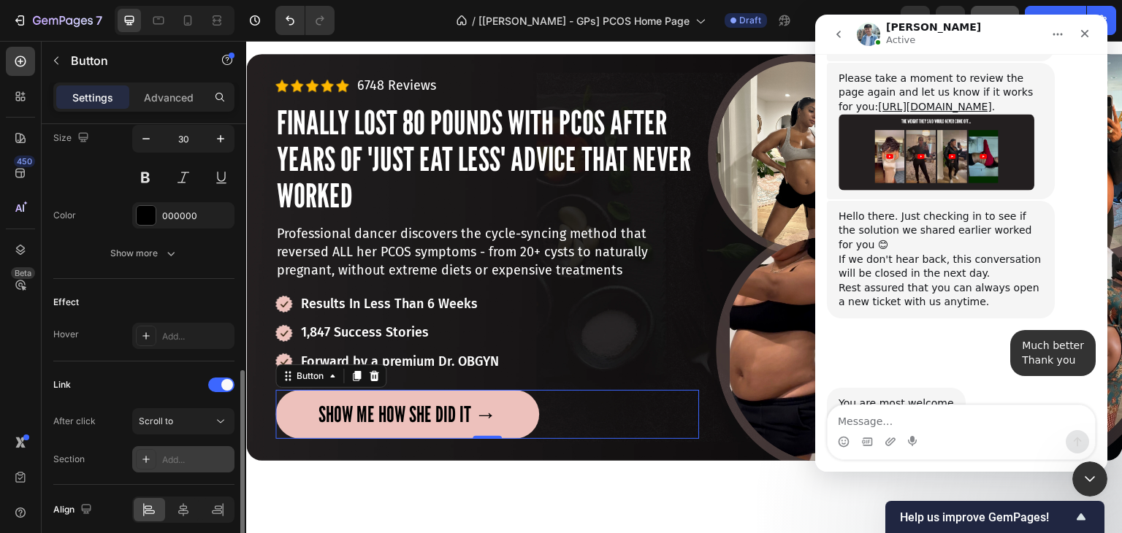
click at [167, 454] on div "Add..." at bounding box center [196, 460] width 69 height 13
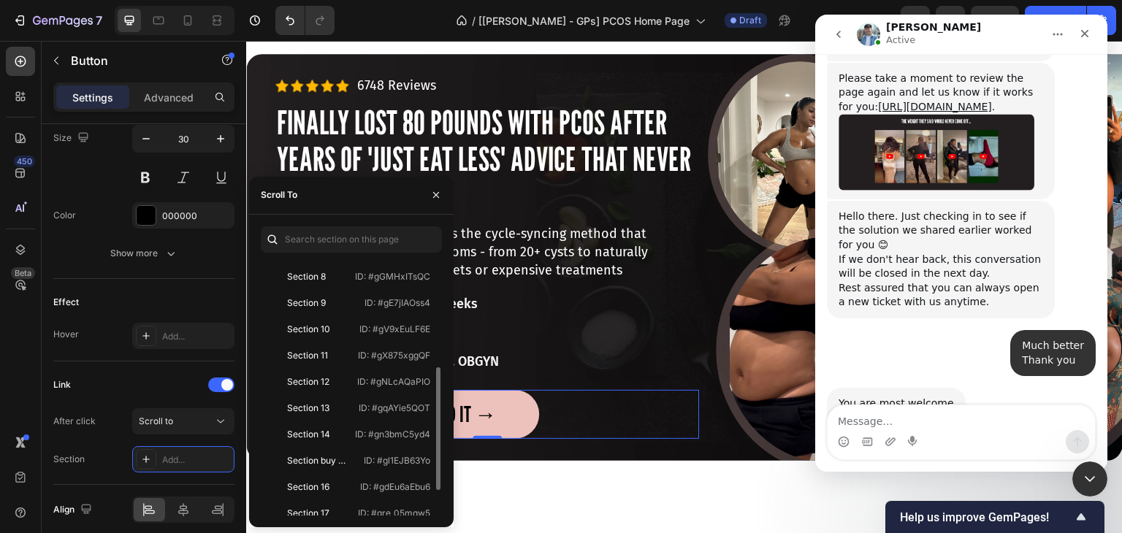
scroll to position [212, 0]
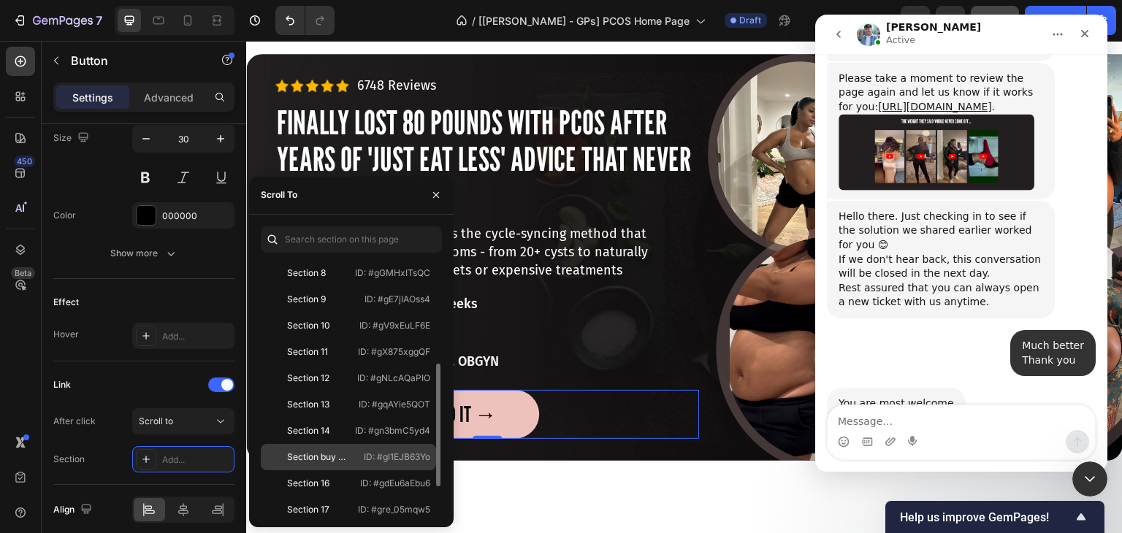
click at [312, 451] on div "Section buy box" at bounding box center [317, 457] width 61 height 13
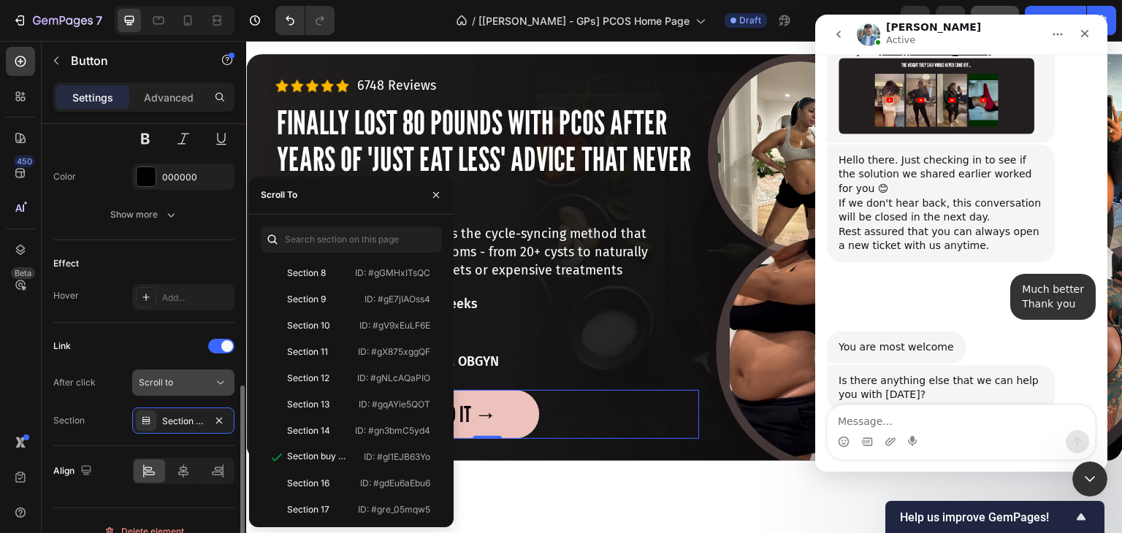
scroll to position [670, 0]
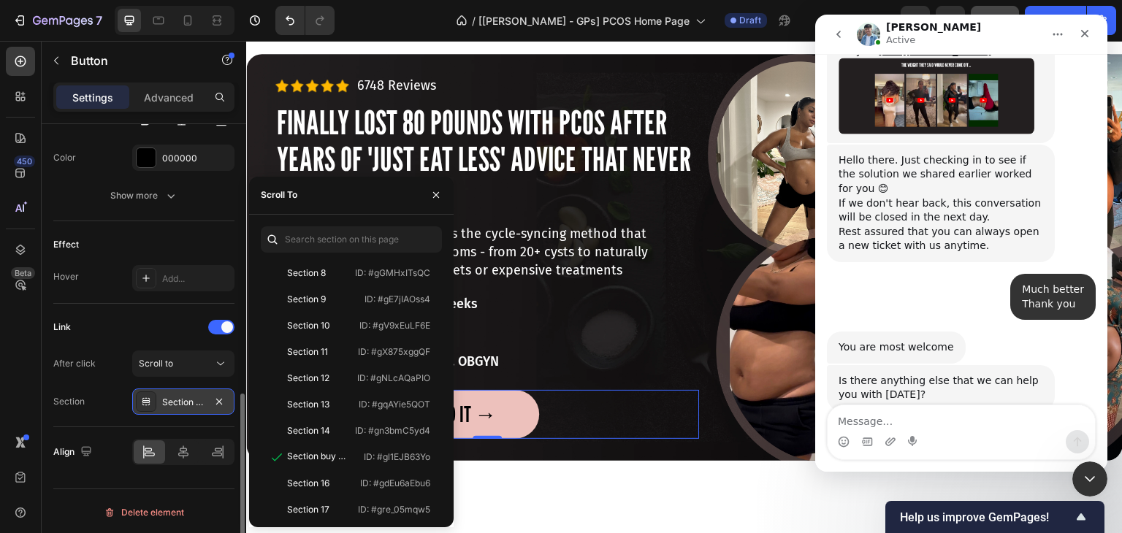
click at [177, 401] on div "Section buy box" at bounding box center [183, 402] width 42 height 13
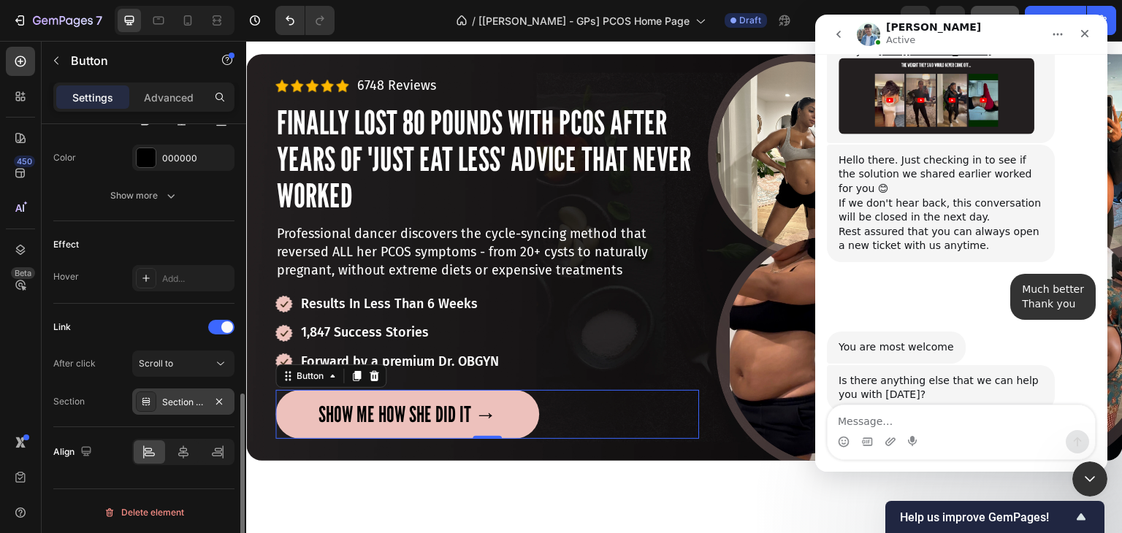
click at [177, 401] on div "Section buy box" at bounding box center [183, 402] width 42 height 13
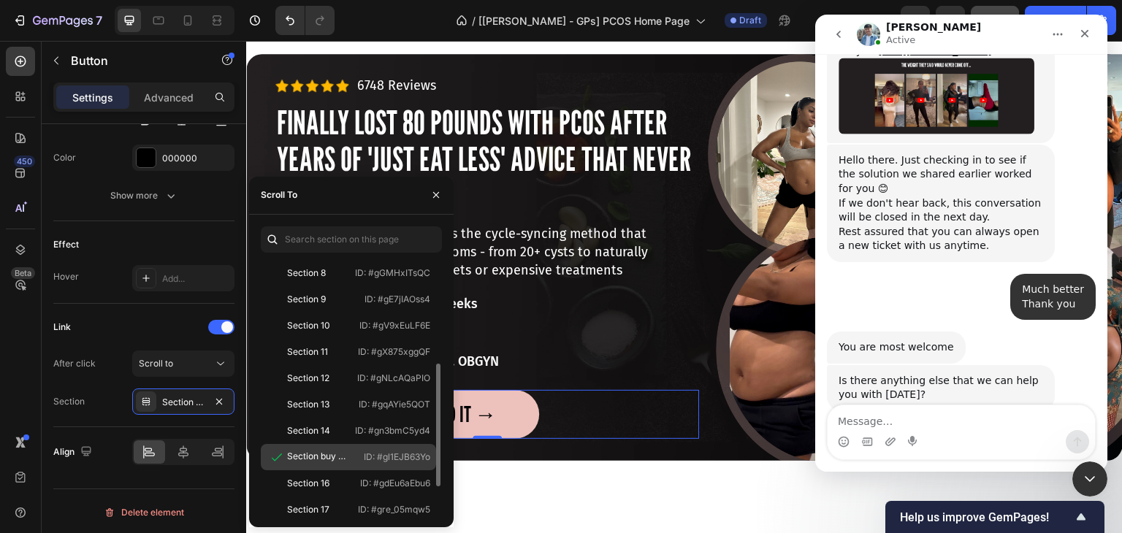
click at [280, 458] on icon at bounding box center [276, 457] width 15 height 15
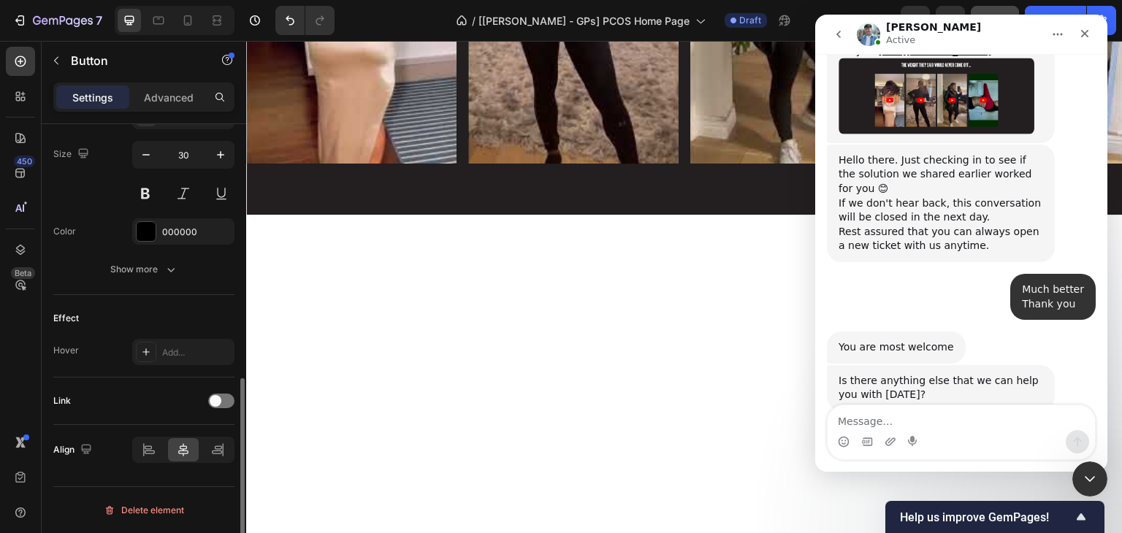
scroll to position [594, 0]
click at [216, 397] on span at bounding box center [216, 403] width 12 height 12
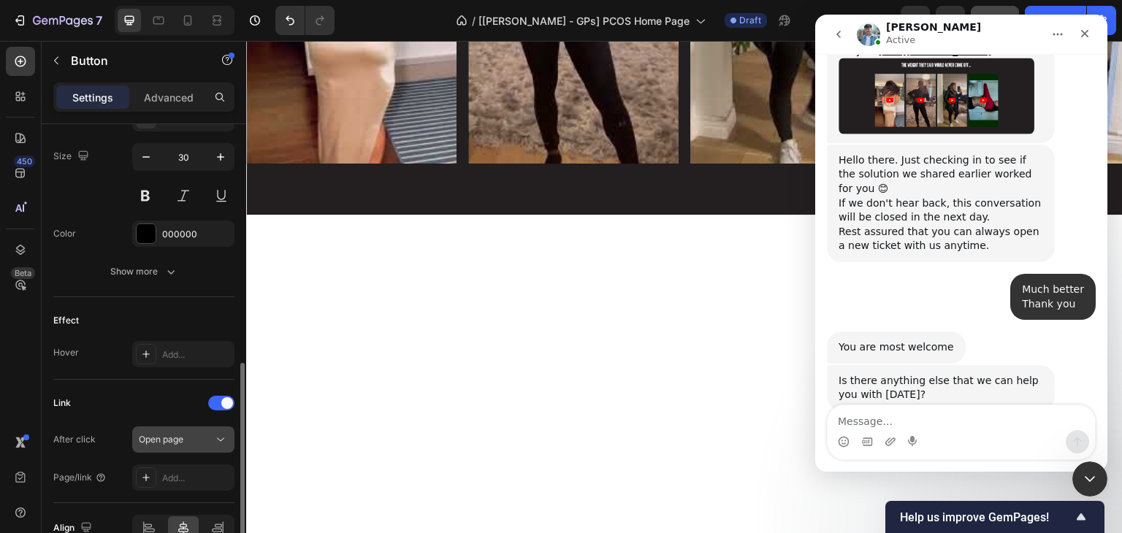
click at [172, 434] on span "Open page" at bounding box center [161, 439] width 45 height 11
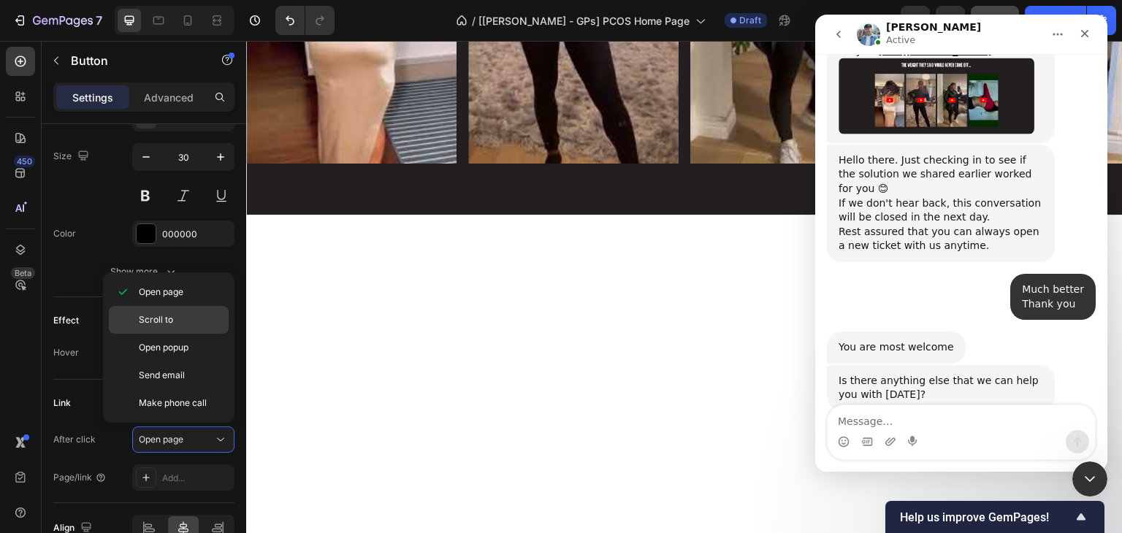
click at [175, 322] on p "Scroll to" at bounding box center [180, 319] width 83 height 13
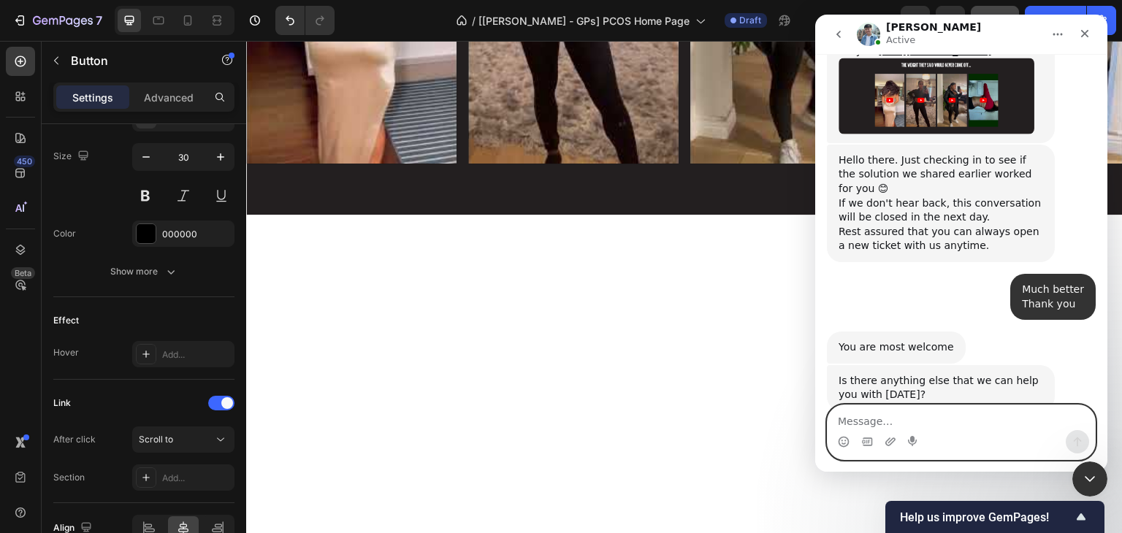
click at [874, 416] on textarea "Message…" at bounding box center [960, 417] width 267 height 25
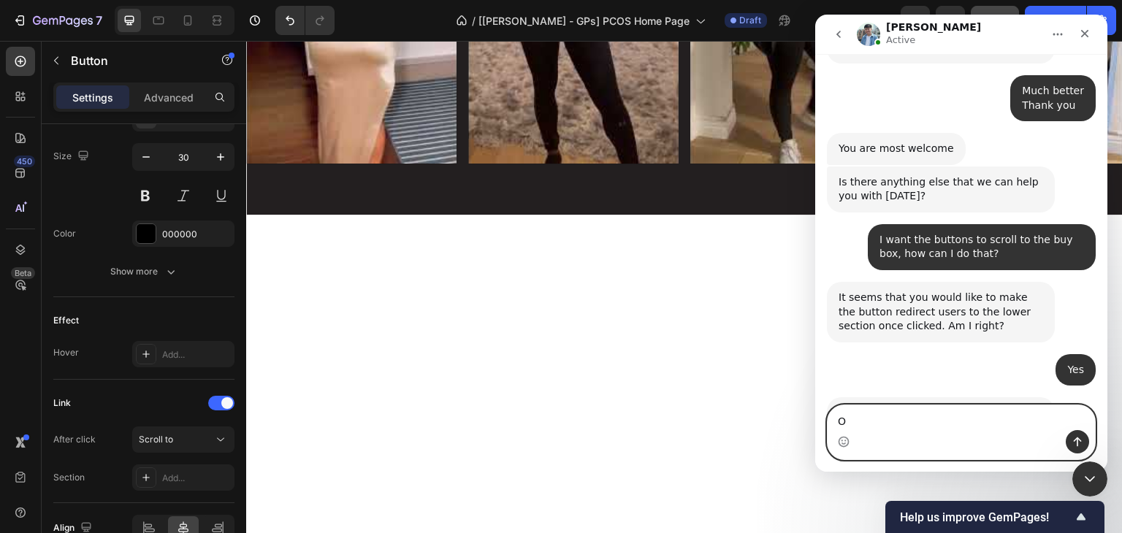
scroll to position [11762, 0]
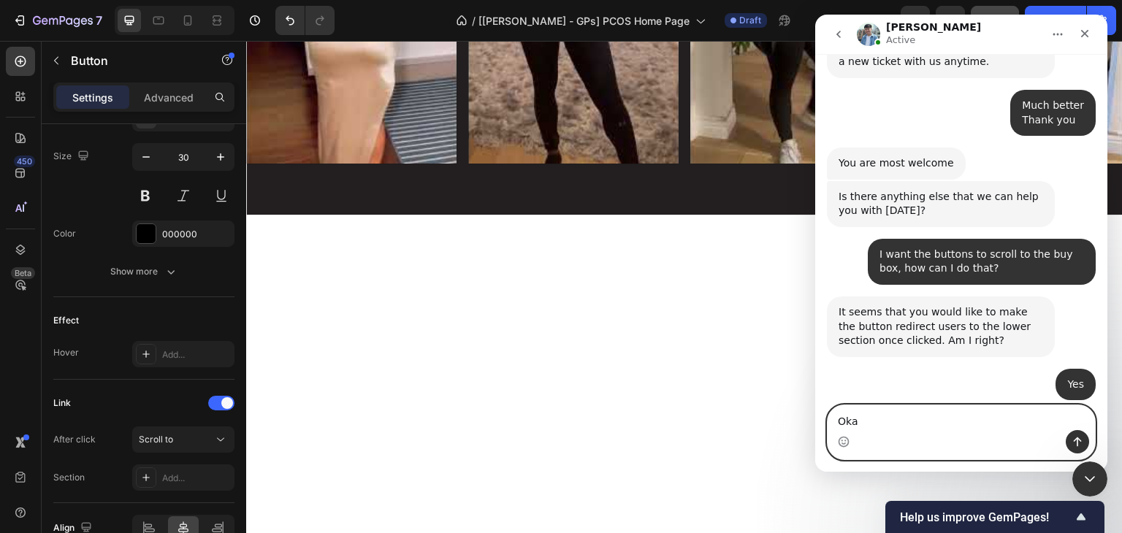
type textarea "Okay"
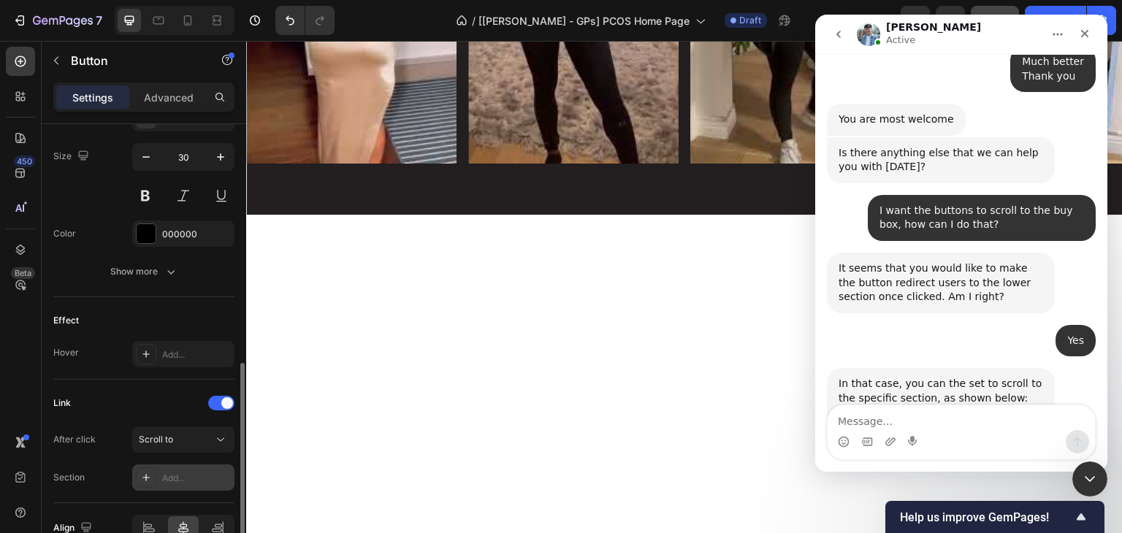
click at [152, 480] on div at bounding box center [146, 477] width 20 height 20
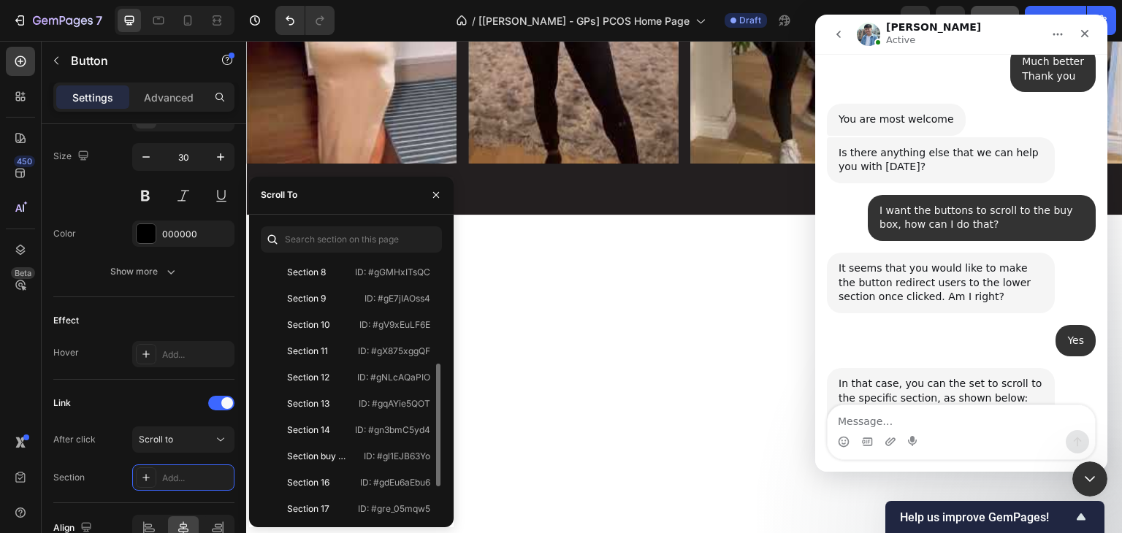
scroll to position [216, 0]
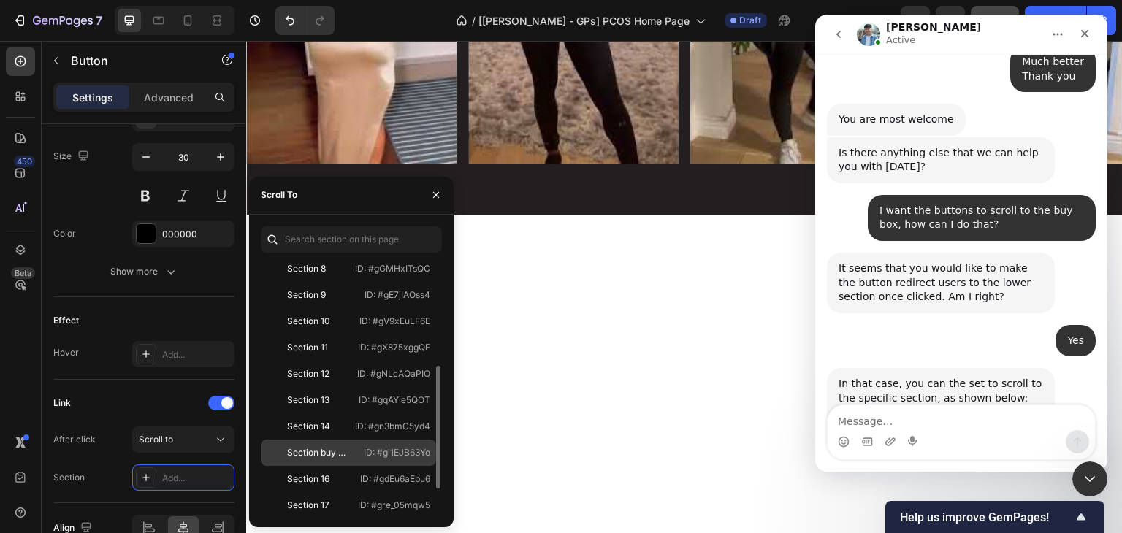
click at [313, 448] on div "Section buy box" at bounding box center [317, 452] width 61 height 13
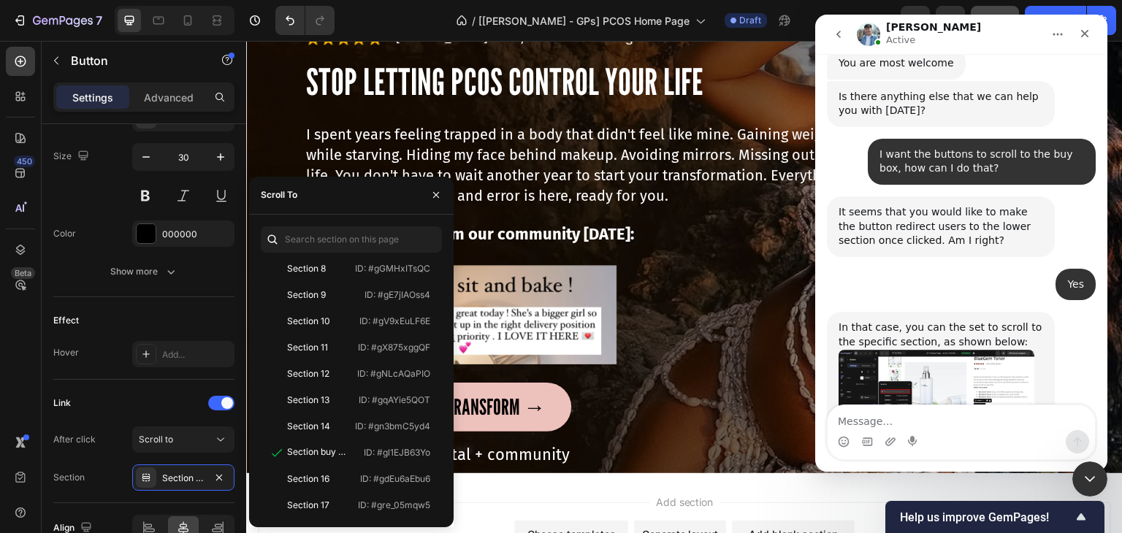
scroll to position [11944, 0]
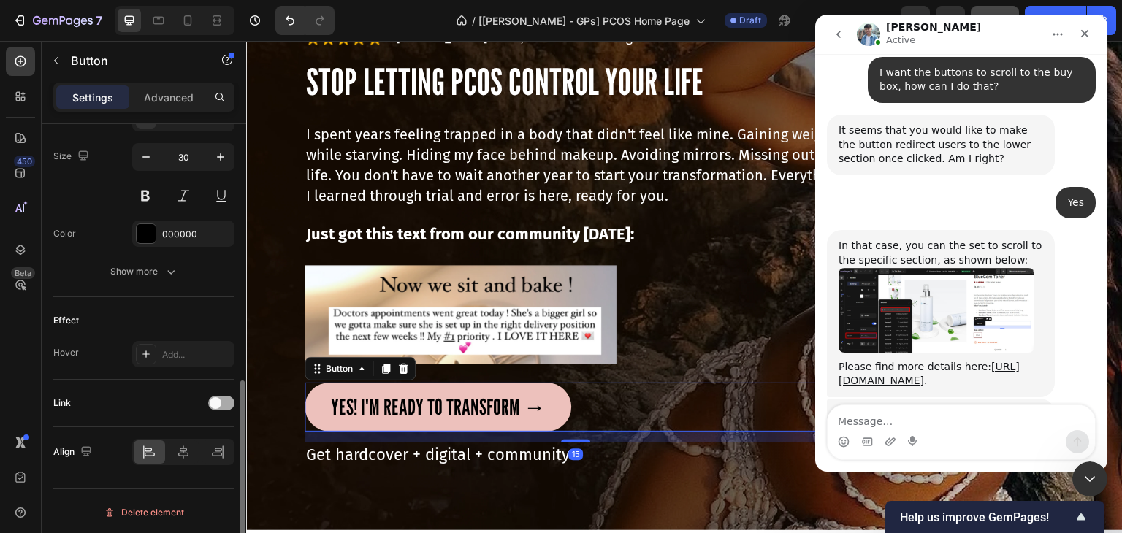
click at [221, 402] on span at bounding box center [216, 403] width 12 height 12
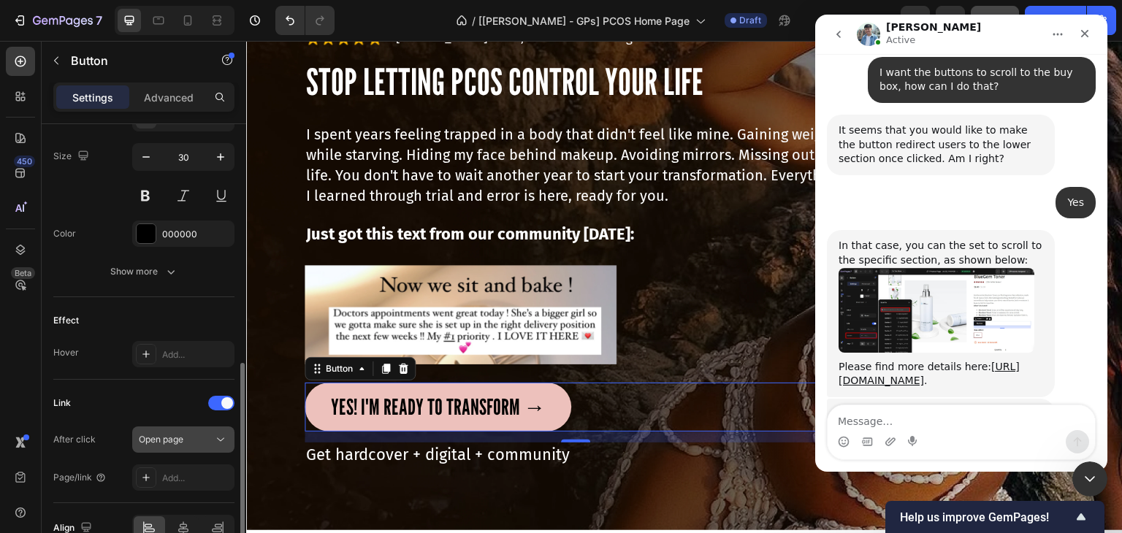
click at [172, 438] on span "Open page" at bounding box center [161, 439] width 45 height 11
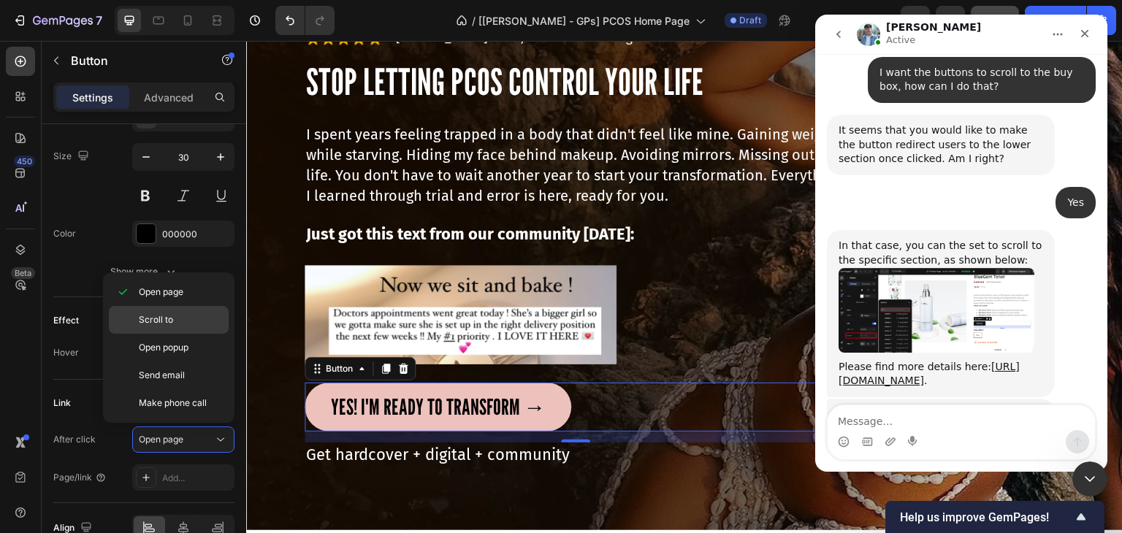
click at [164, 314] on span "Scroll to" at bounding box center [156, 319] width 34 height 13
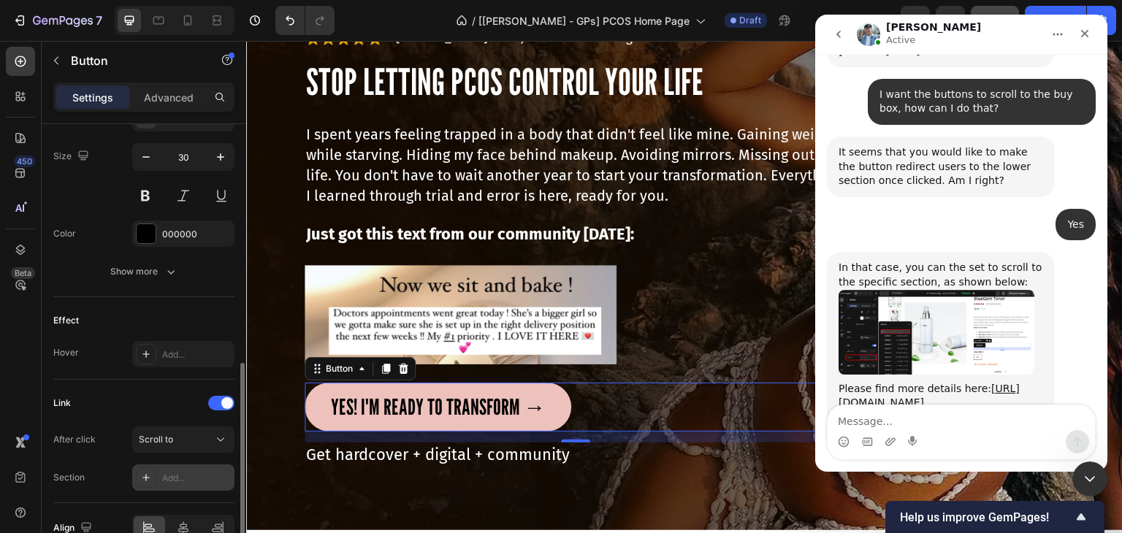
click at [164, 465] on div "Add..." at bounding box center [183, 477] width 102 height 26
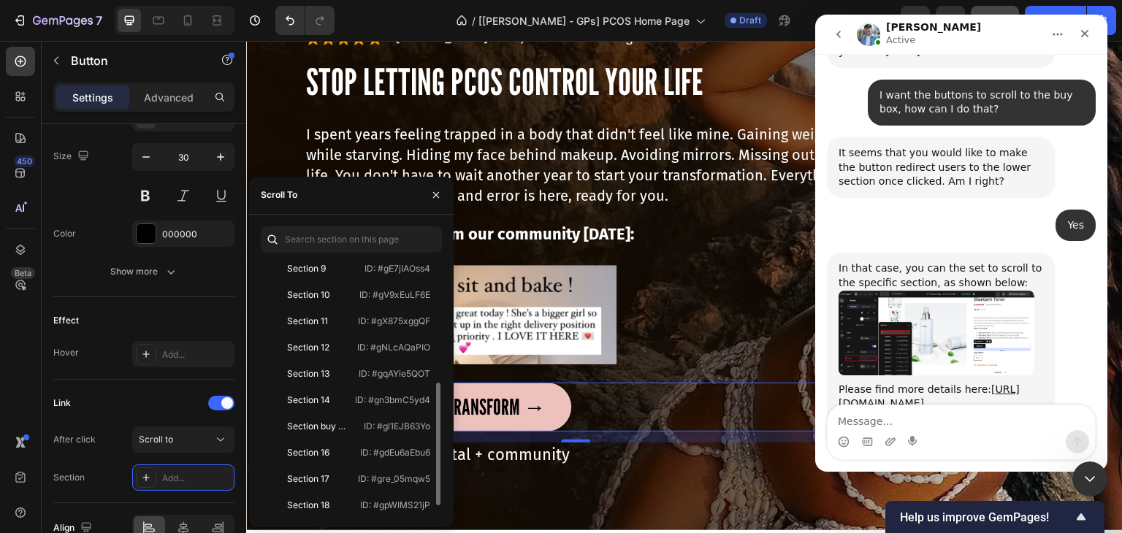
scroll to position [251, 0]
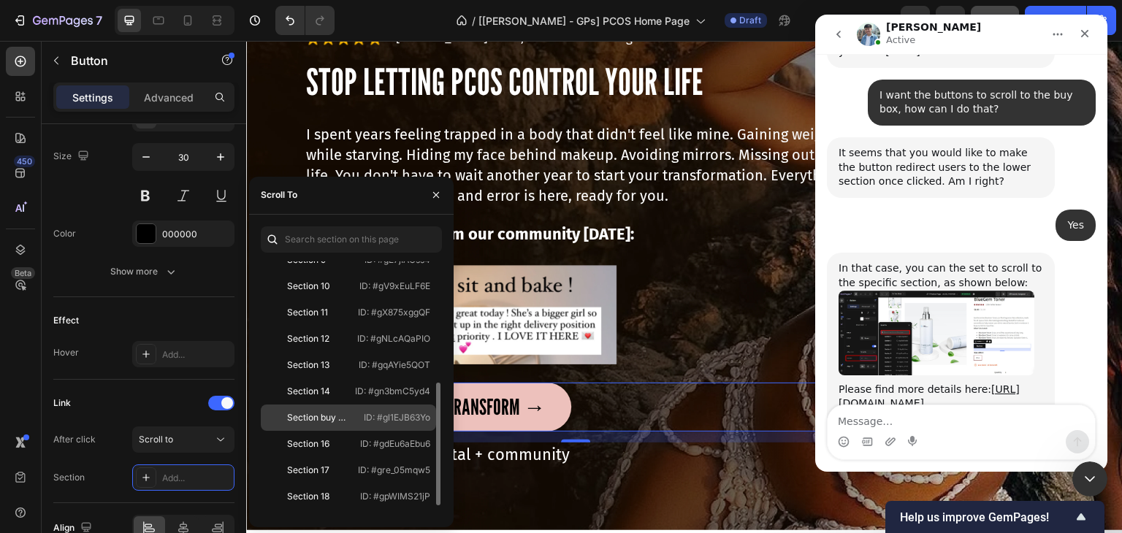
click at [327, 421] on div "Section buy box" at bounding box center [317, 417] width 61 height 13
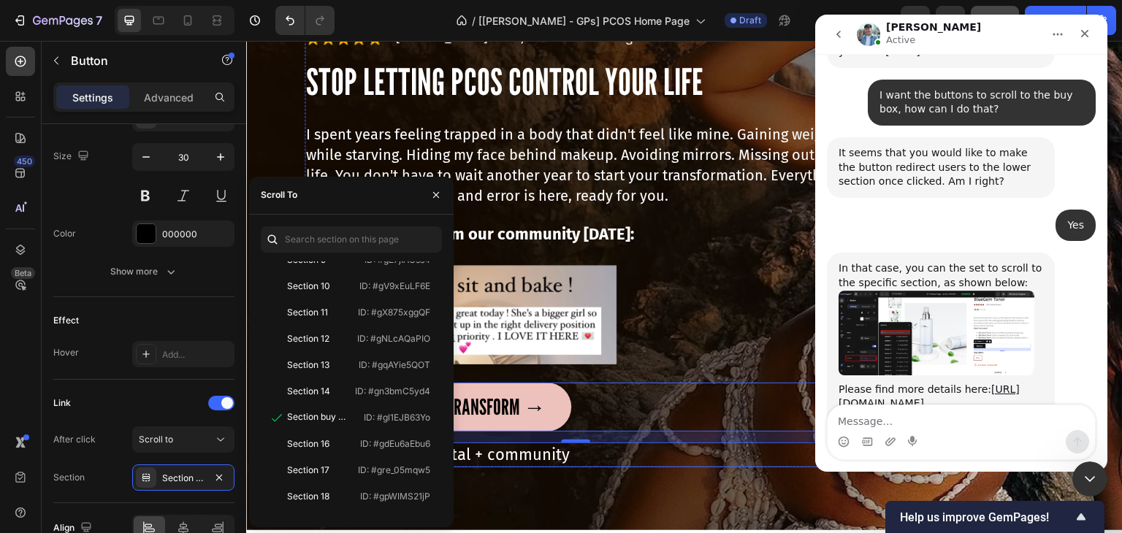
scroll to position [9208, 0]
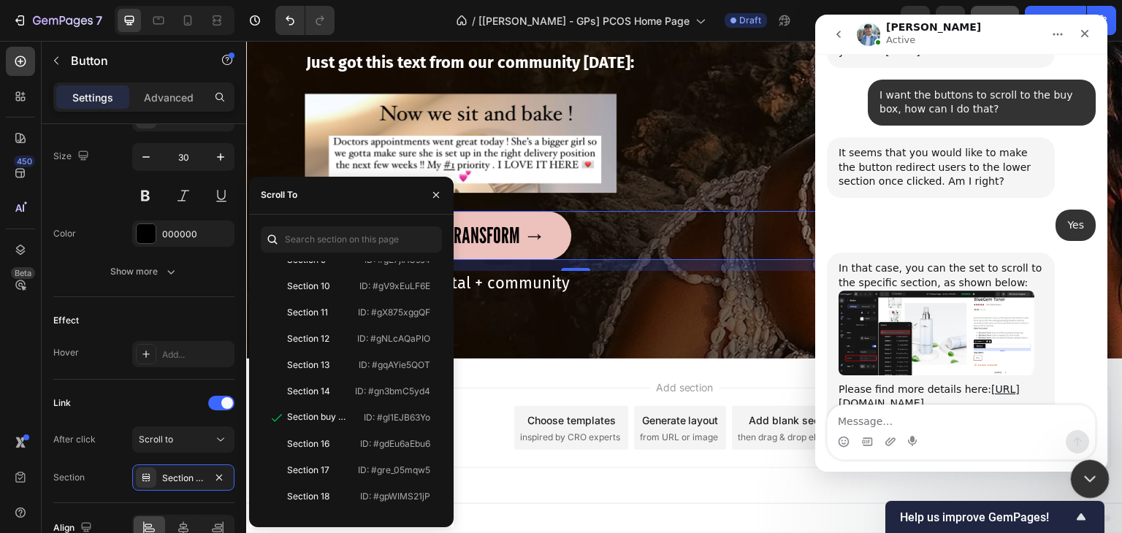
click at [1086, 485] on icon "Close Intercom Messenger" at bounding box center [1088, 477] width 18 height 18
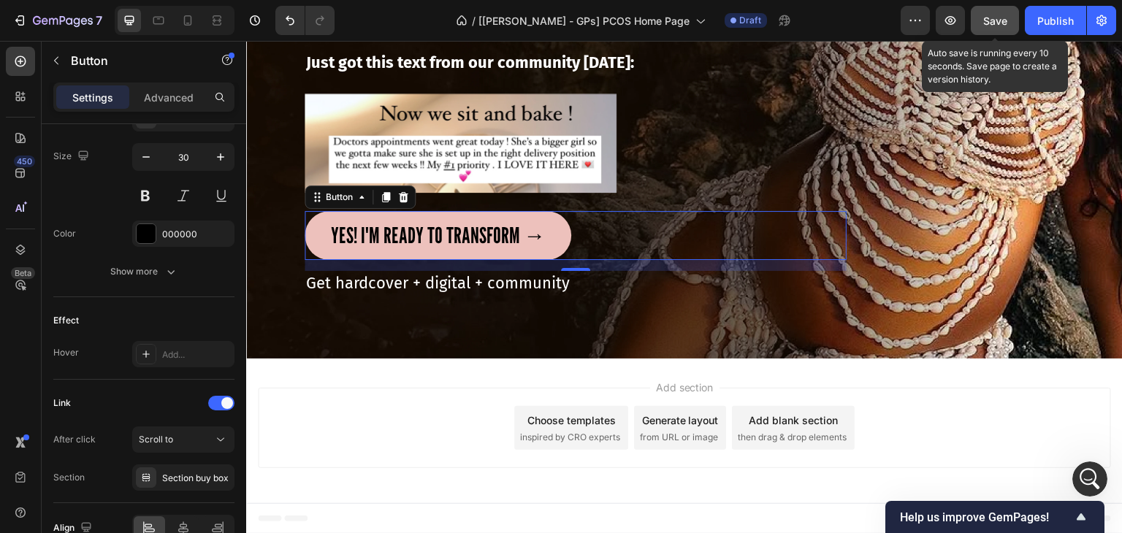
click at [987, 21] on span "Save" at bounding box center [995, 21] width 24 height 12
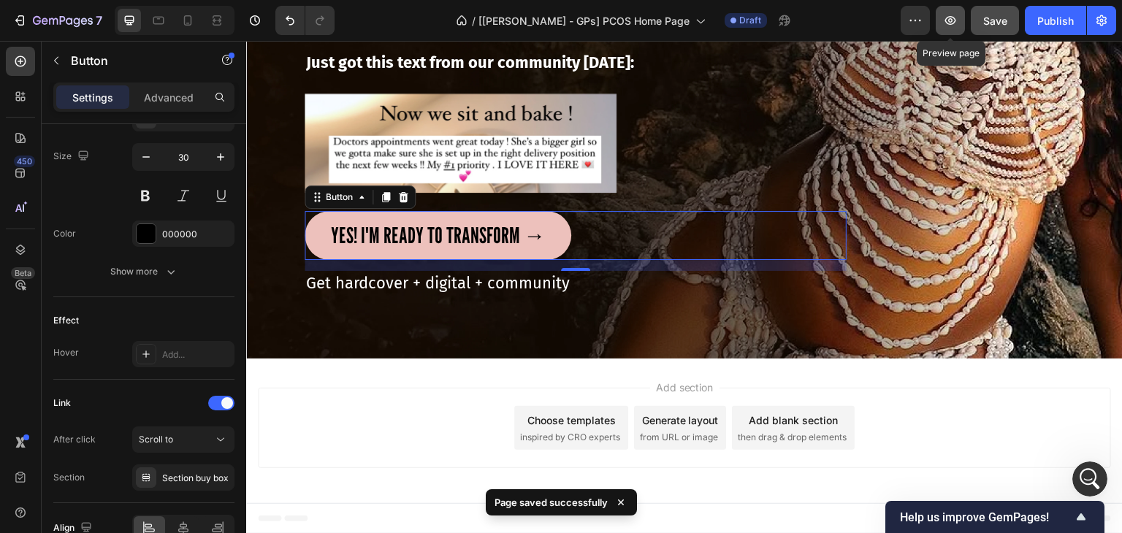
click at [946, 18] on icon "button" at bounding box center [950, 20] width 15 height 15
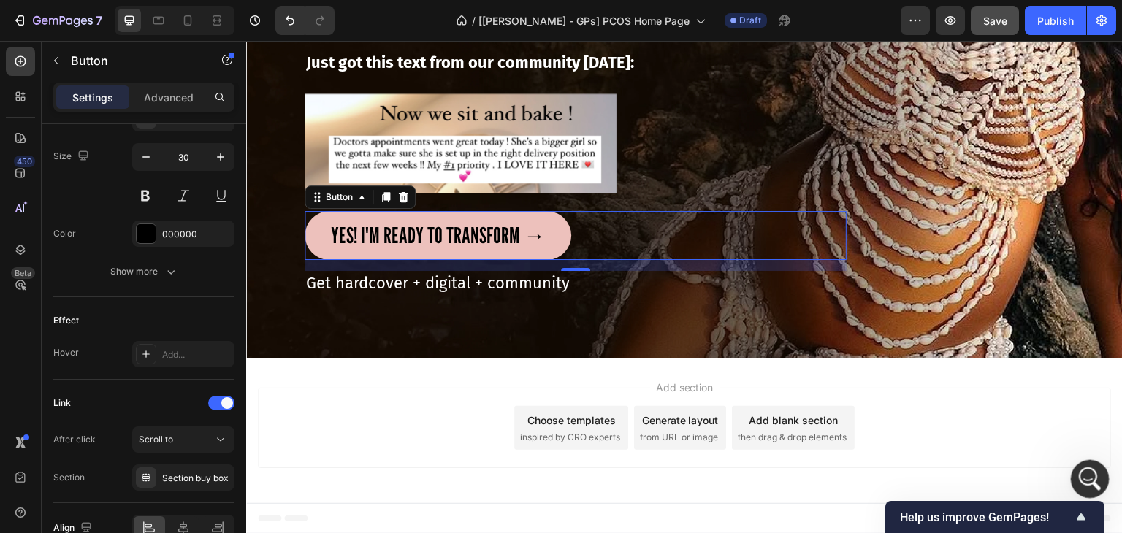
click at [1093, 484] on icon "Open Intercom Messenger" at bounding box center [1088, 477] width 24 height 24
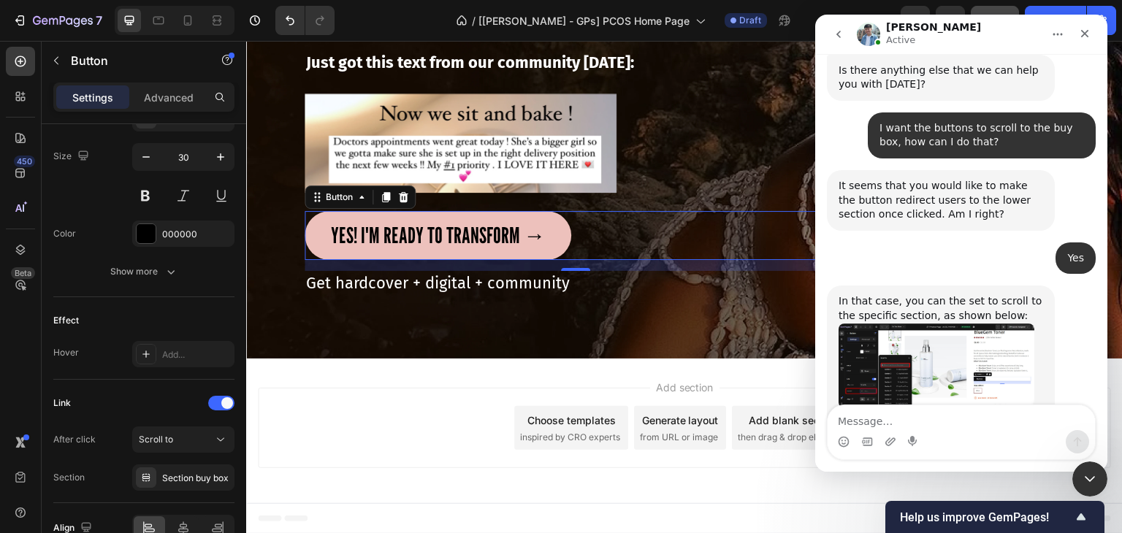
click at [882, 417] on textarea "Message…" at bounding box center [960, 417] width 267 height 25
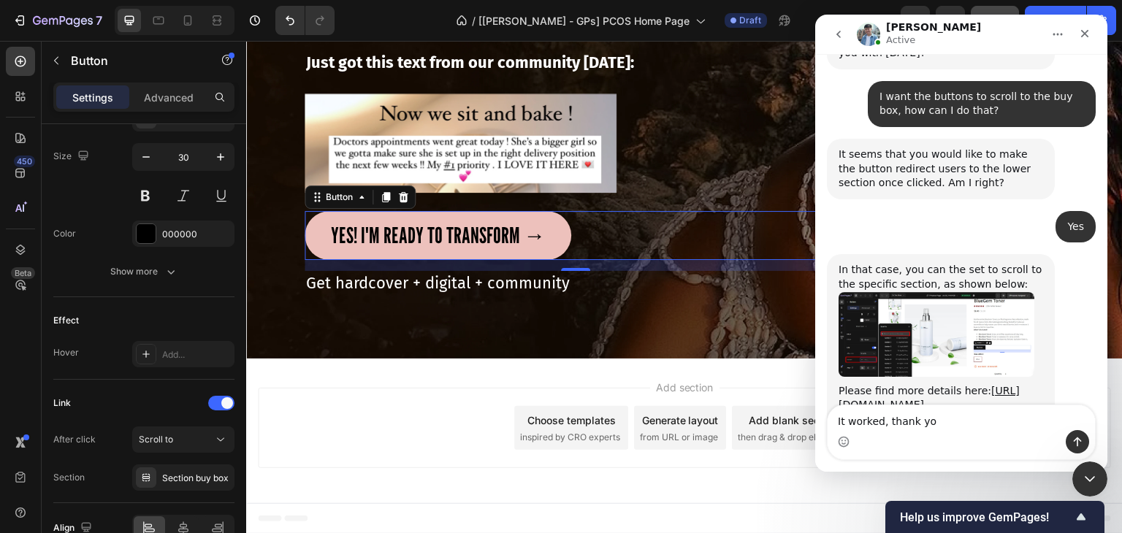
type textarea "It worked, thank you"
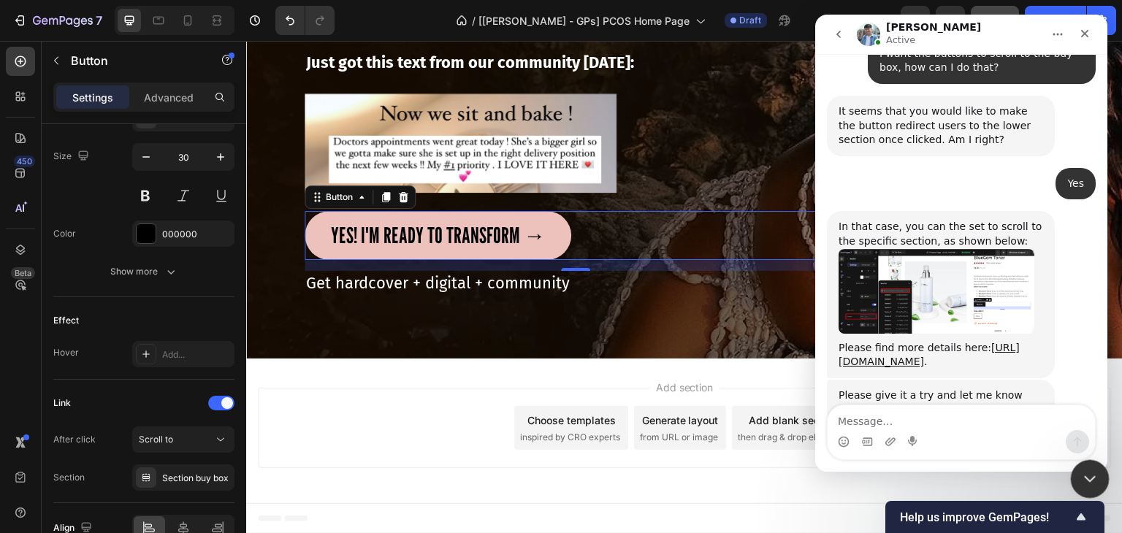
click at [1090, 487] on div "Close Intercom Messenger" at bounding box center [1087, 476] width 35 height 35
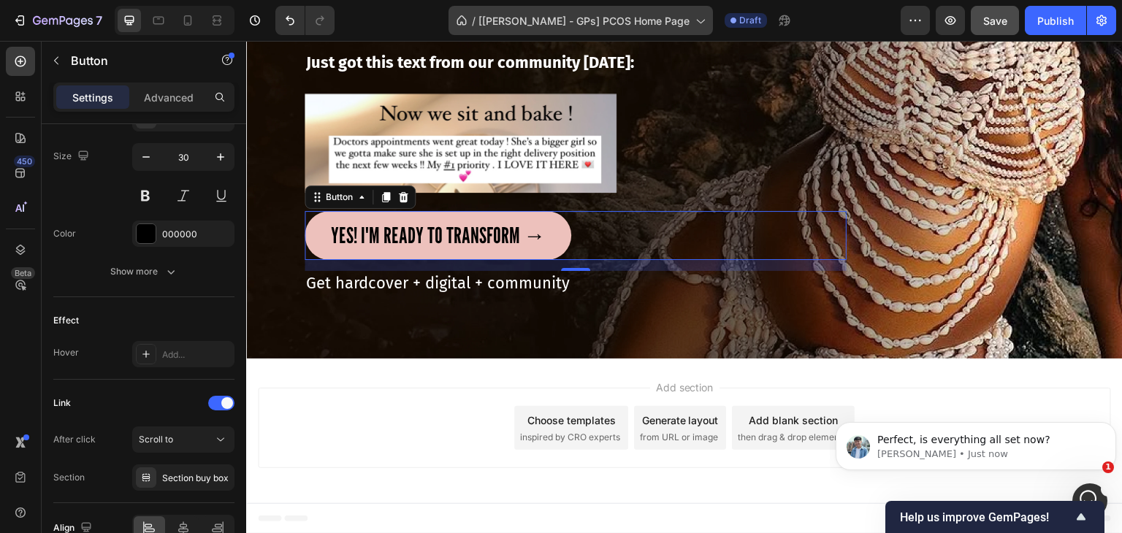
scroll to position [0, 0]
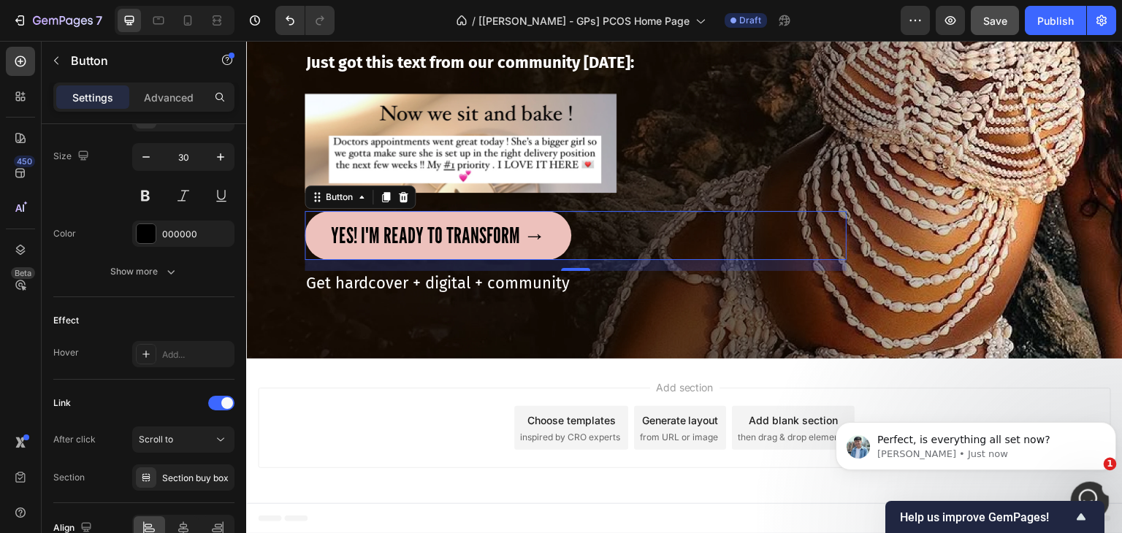
click at [1085, 491] on icon "Open Intercom Messenger" at bounding box center [1088, 499] width 24 height 24
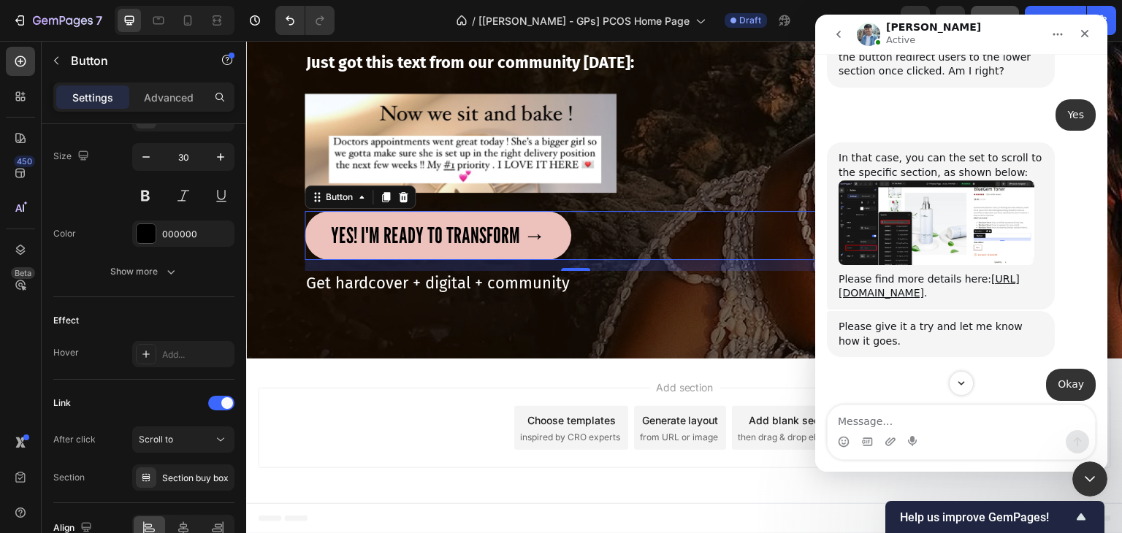
scroll to position [12032, 0]
click at [865, 419] on textarea "Message…" at bounding box center [960, 417] width 267 height 25
type textarea "Yes, all set"
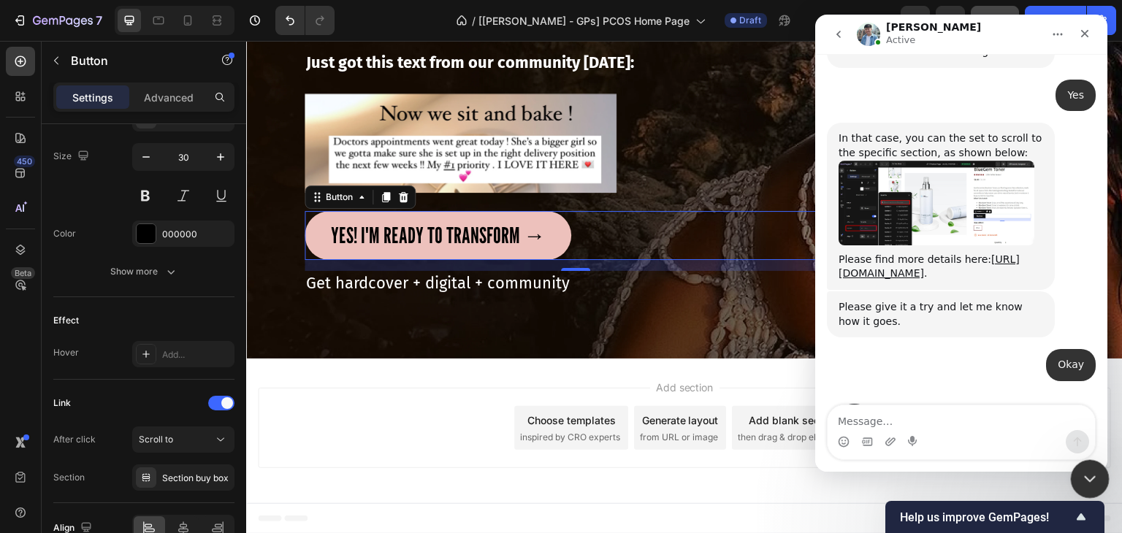
click at [1076, 463] on div "Close Intercom Messenger" at bounding box center [1087, 476] width 35 height 35
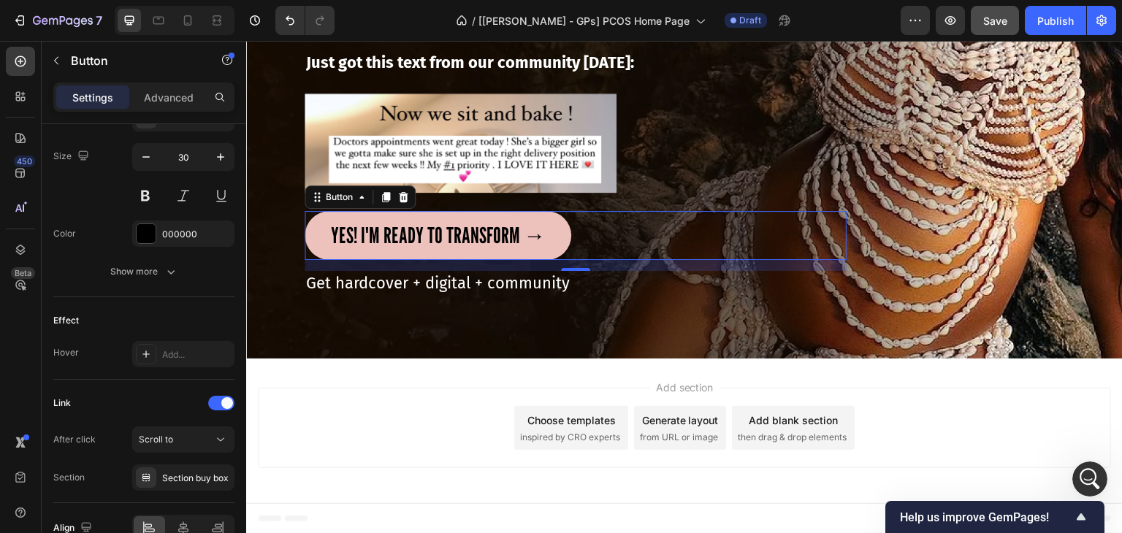
scroll to position [12107, 0]
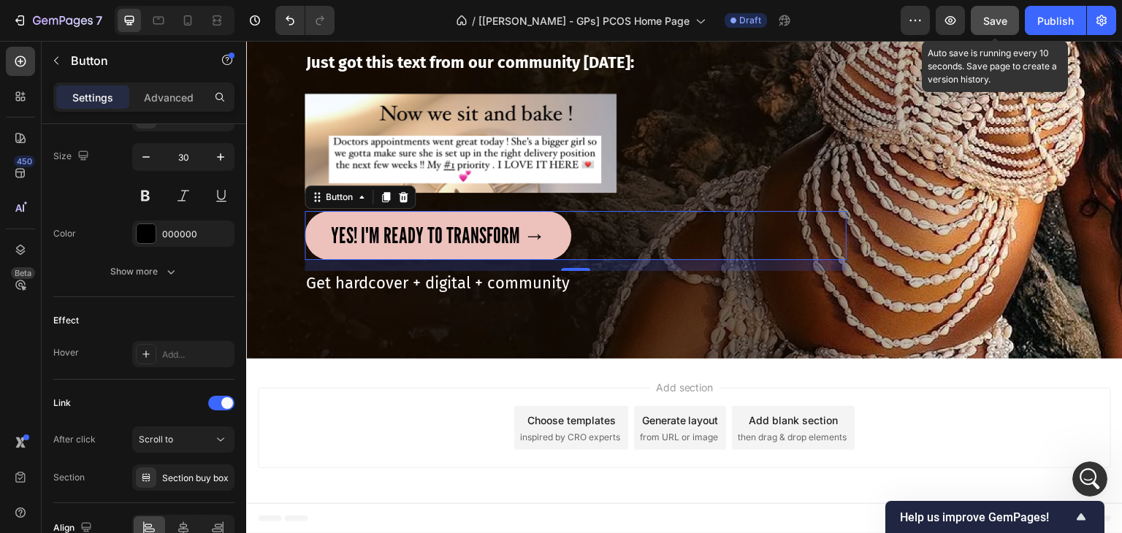
click at [991, 17] on span "Save" at bounding box center [995, 21] width 24 height 12
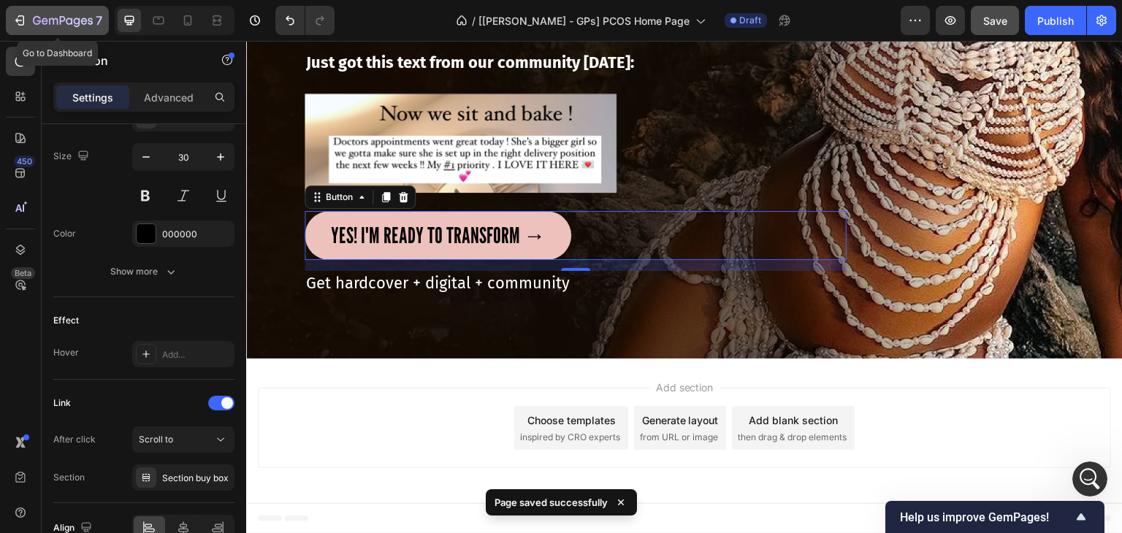
click at [20, 24] on icon "button" at bounding box center [21, 20] width 7 height 10
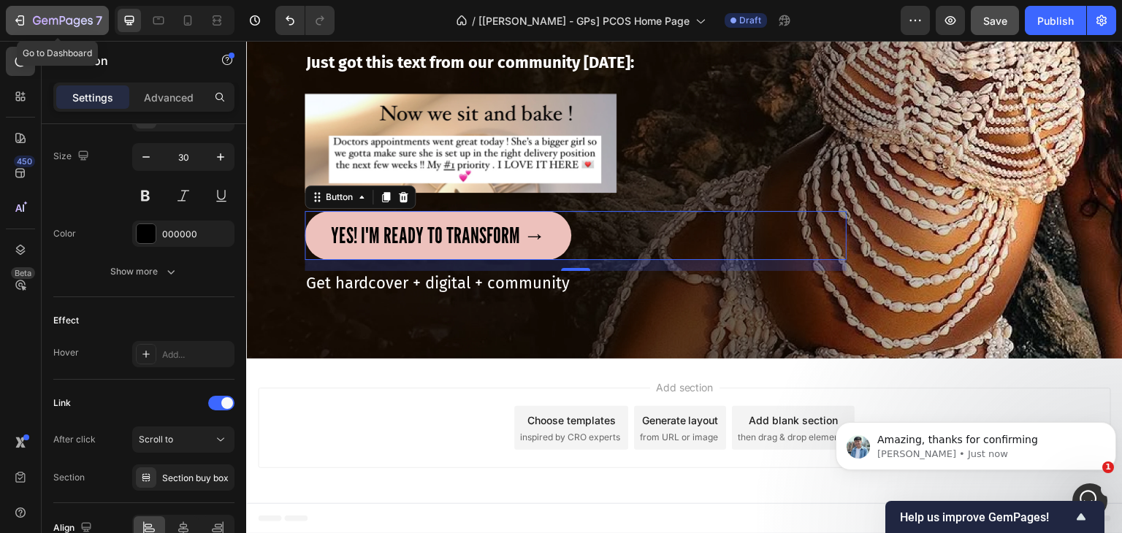
scroll to position [12150, 0]
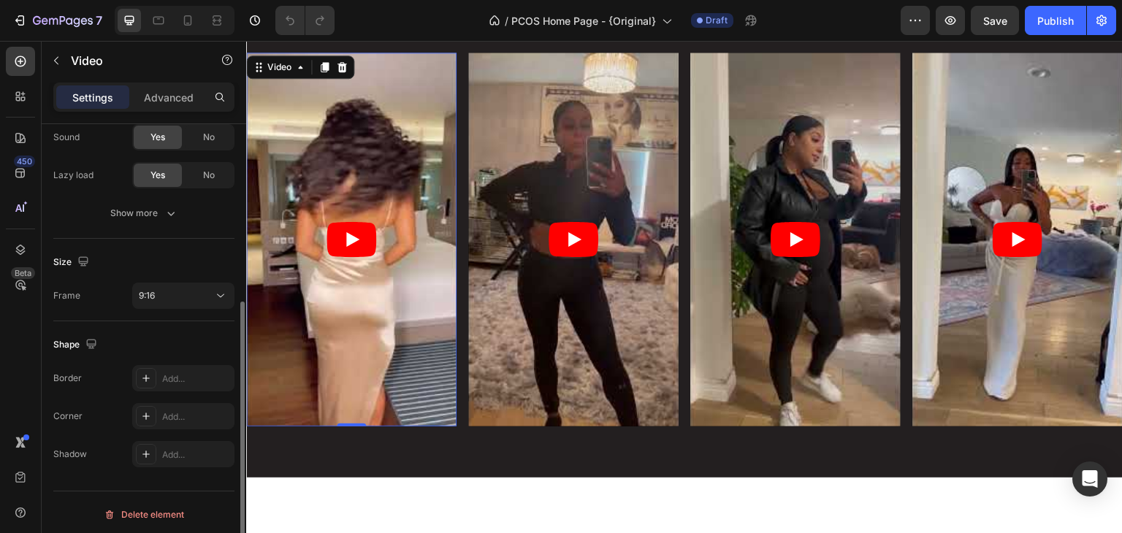
scroll to position [282, 0]
click at [177, 407] on div "Add..." at bounding box center [196, 413] width 69 height 13
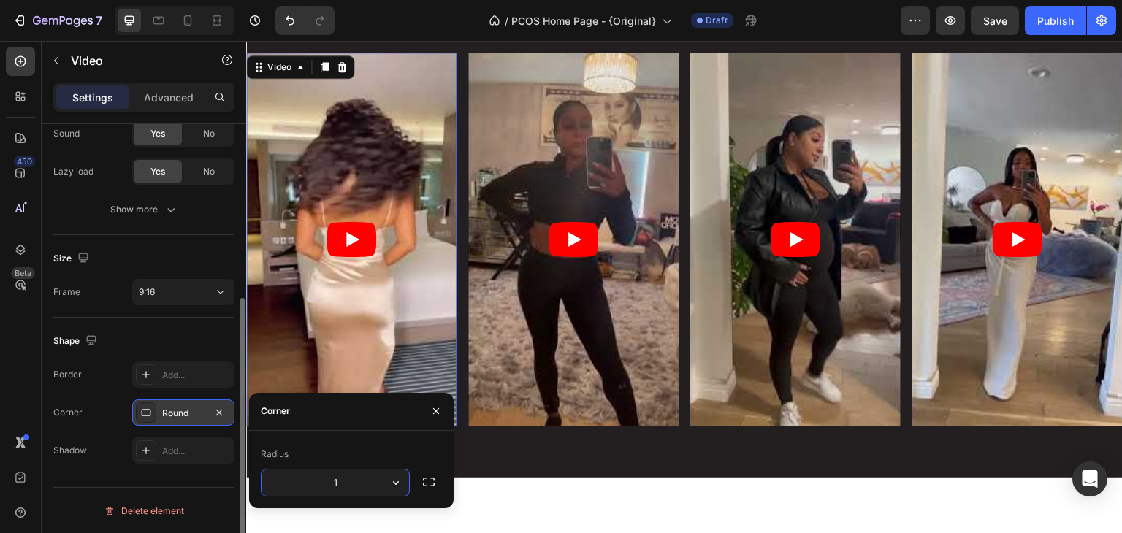
type input "10"
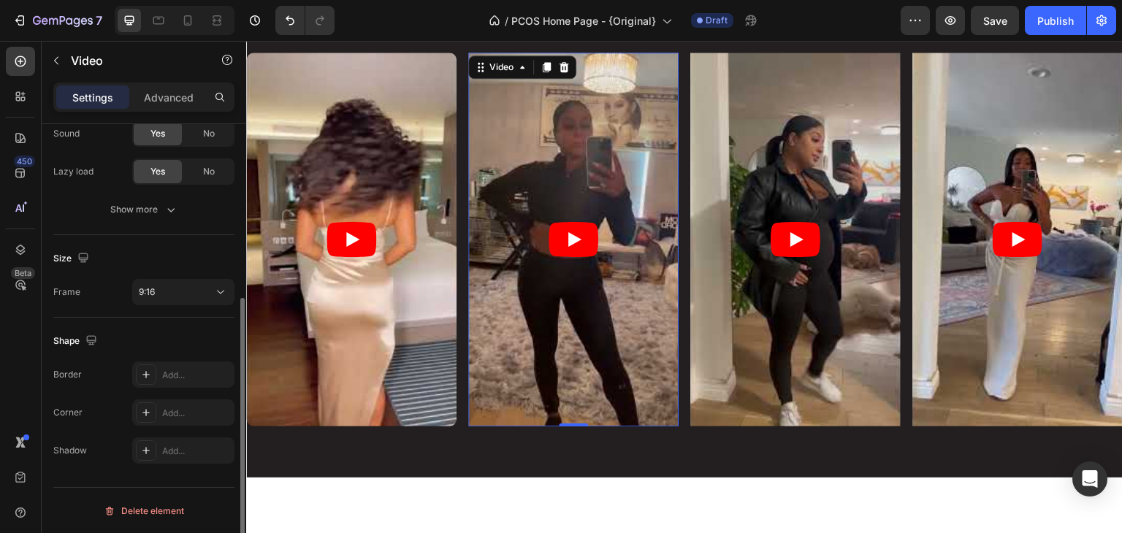
click at [548, 337] on article at bounding box center [573, 240] width 210 height 374
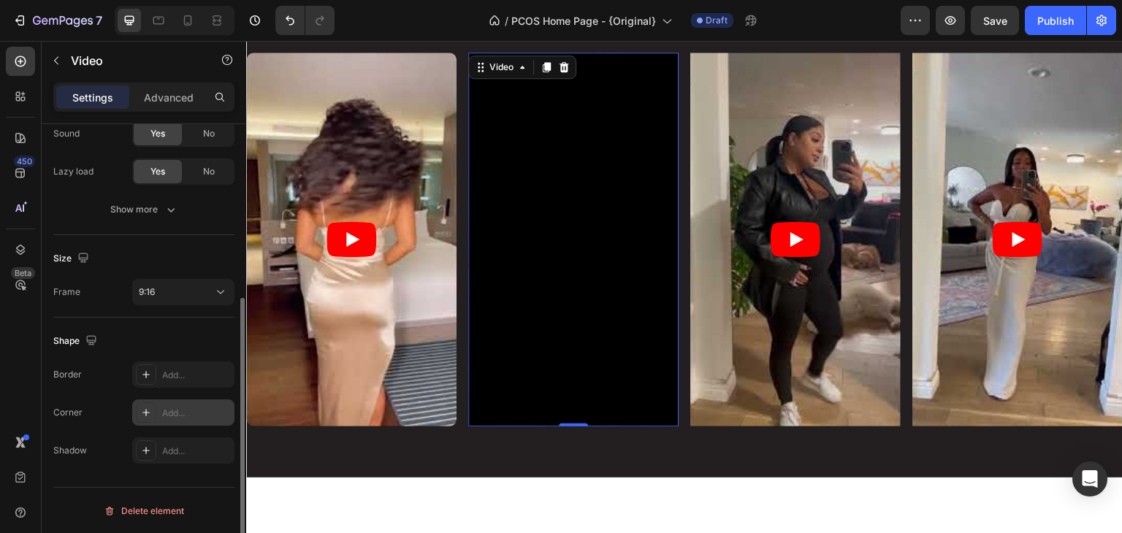
click at [150, 413] on icon at bounding box center [146, 413] width 12 height 12
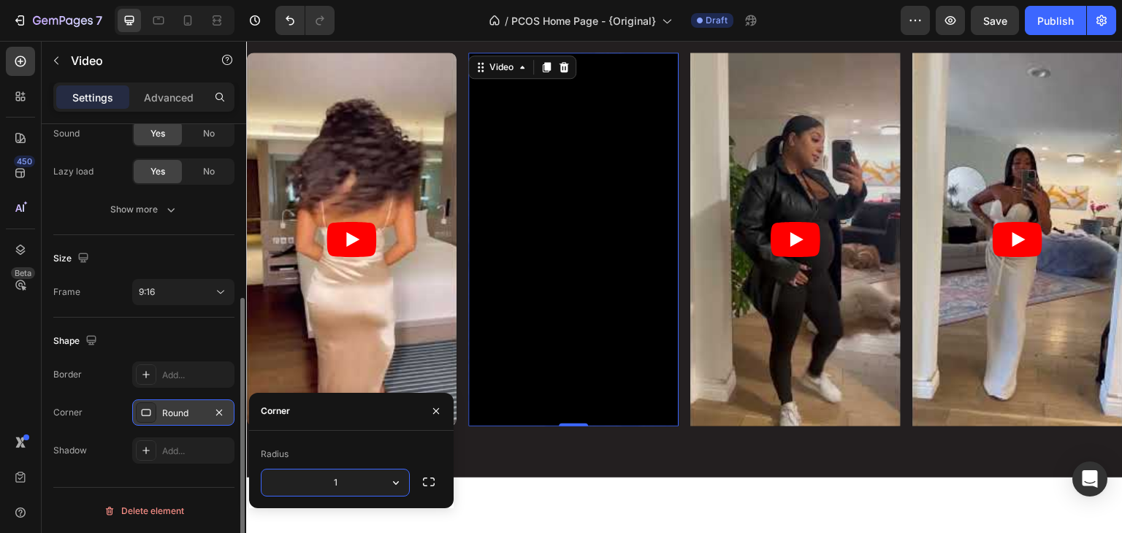
type input "10"
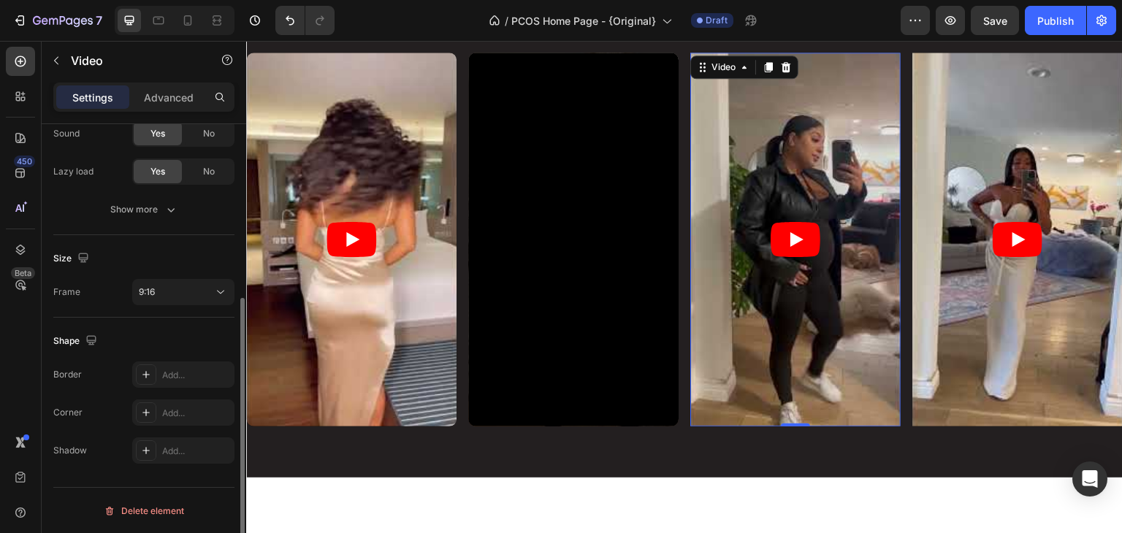
click at [755, 232] on article at bounding box center [795, 240] width 210 height 374
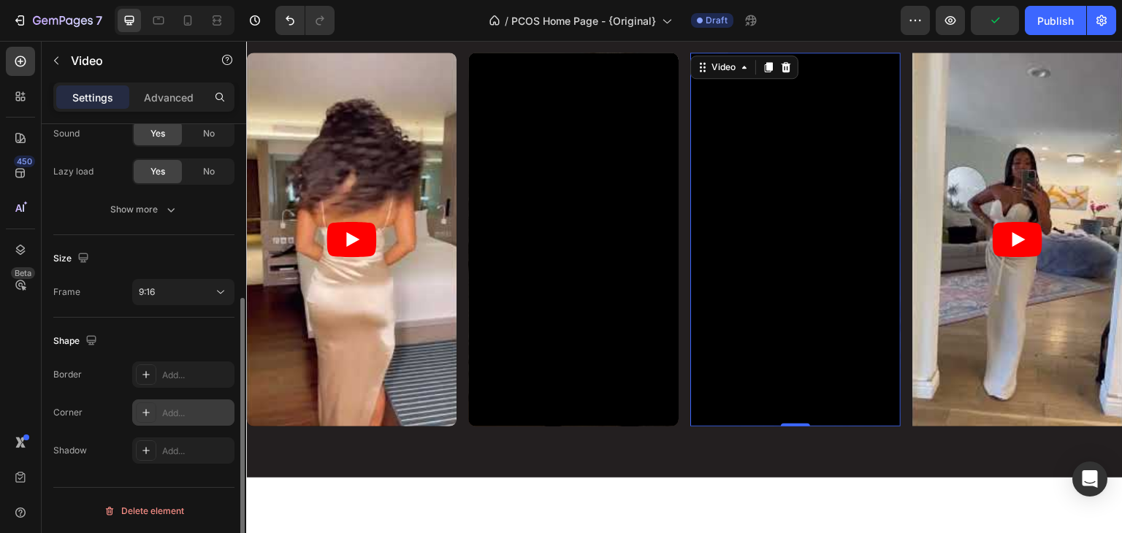
click at [158, 402] on div "Add..." at bounding box center [183, 412] width 102 height 26
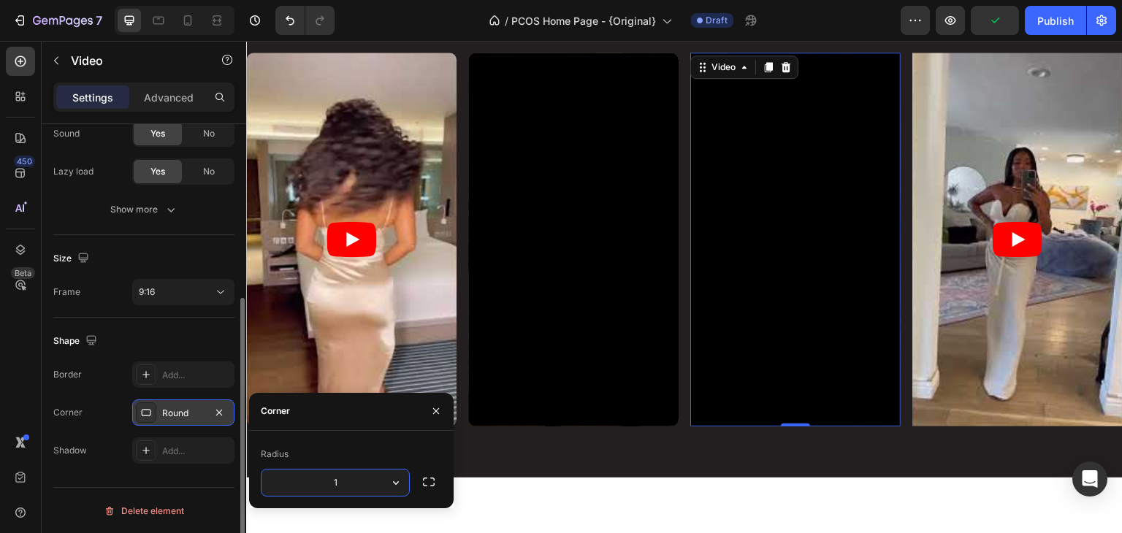
type input "10"
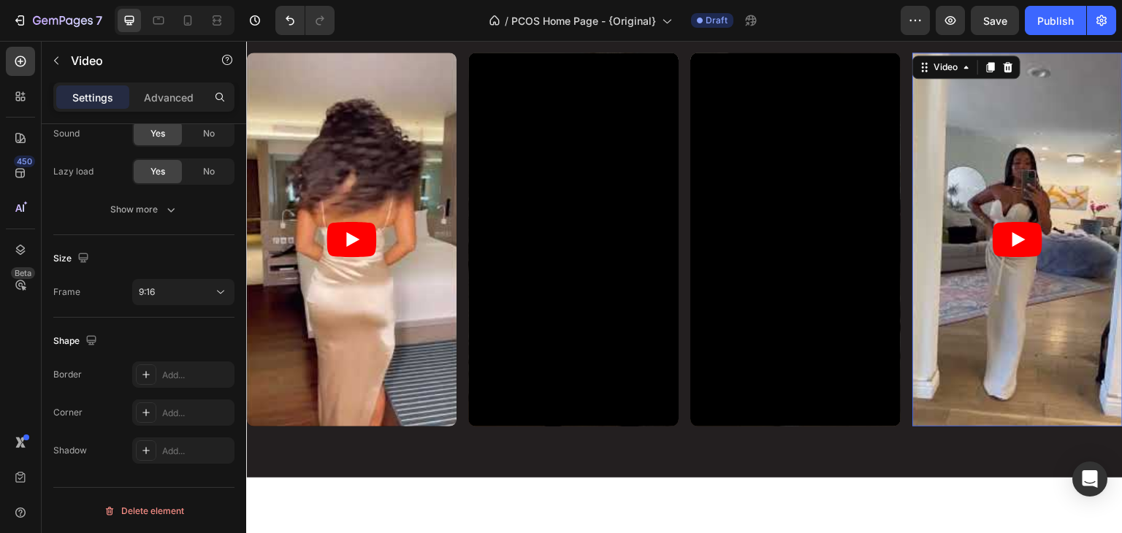
click at [949, 259] on article at bounding box center [1017, 240] width 210 height 374
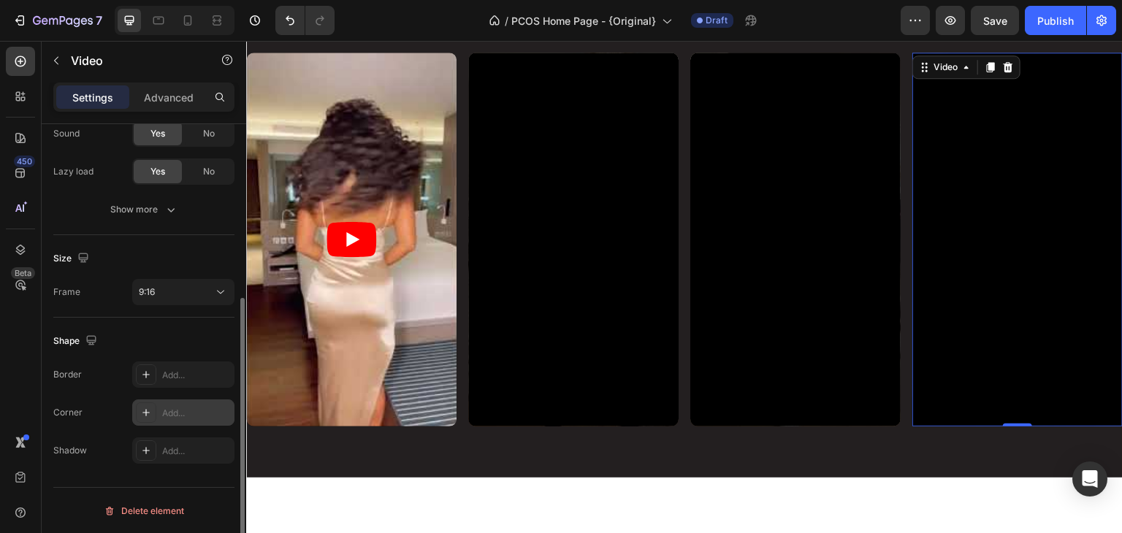
click at [167, 415] on div "Add..." at bounding box center [196, 413] width 69 height 13
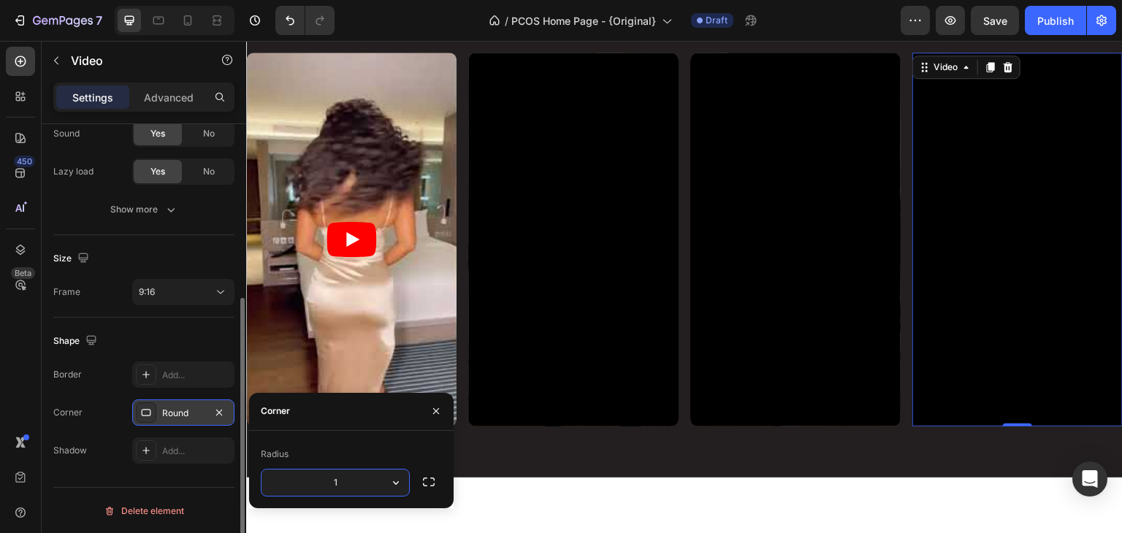
type input "10"
click at [161, 31] on div at bounding box center [158, 20] width 23 height 23
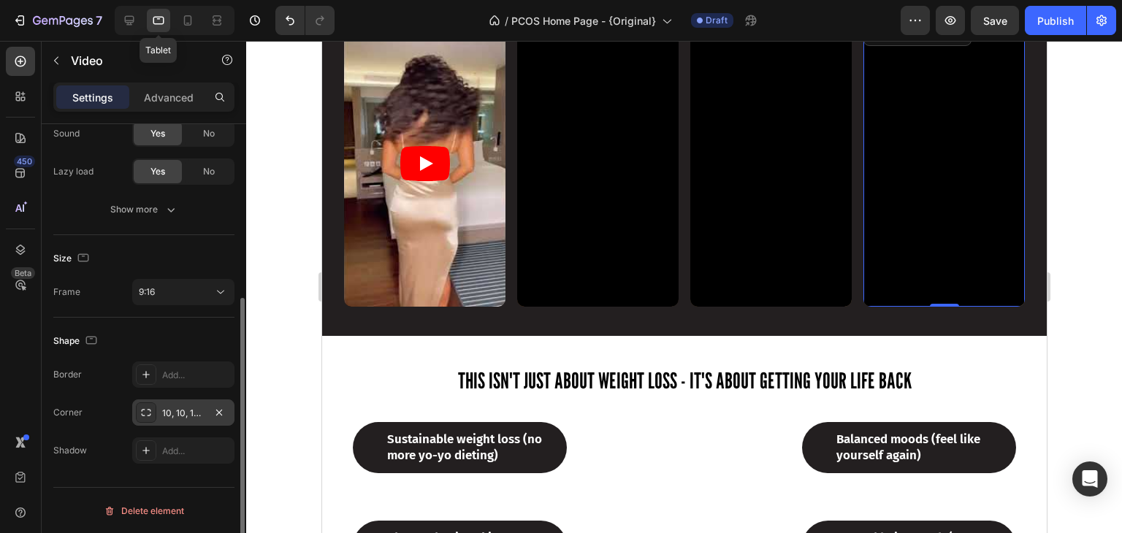
scroll to position [3766, 0]
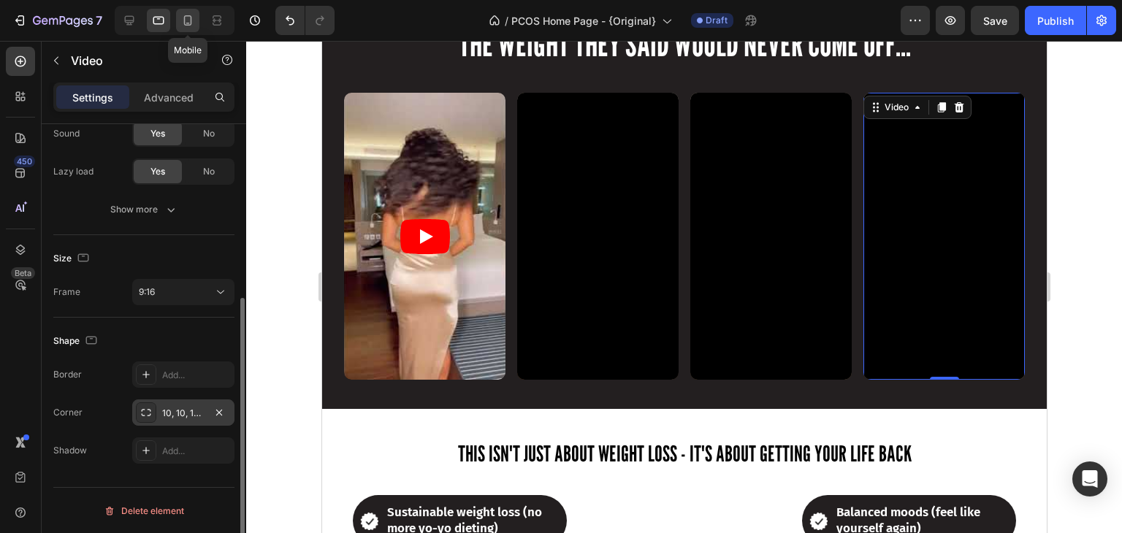
click at [190, 28] on div at bounding box center [187, 20] width 23 height 23
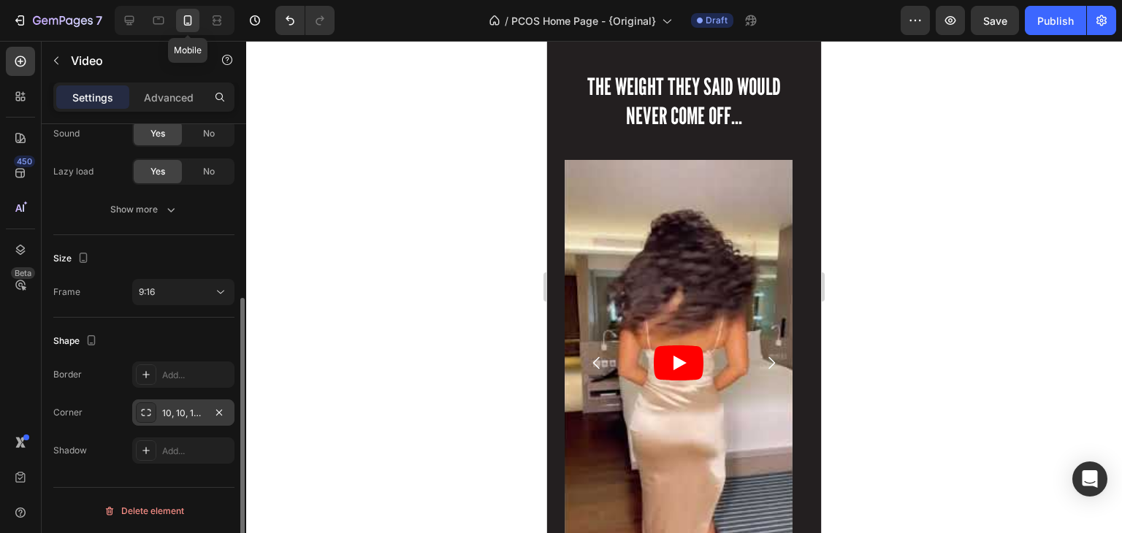
scroll to position [3246, 0]
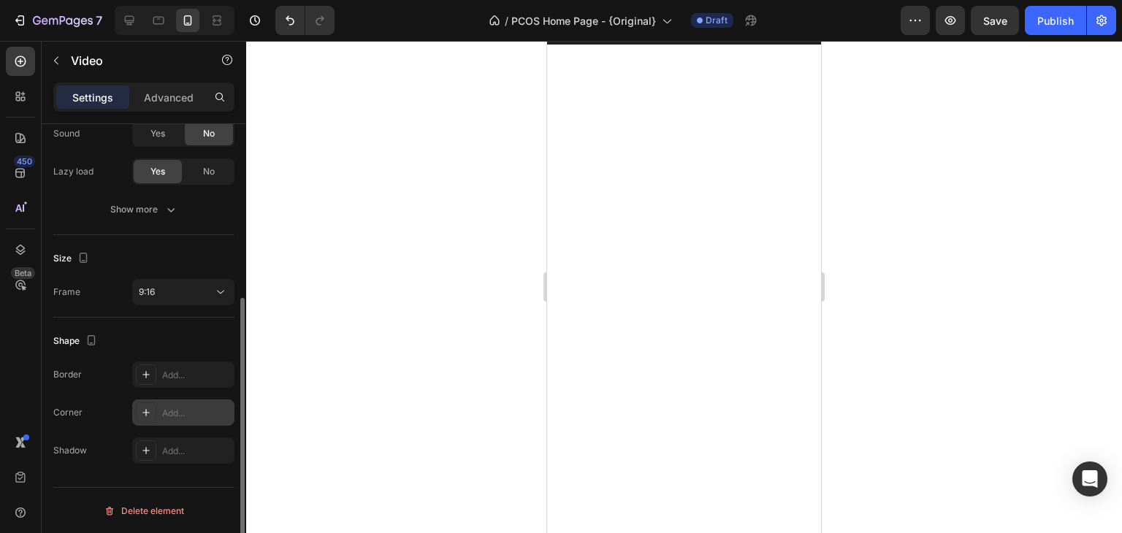
click at [167, 401] on div "Add..." at bounding box center [183, 412] width 102 height 26
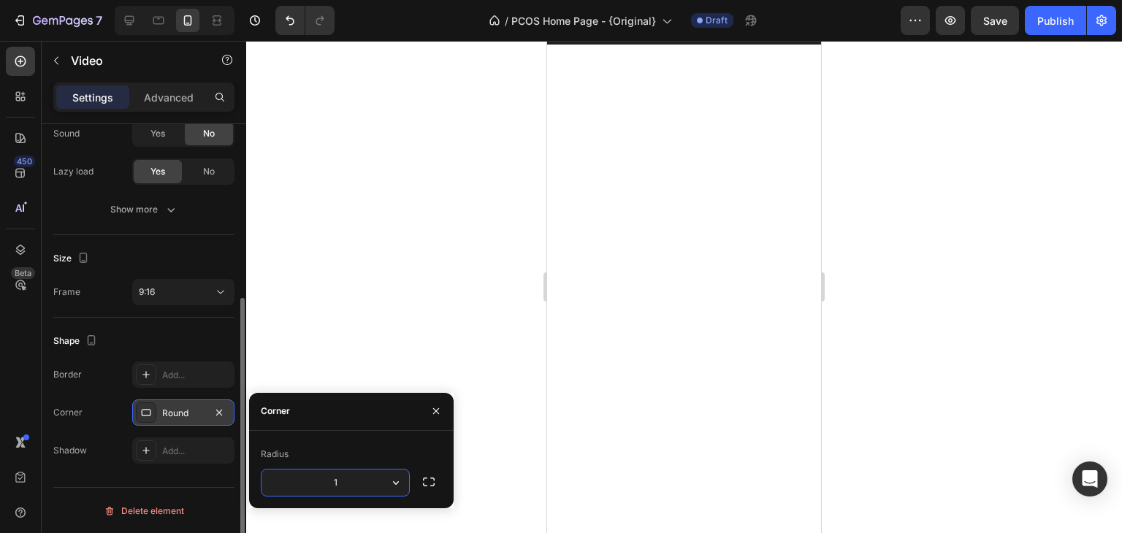
type input "10"
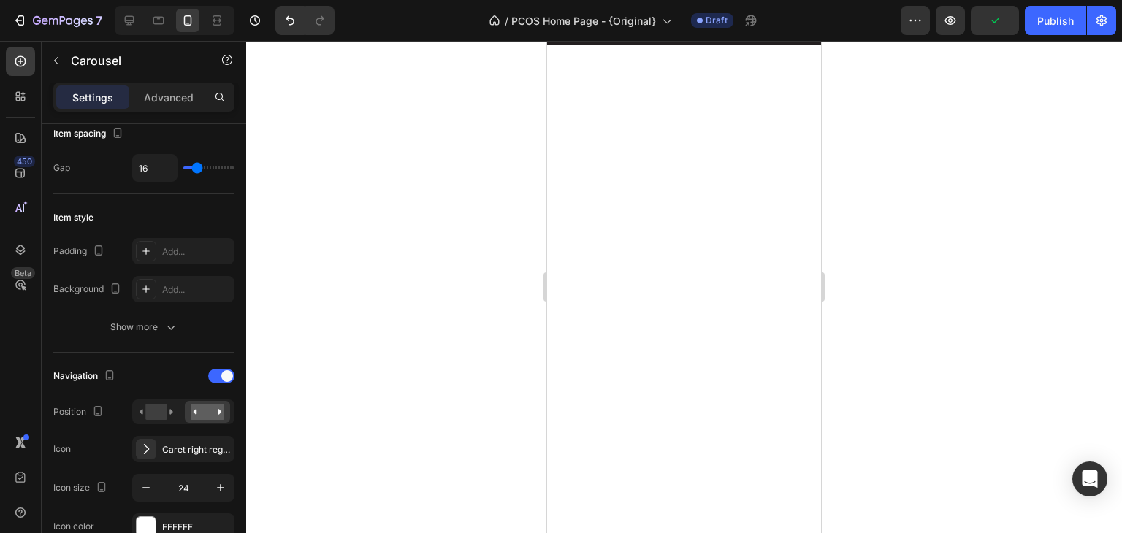
scroll to position [0, 0]
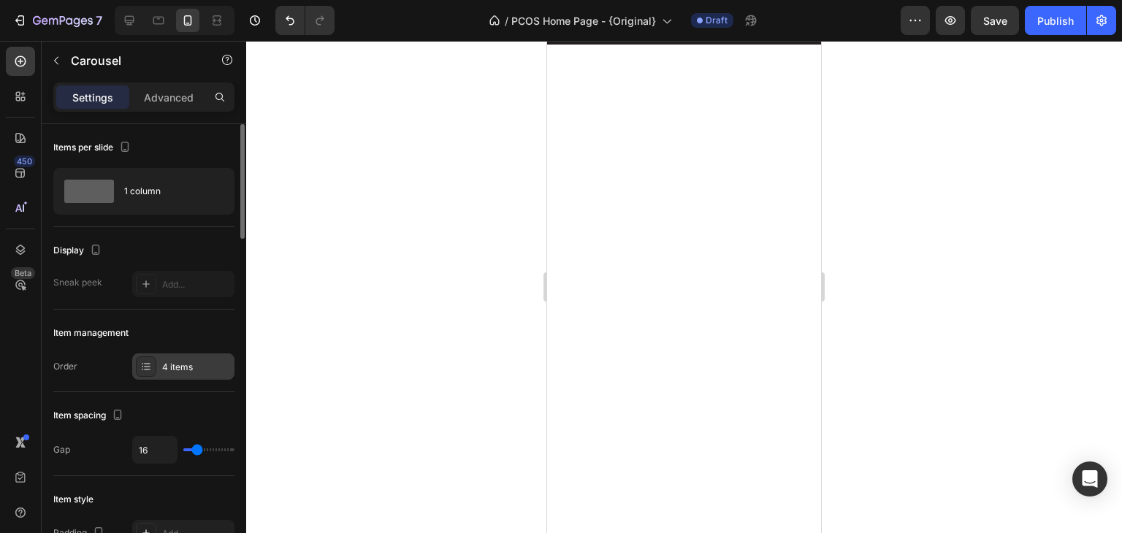
click at [193, 365] on div "4 items" at bounding box center [196, 367] width 69 height 13
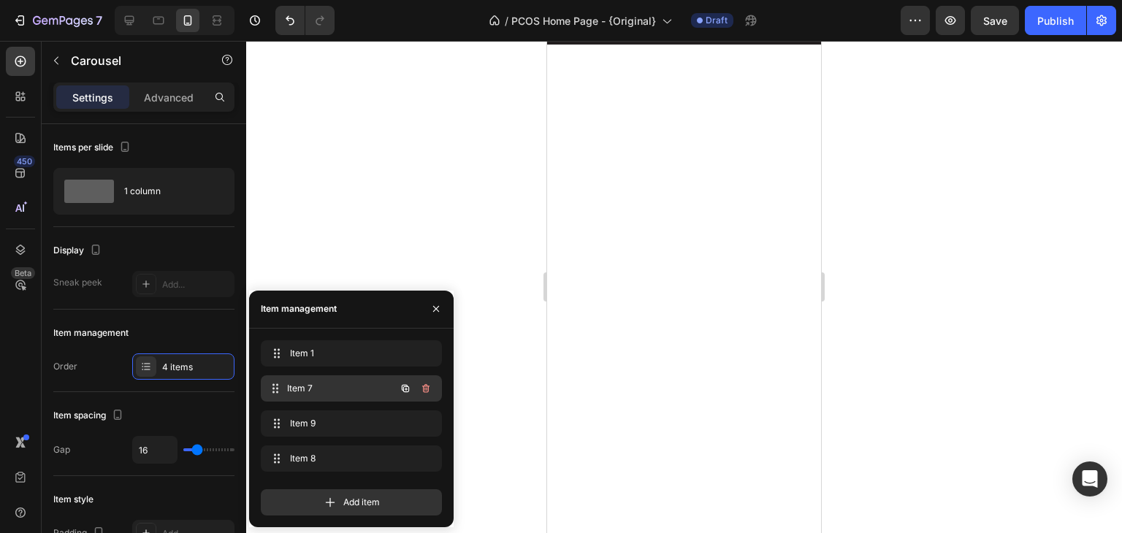
click at [317, 391] on span "Item 7" at bounding box center [341, 388] width 108 height 13
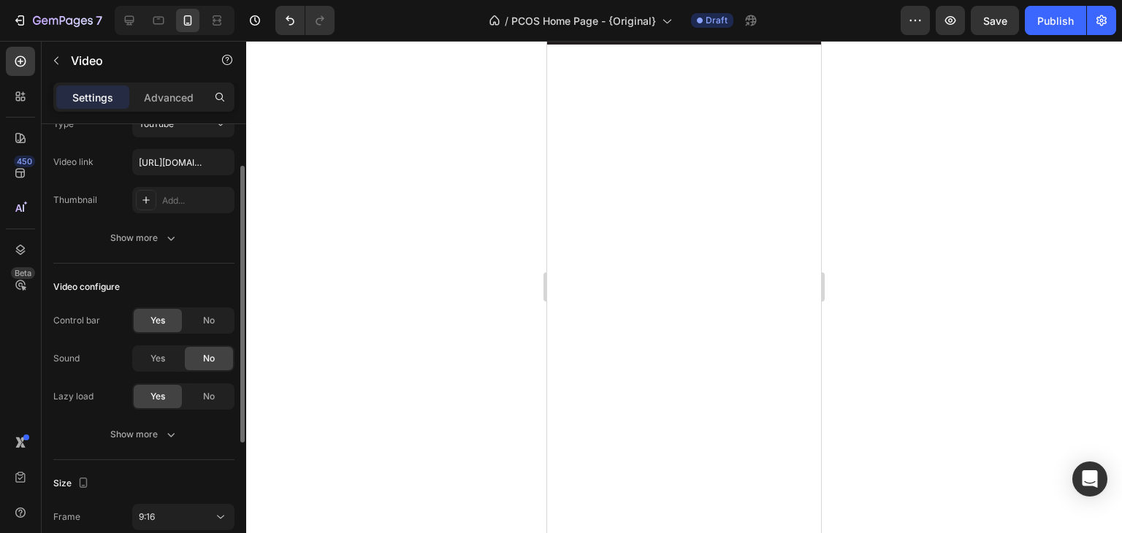
scroll to position [61, 0]
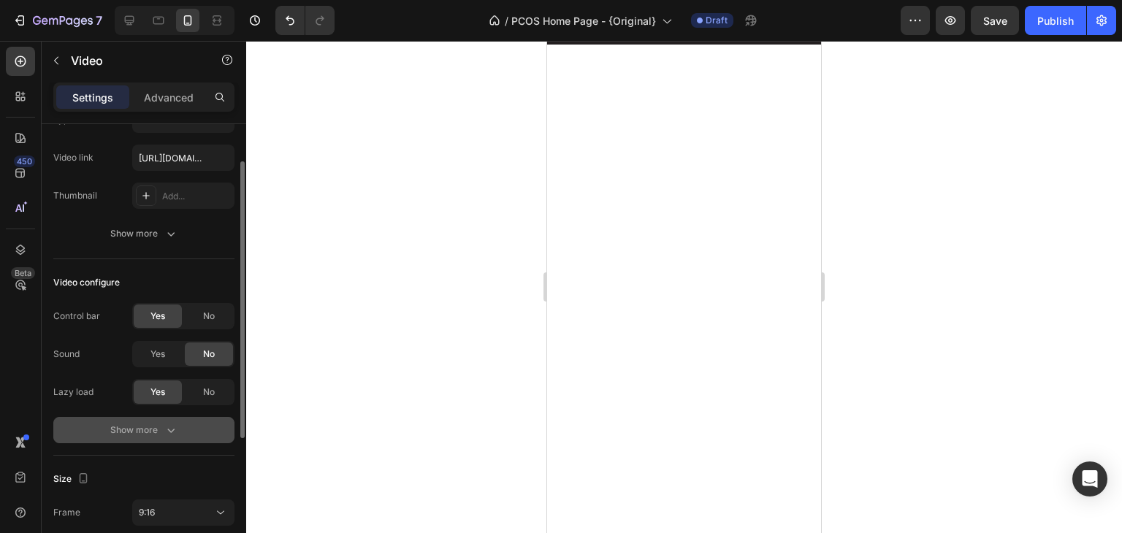
click at [134, 434] on div "Show more" at bounding box center [144, 430] width 68 height 15
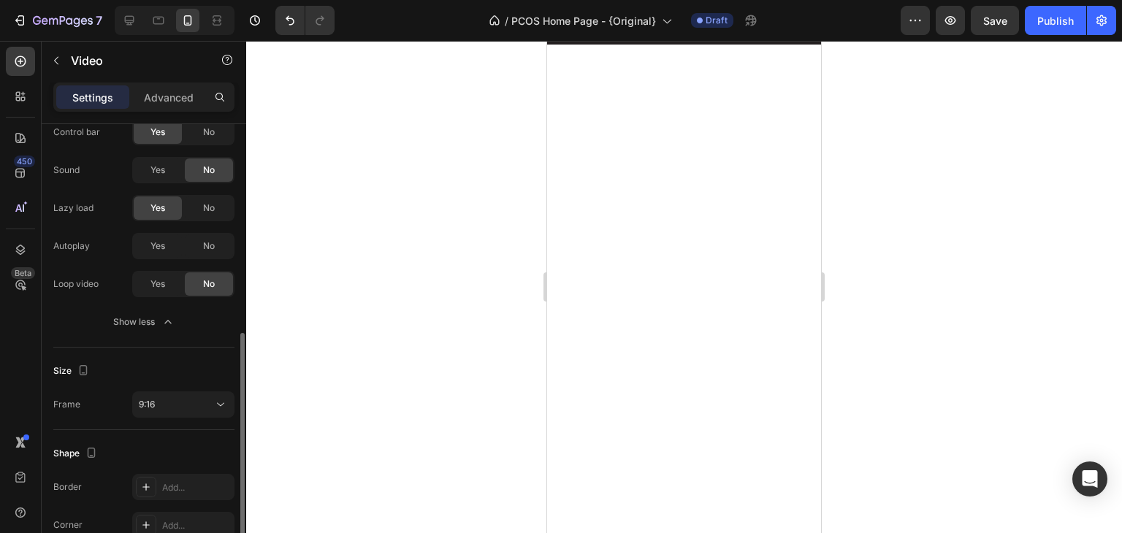
scroll to position [301, 0]
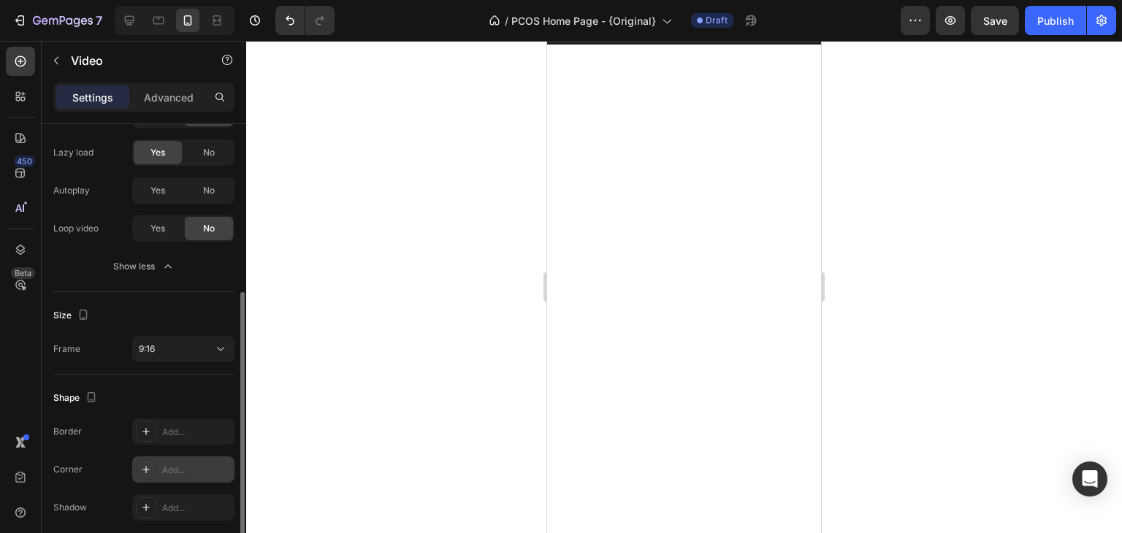
click at [169, 462] on div "Add..." at bounding box center [183, 469] width 102 height 26
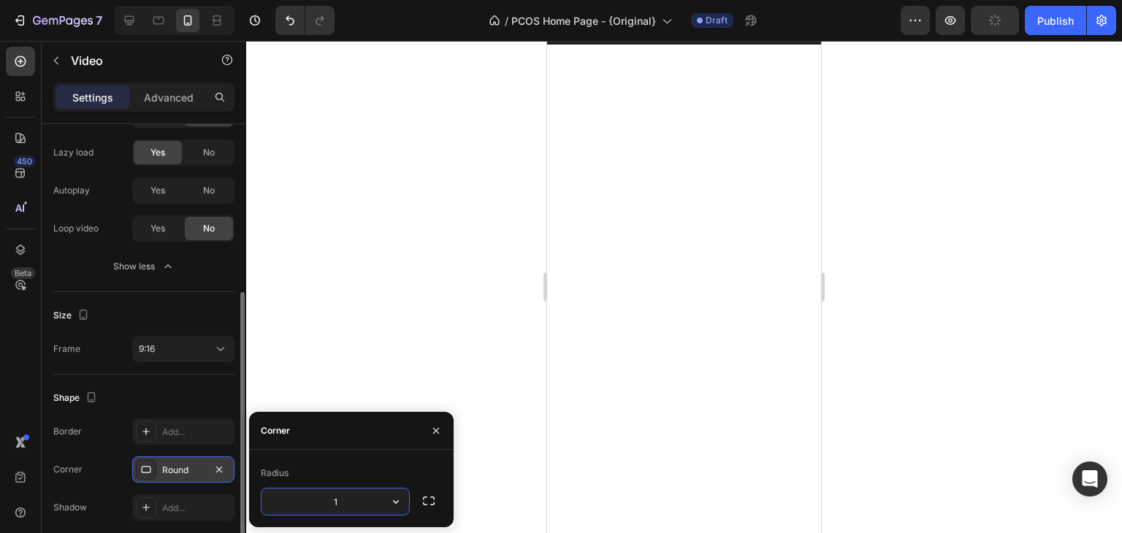
type input "10"
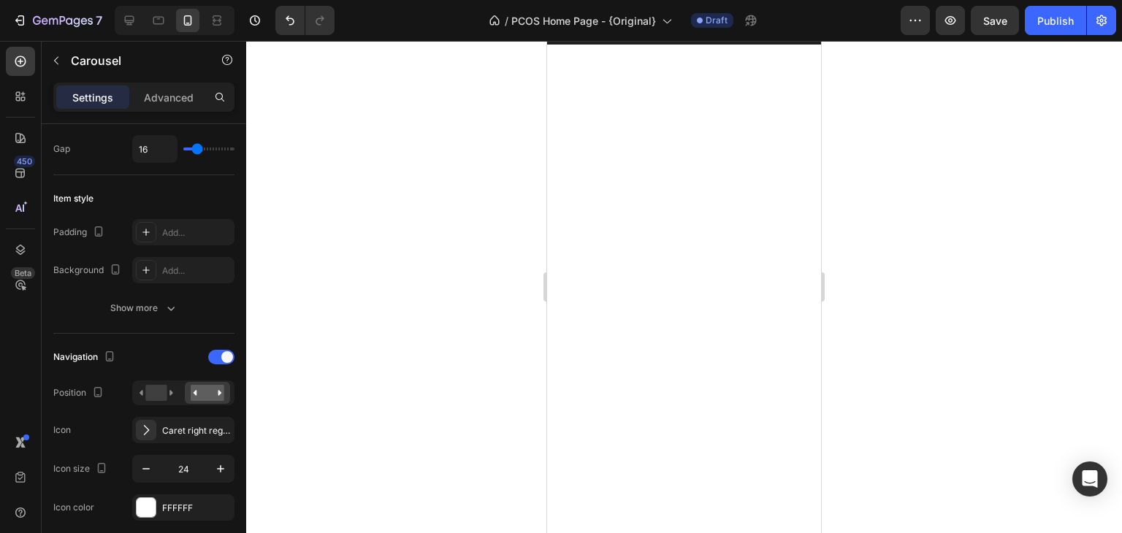
scroll to position [0, 0]
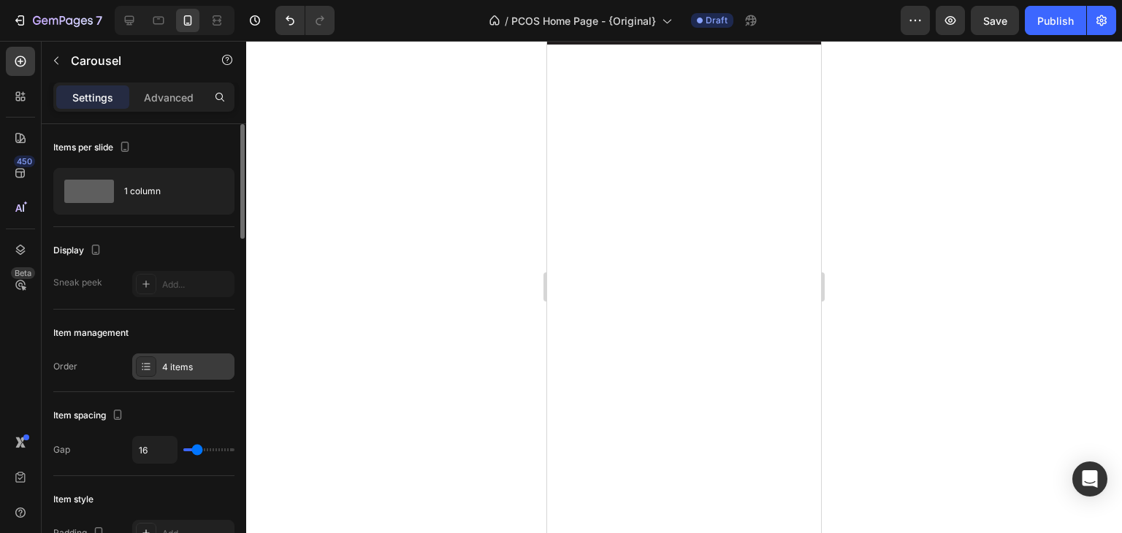
click at [158, 369] on div "4 items" at bounding box center [183, 366] width 102 height 26
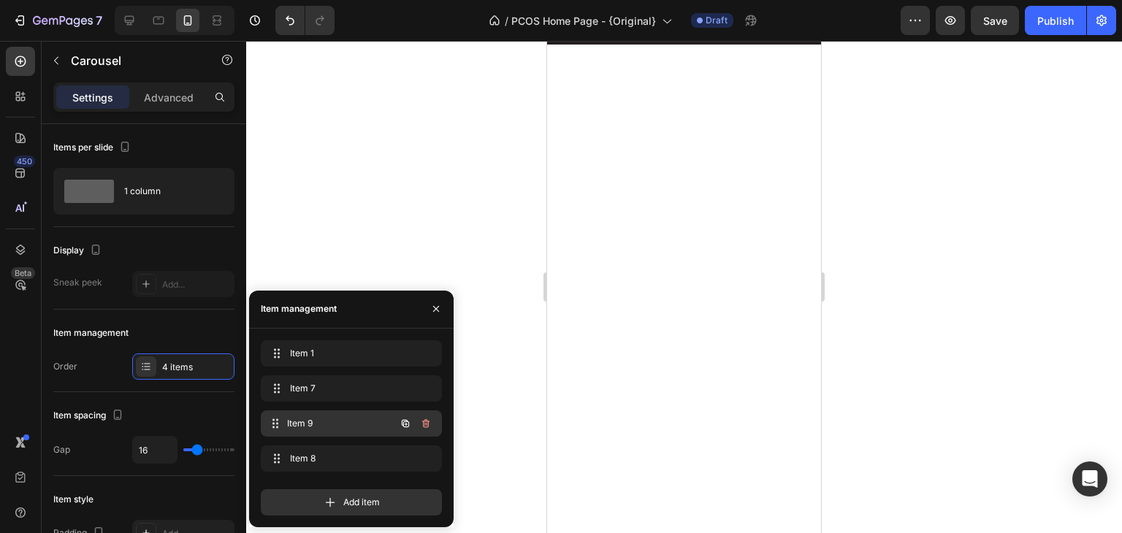
click at [288, 417] on div "Item 9 Item 9" at bounding box center [331, 423] width 129 height 20
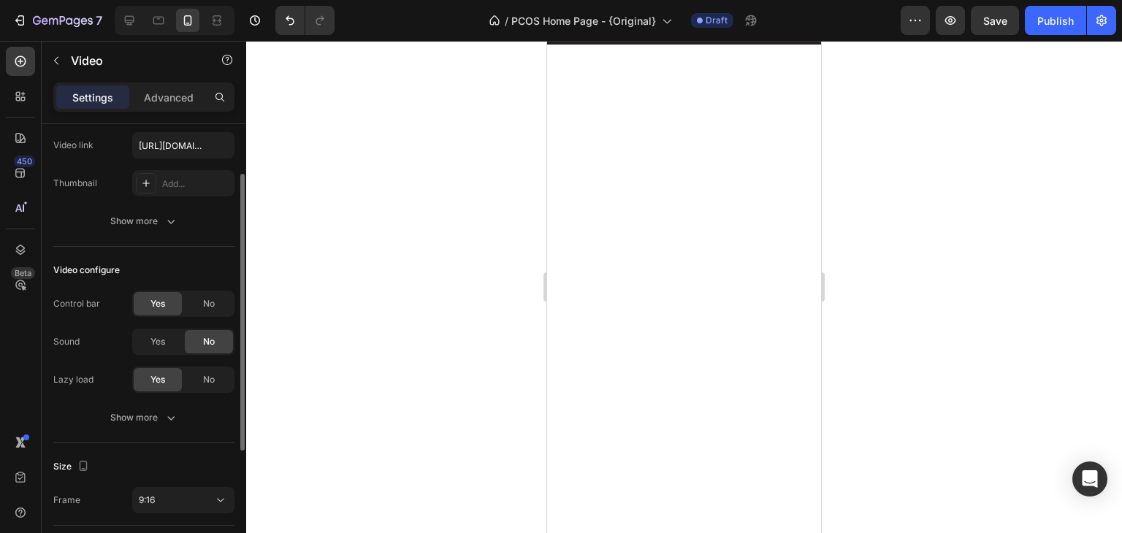
scroll to position [77, 0]
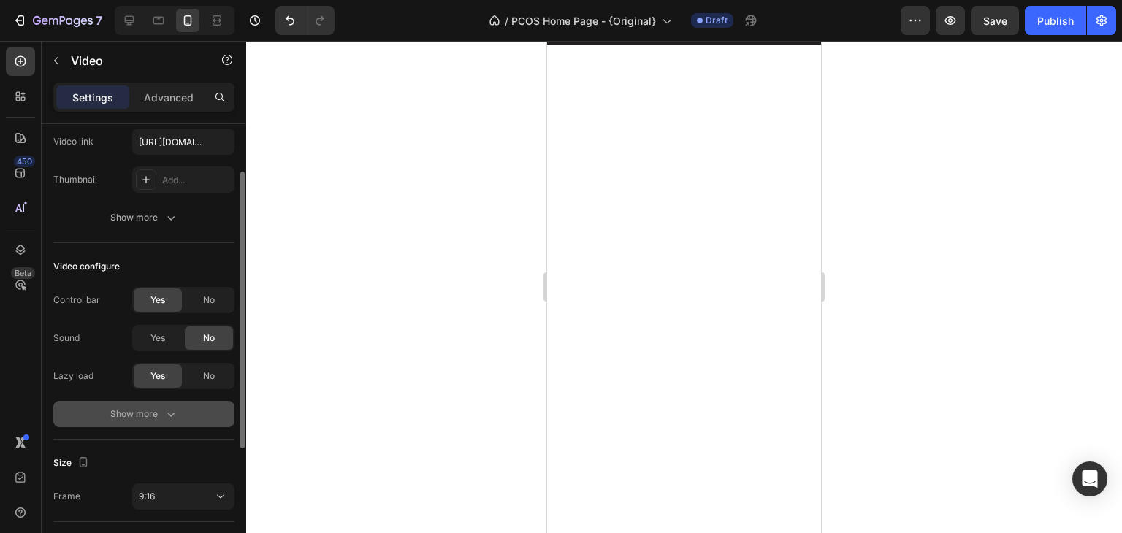
click at [137, 413] on div "Show more" at bounding box center [144, 414] width 68 height 15
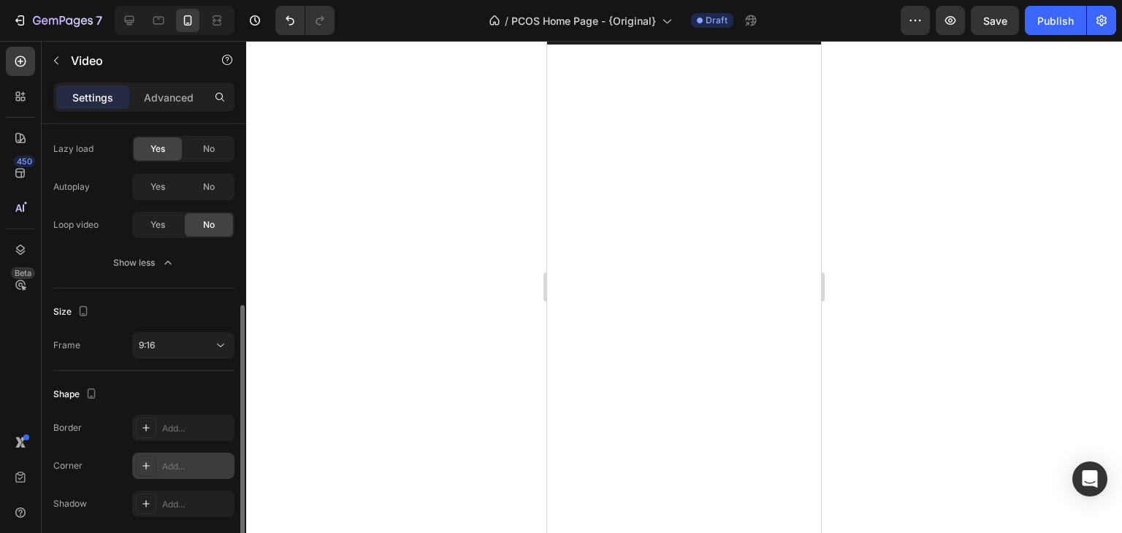
scroll to position [312, 0]
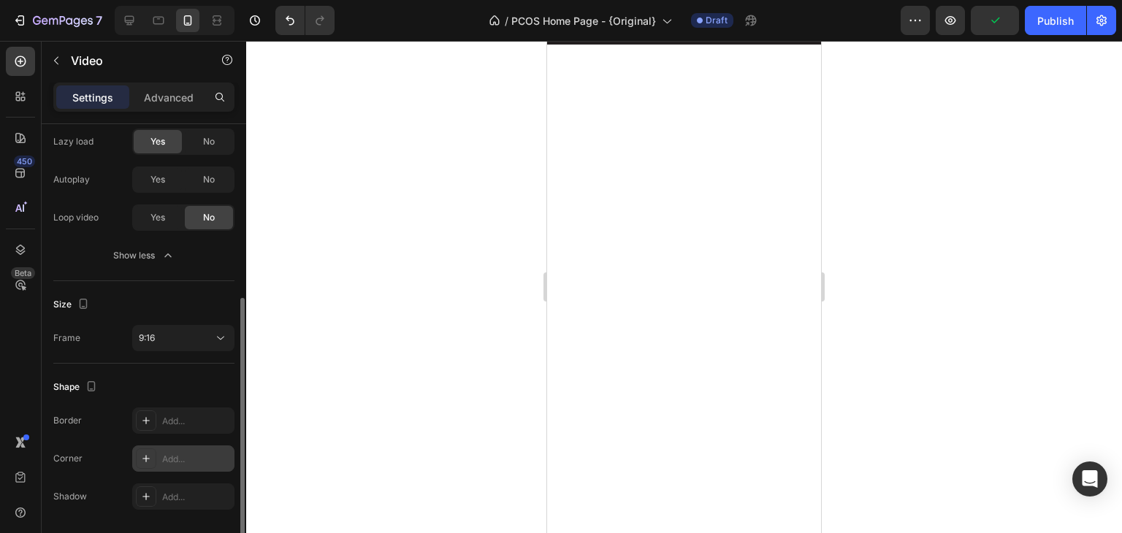
click at [165, 464] on div "Add..." at bounding box center [196, 459] width 69 height 13
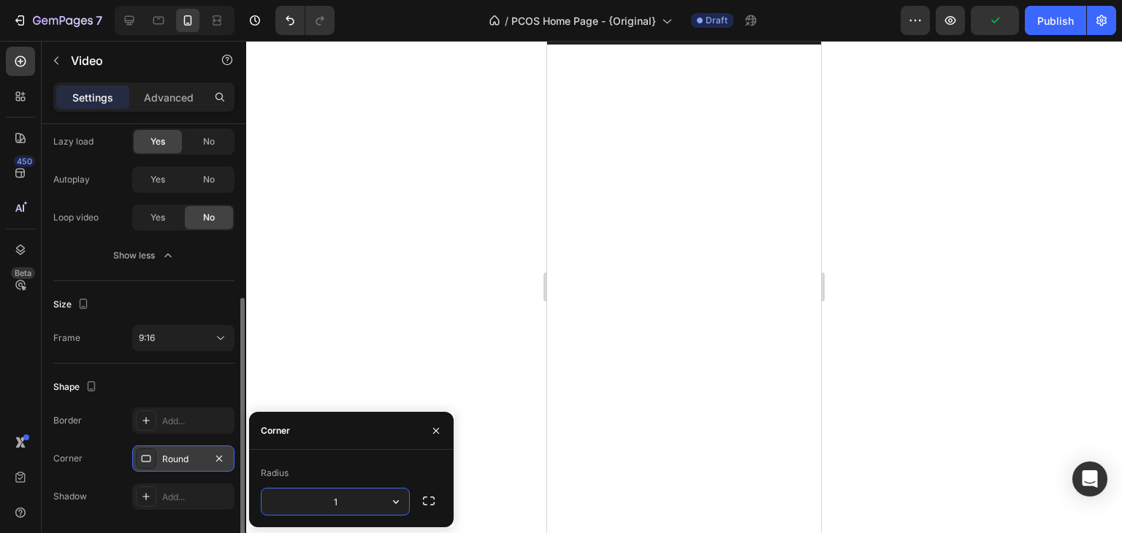
type input "10"
click at [622, 6] on div at bounding box center [684, 1] width 239 height 9
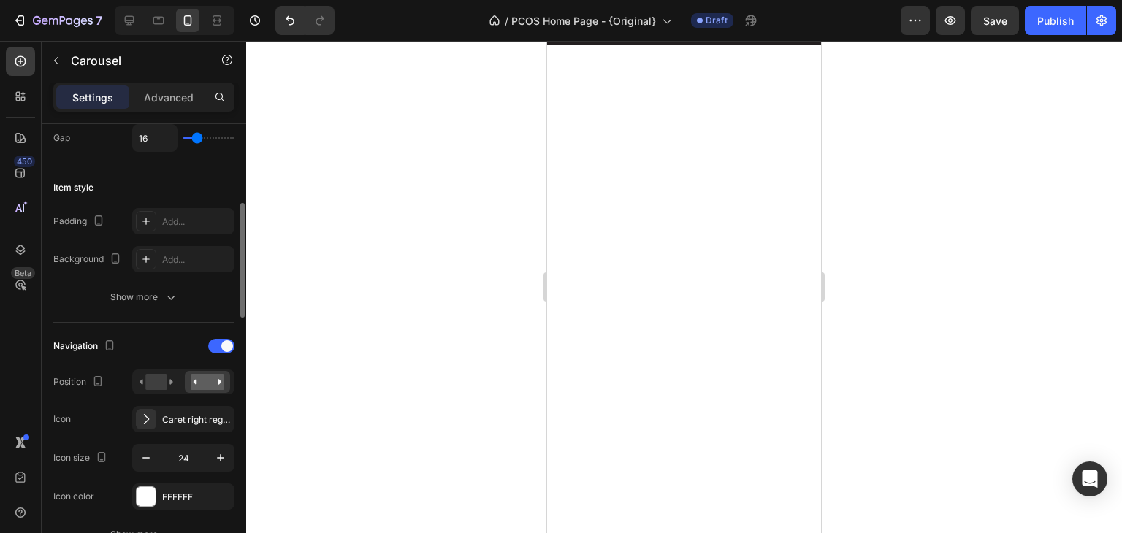
scroll to position [0, 0]
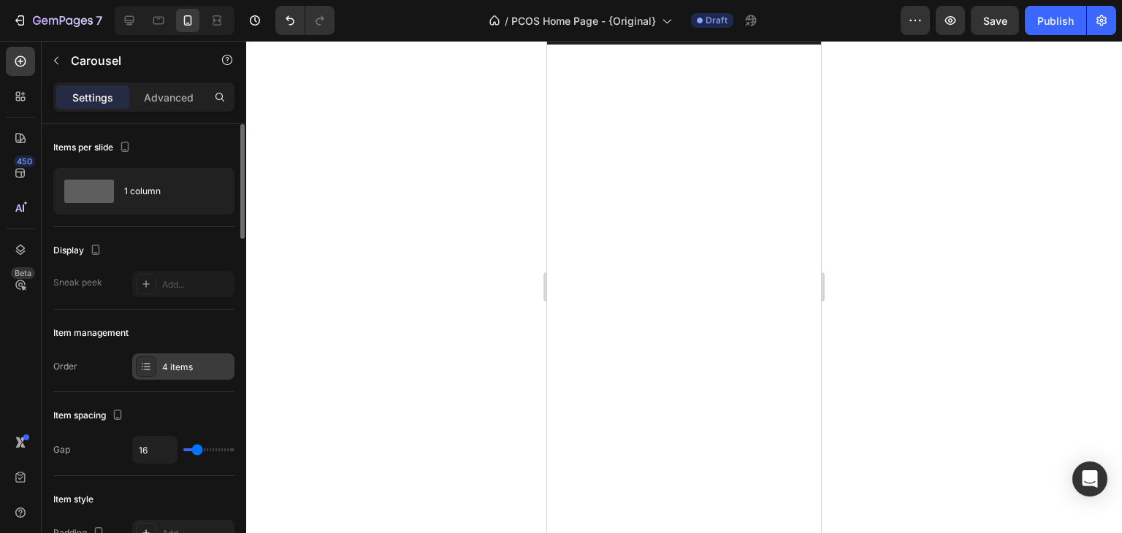
click at [161, 366] on div "4 items" at bounding box center [183, 366] width 102 height 26
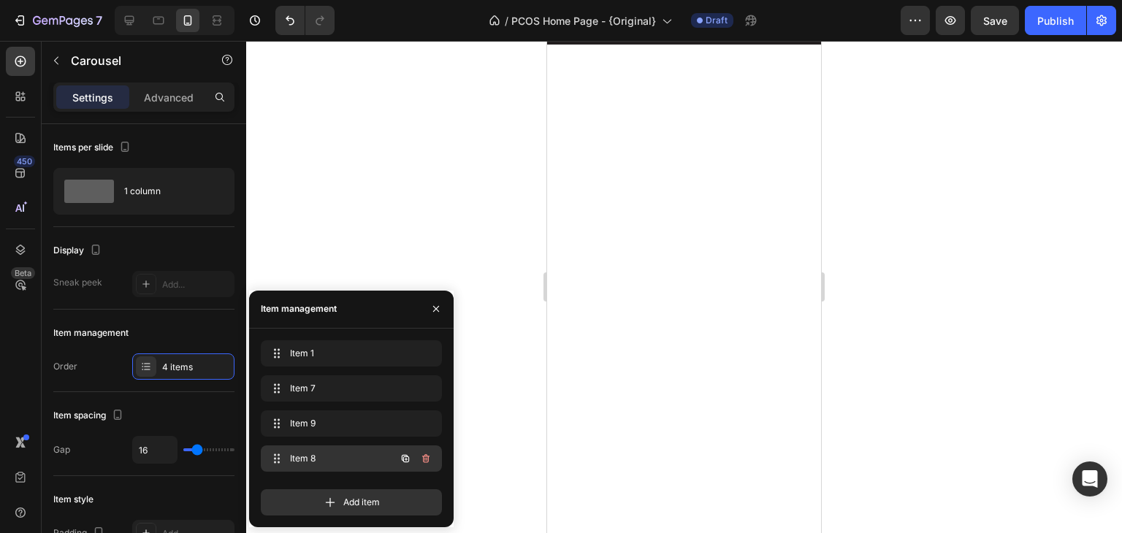
click at [299, 459] on span "Item 8" at bounding box center [331, 458] width 83 height 13
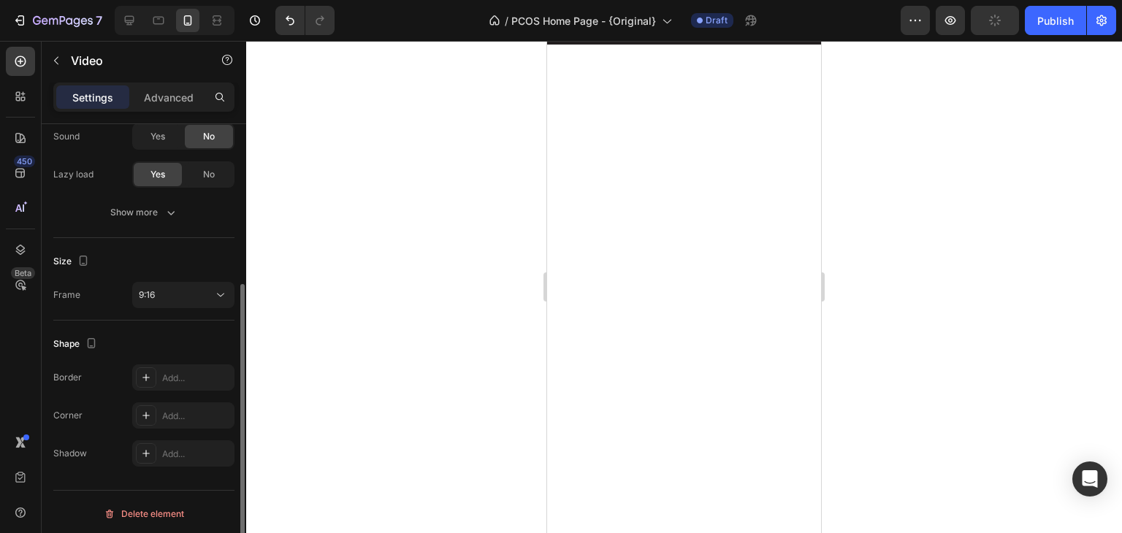
scroll to position [282, 0]
click at [148, 399] on div "Add..." at bounding box center [183, 412] width 102 height 26
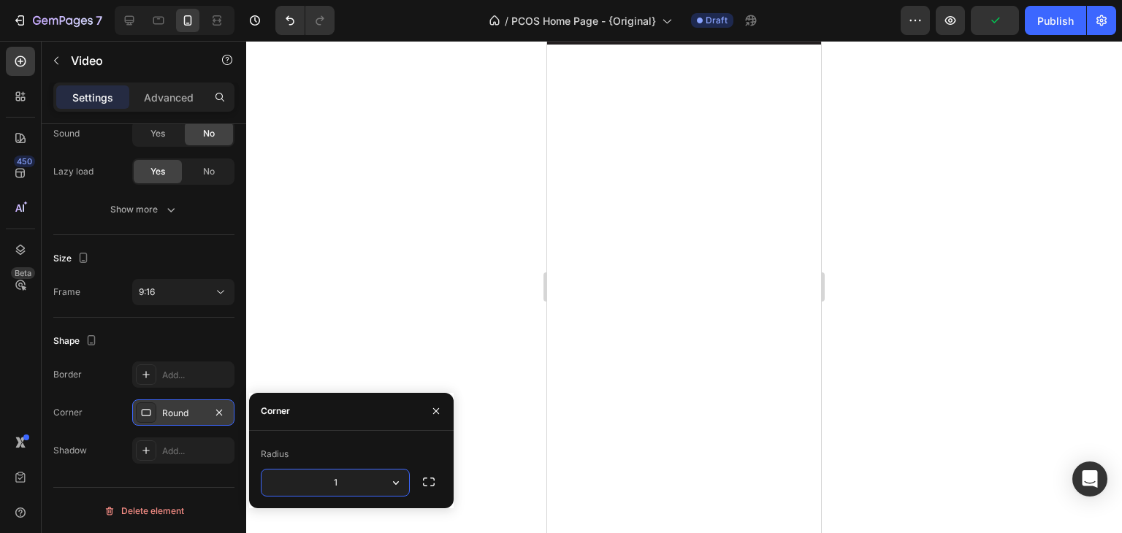
type input "10"
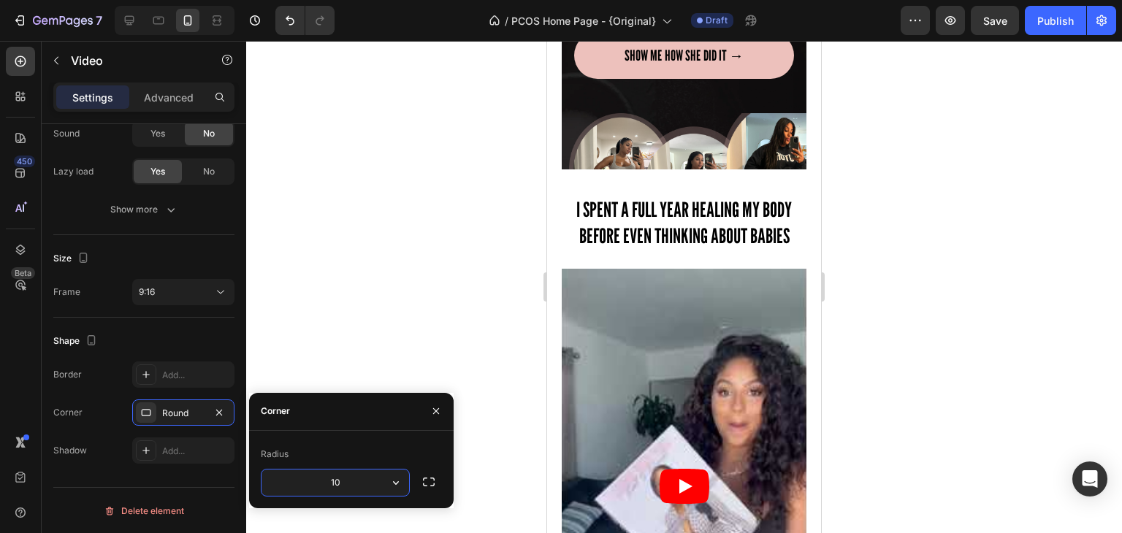
scroll to position [462, 0]
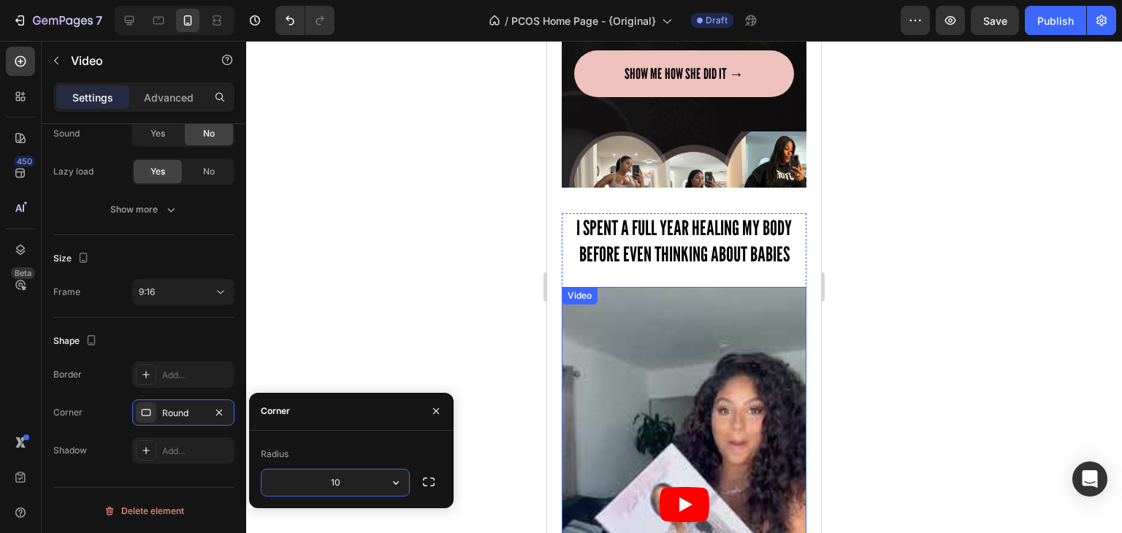
click at [598, 326] on article at bounding box center [684, 504] width 245 height 435
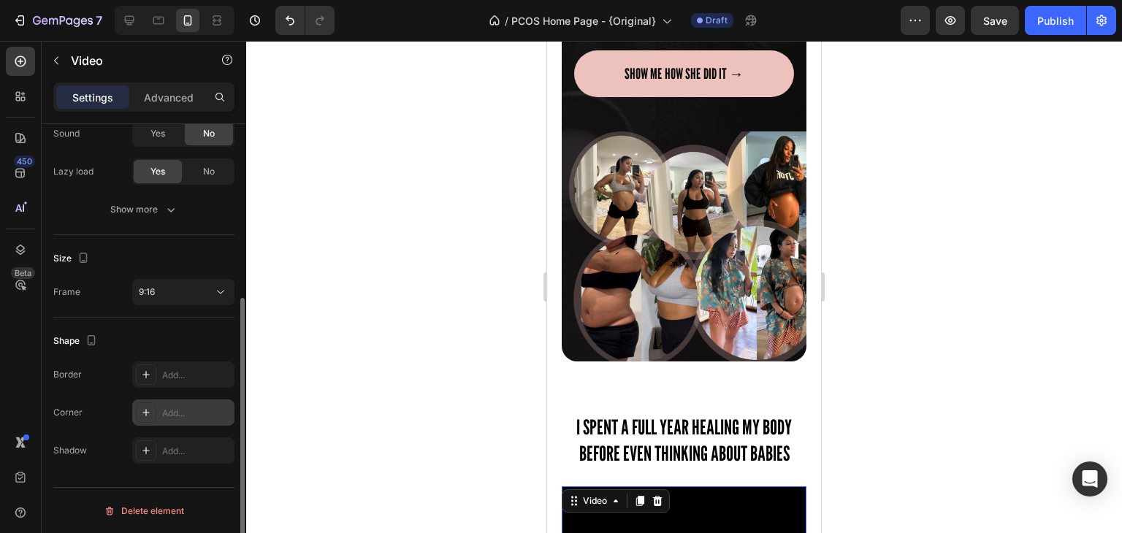
click at [174, 410] on div "Add..." at bounding box center [196, 413] width 69 height 13
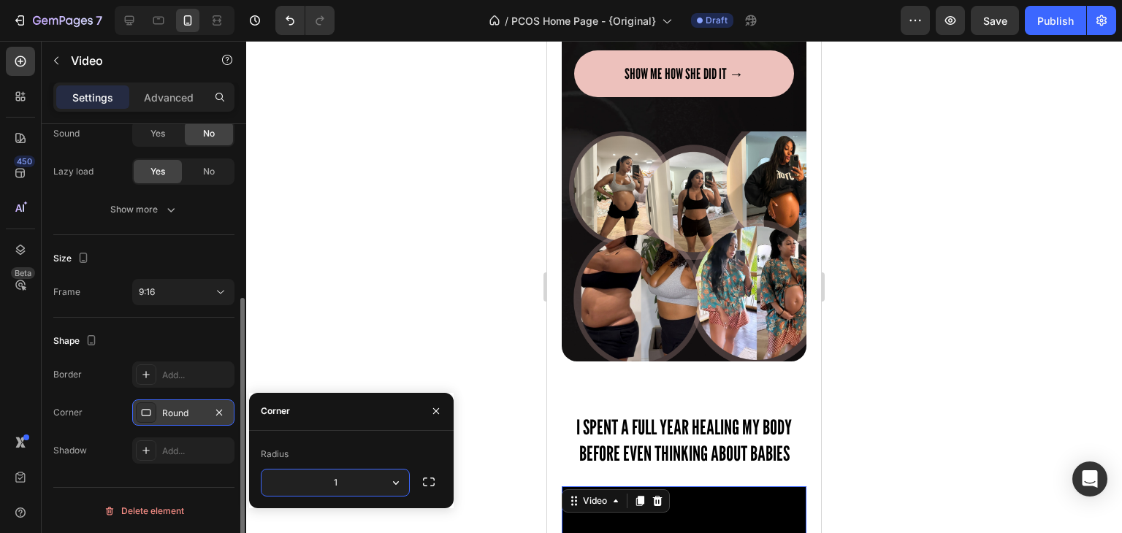
type input "10"
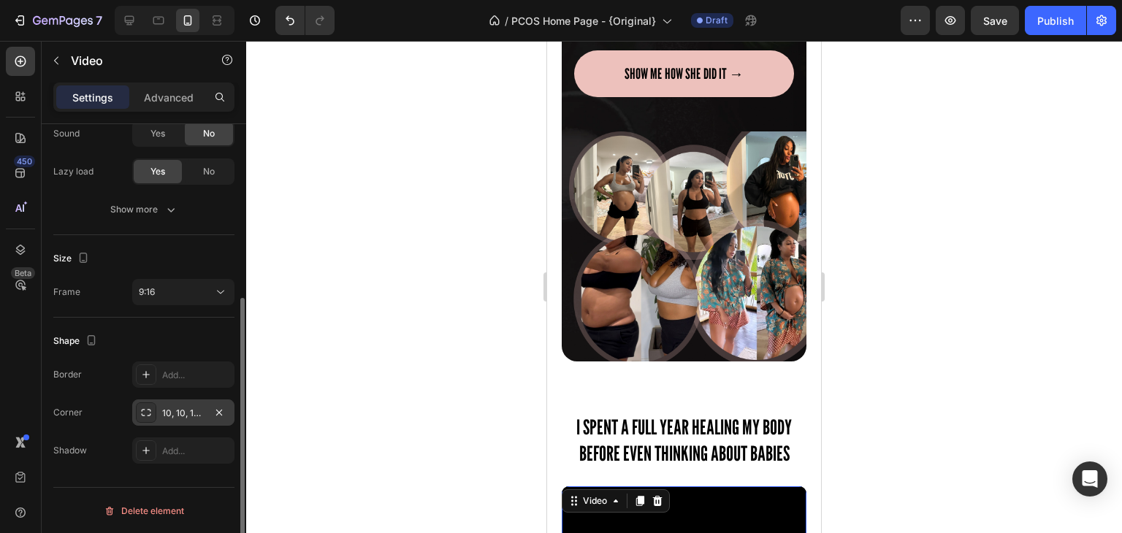
click at [871, 313] on div at bounding box center [684, 287] width 876 height 492
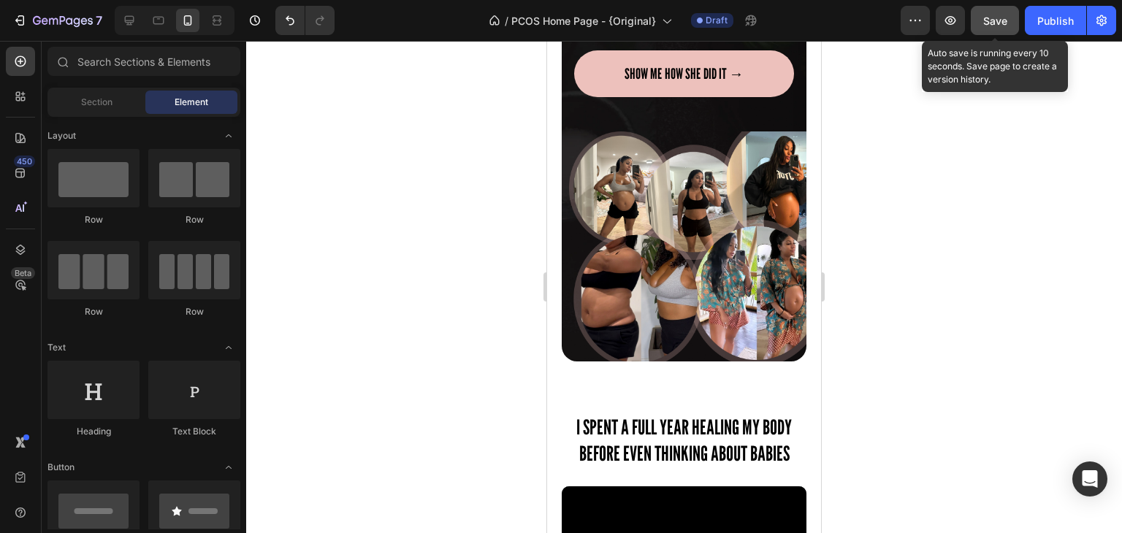
click at [997, 27] on div "Save" at bounding box center [995, 20] width 24 height 15
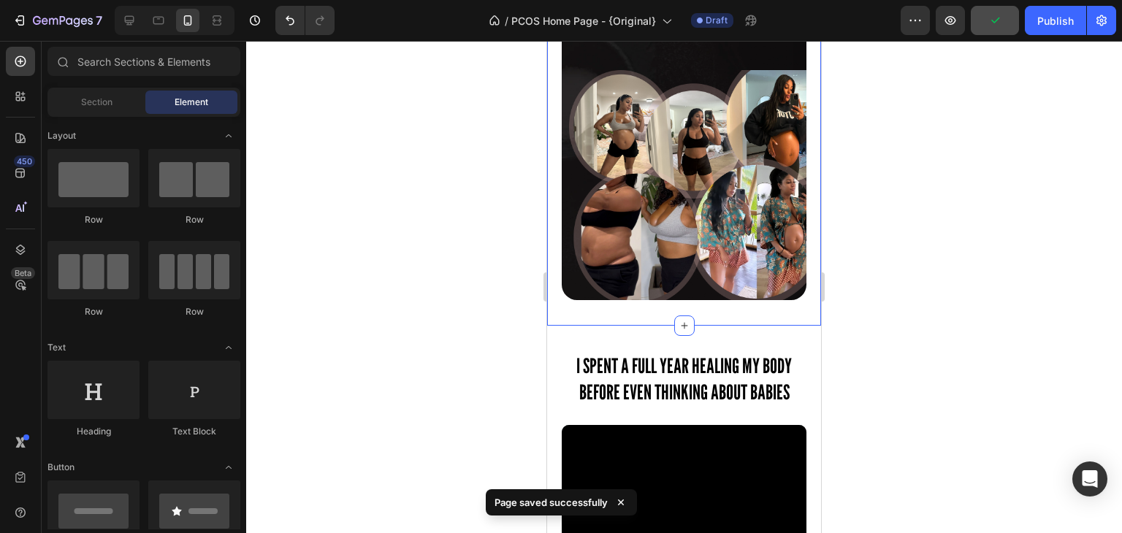
scroll to position [524, 0]
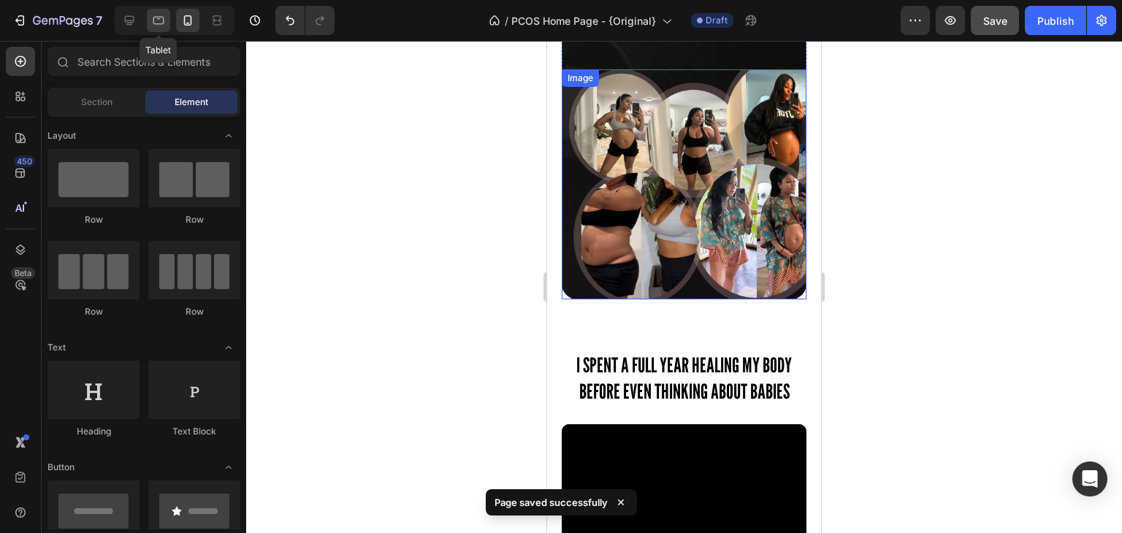
click at [155, 18] on icon at bounding box center [158, 20] width 15 height 15
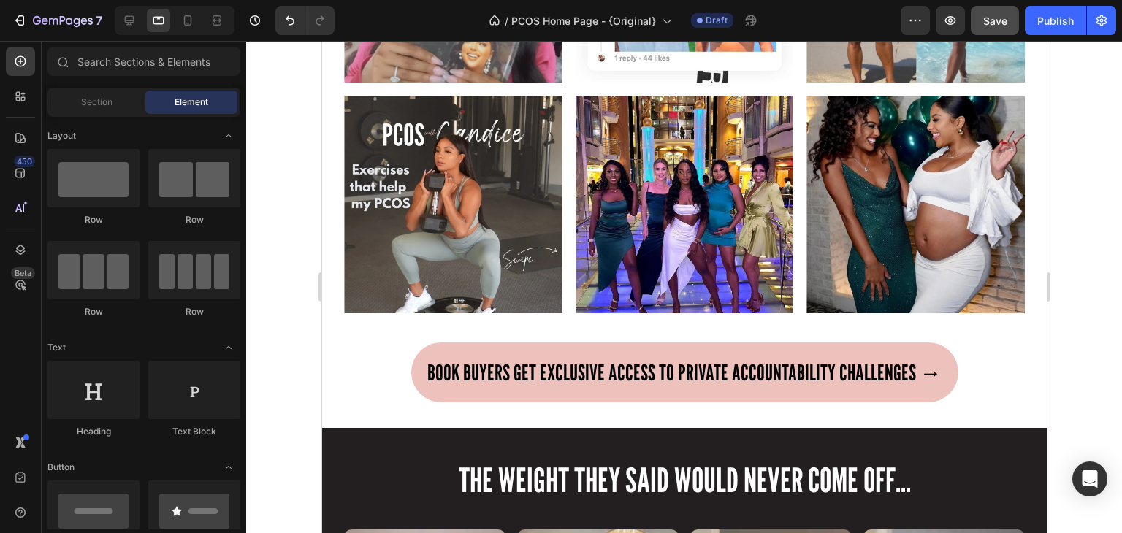
scroll to position [2644, 0]
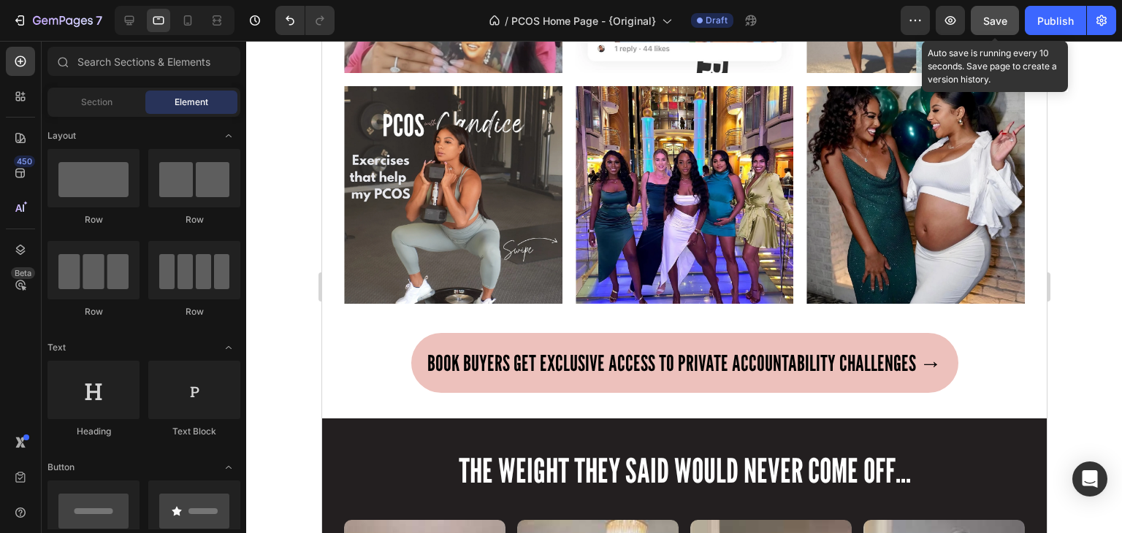
click at [993, 24] on span "Save" at bounding box center [995, 21] width 24 height 12
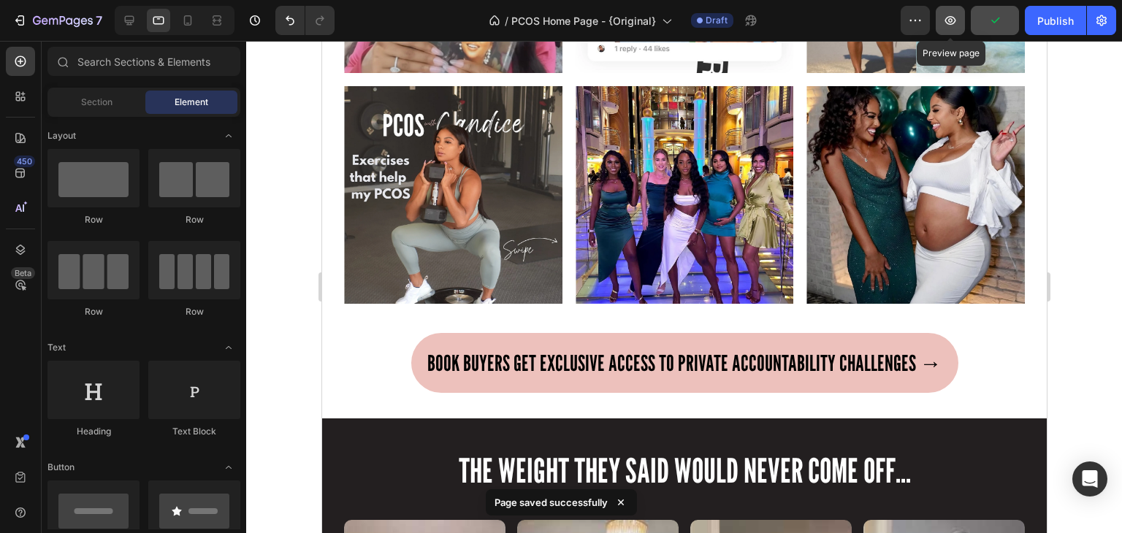
click at [951, 24] on icon "button" at bounding box center [950, 20] width 11 height 9
